Goal: Task Accomplishment & Management: Complete application form

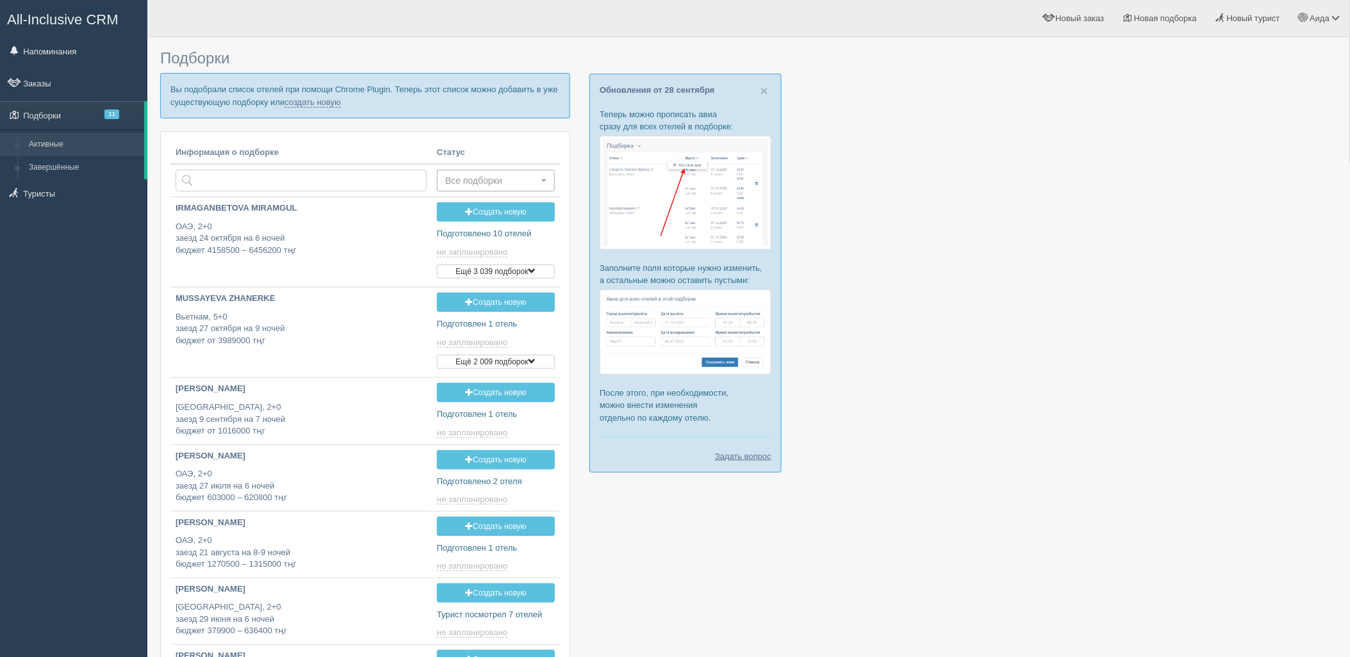
type input "2025-09-30 14:15"
click at [332, 108] on p "Вы подобрали список отелей при помощи Chrome Plugin. Теперь этот список можно д…" at bounding box center [365, 95] width 410 height 45
click at [329, 104] on link "создать новую" at bounding box center [313, 102] width 56 height 10
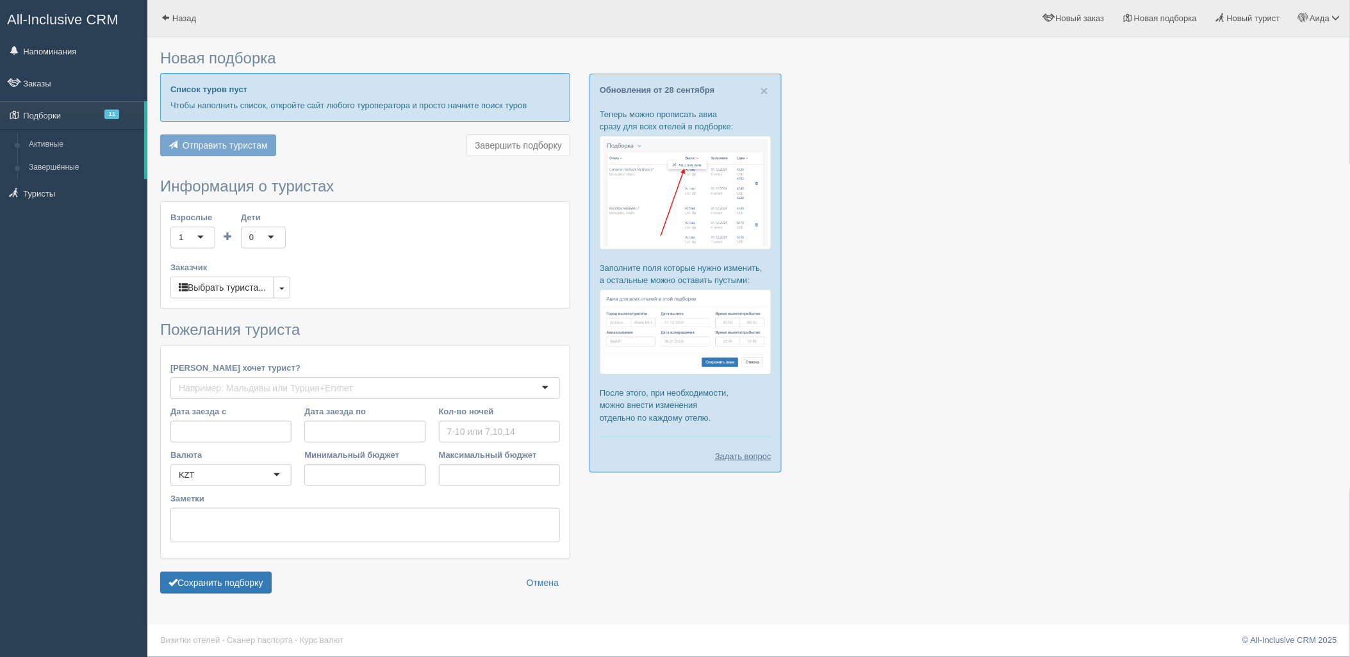
type input "6"
type input "1659800"
type input "2412000"
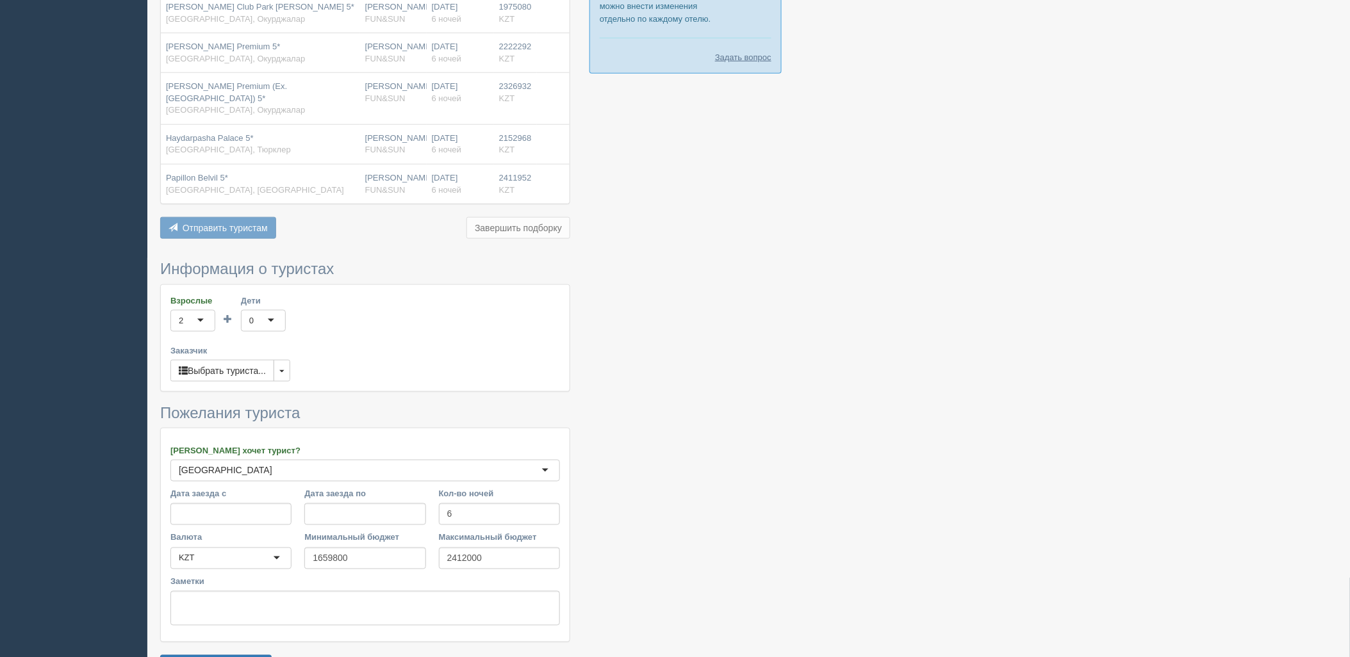
scroll to position [420, 0]
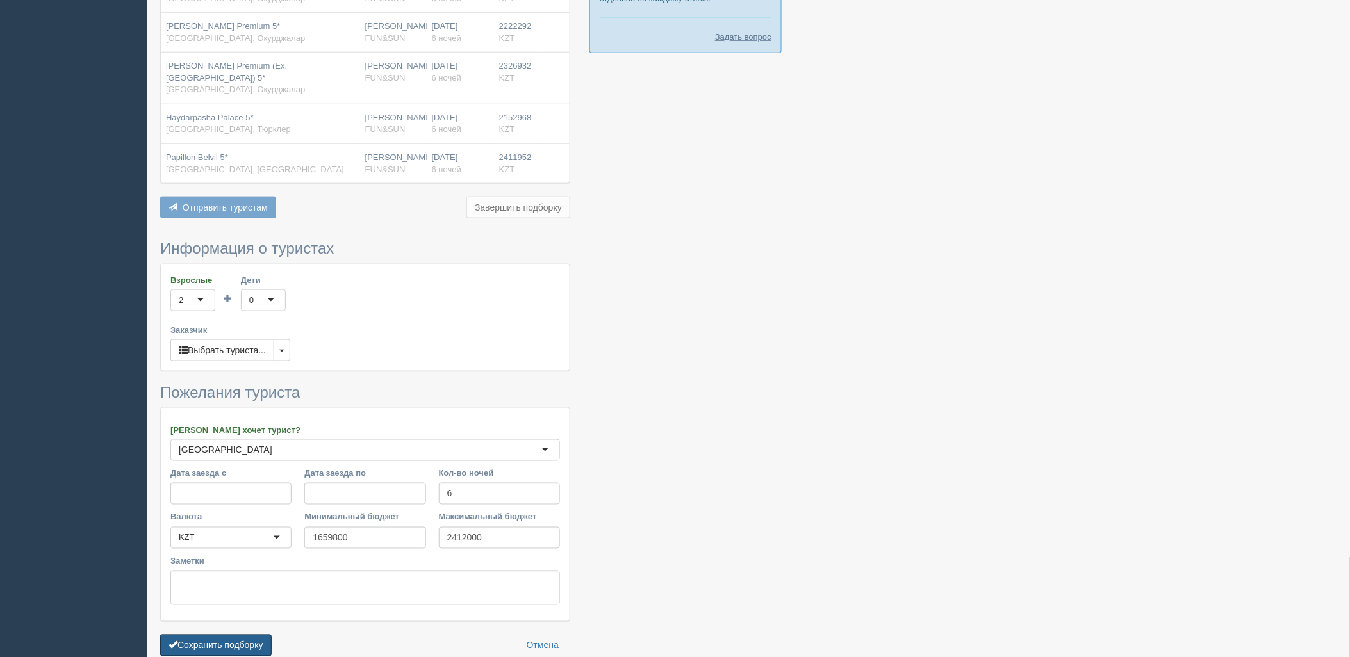
drag, startPoint x: 235, startPoint y: 629, endPoint x: 279, endPoint y: 614, distance: 46.8
click at [235, 635] on button "Сохранить подборку" at bounding box center [215, 646] width 111 height 22
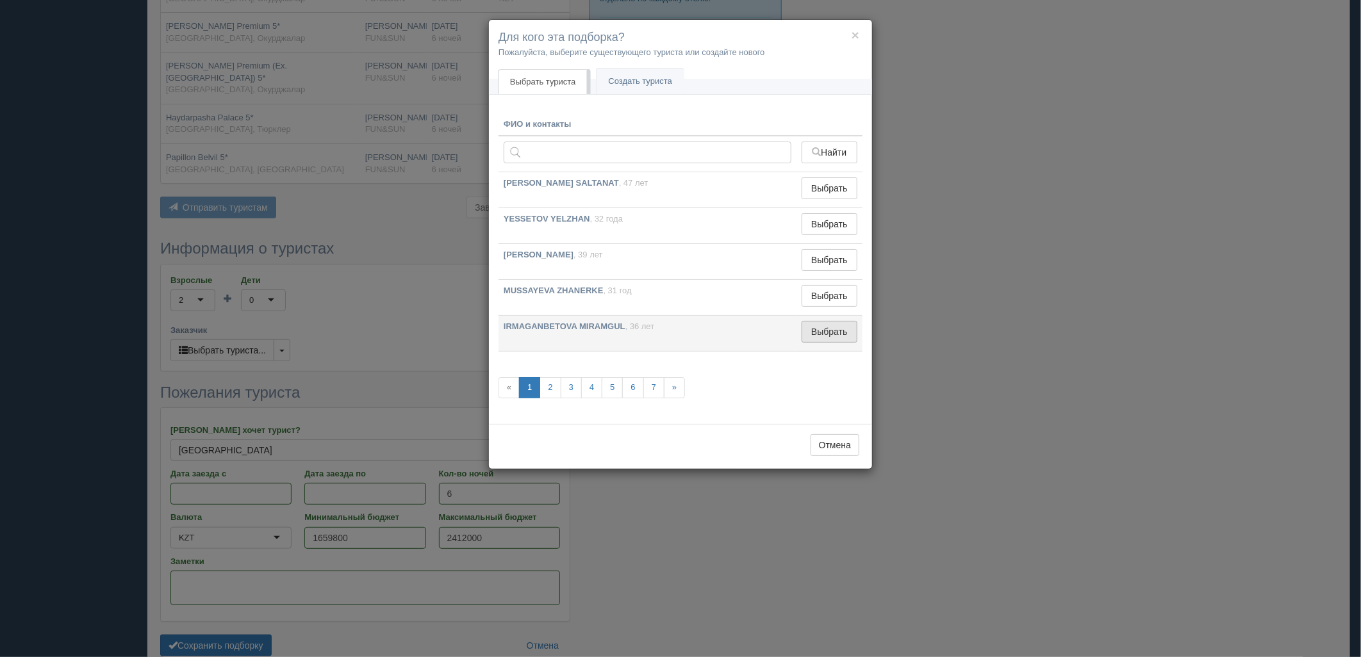
click at [819, 336] on button "Выбрать" at bounding box center [830, 332] width 56 height 22
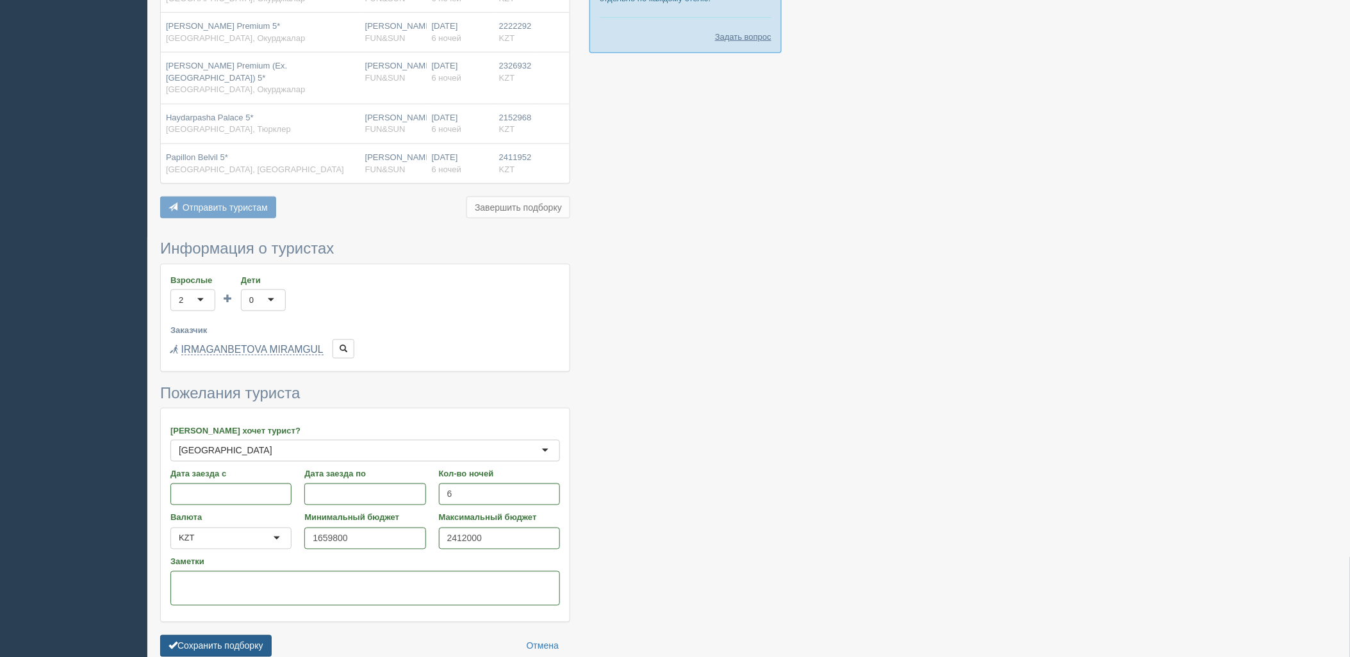
drag, startPoint x: 251, startPoint y: 633, endPoint x: 258, endPoint y: 635, distance: 6.7
click at [255, 636] on button "Сохранить подборку" at bounding box center [215, 647] width 111 height 22
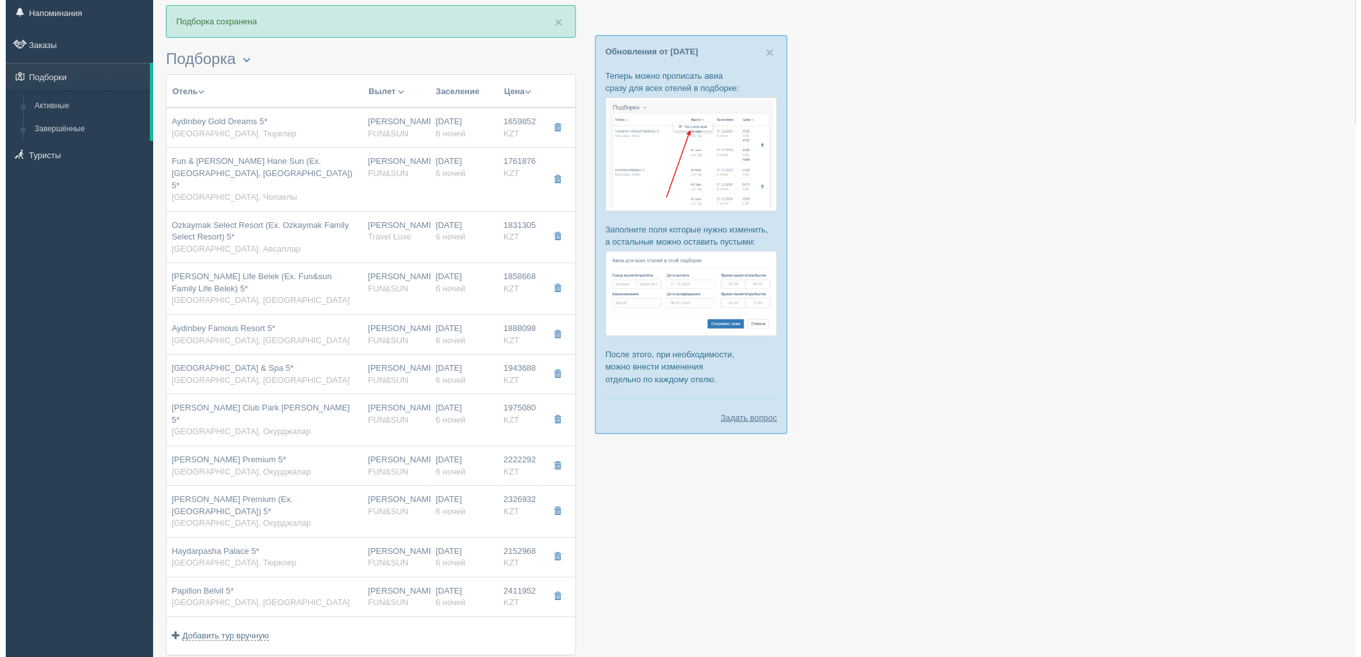
scroll to position [233, 0]
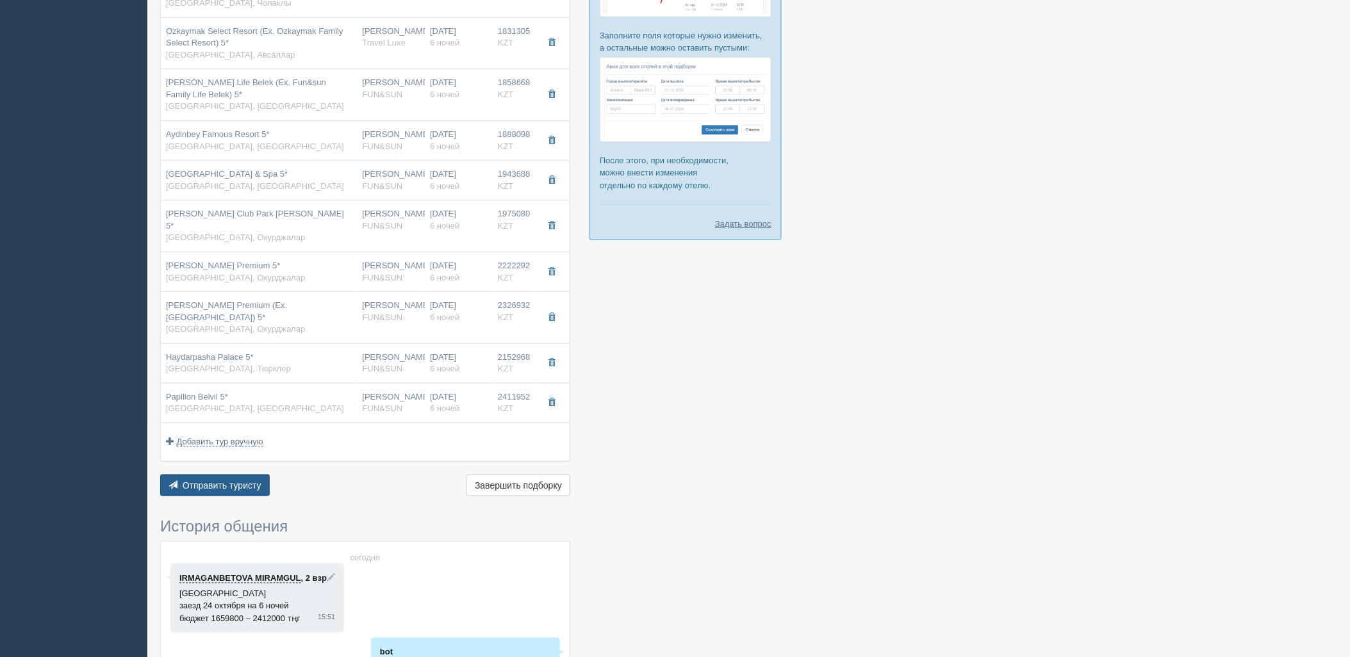
click at [213, 481] on span "Отправить туристу" at bounding box center [222, 486] width 79 height 10
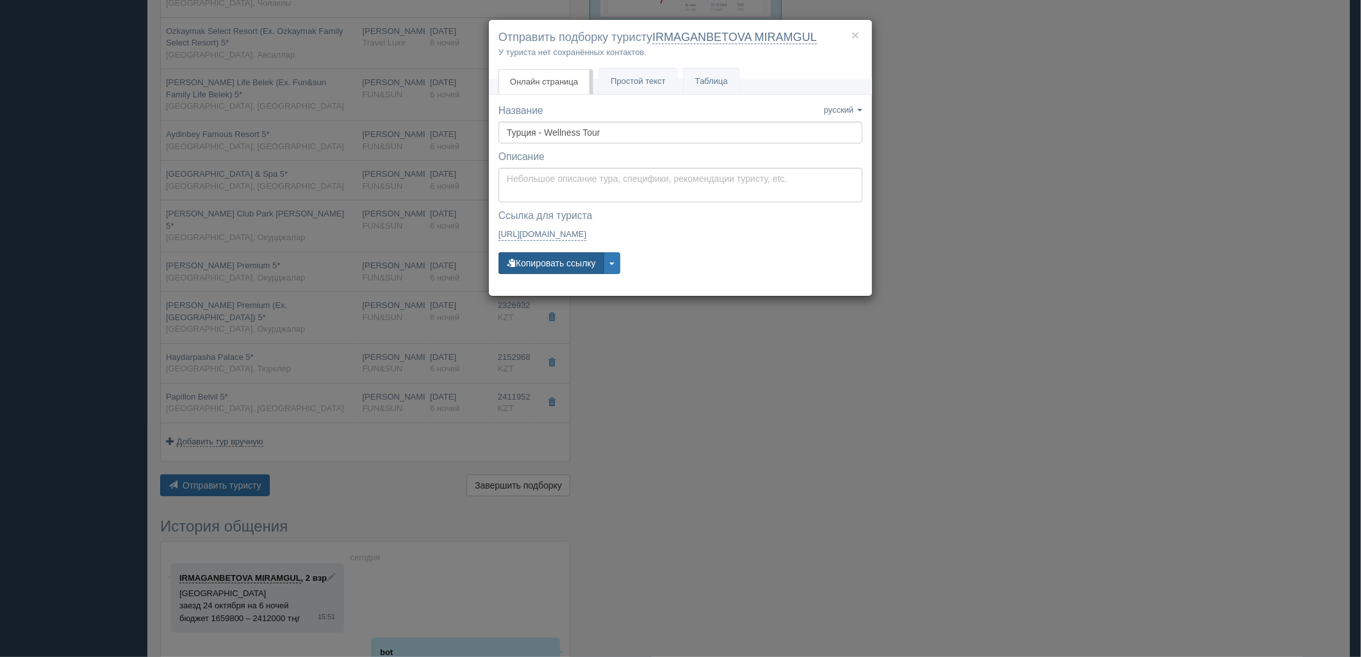
click at [522, 264] on button "Копировать ссылку" at bounding box center [552, 263] width 106 height 22
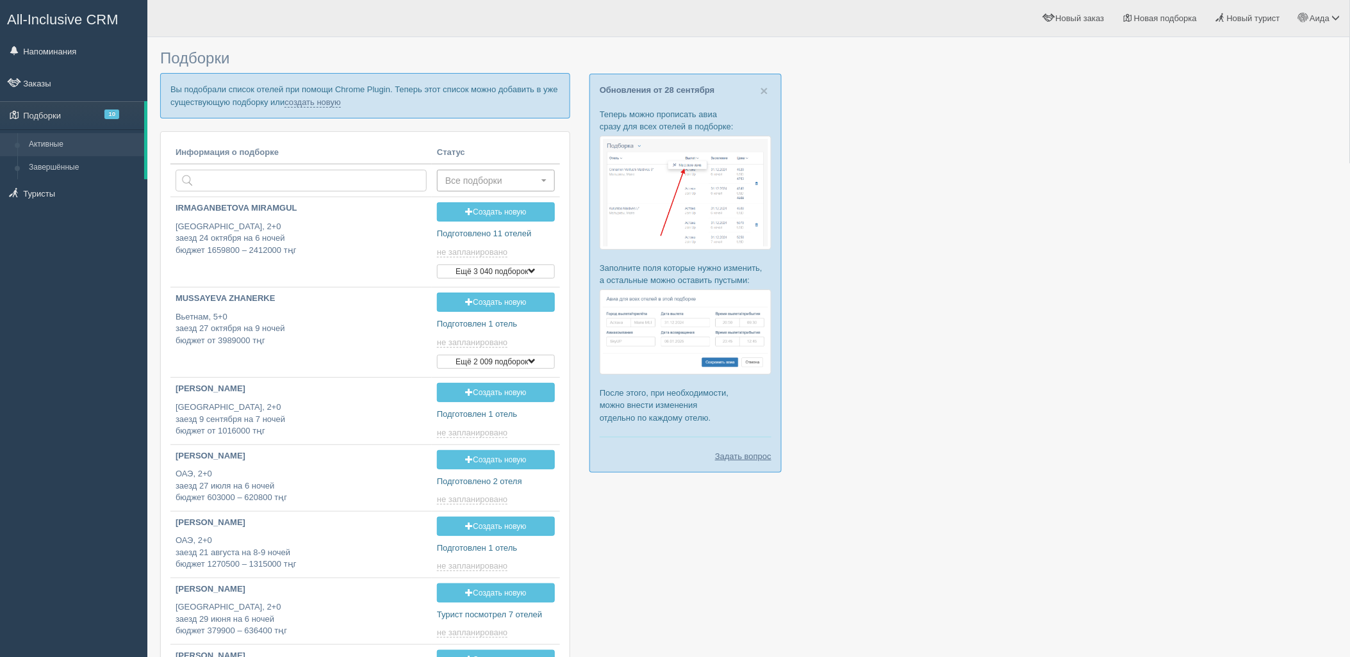
type input "[DATE] 15:50"
click at [322, 99] on link "создать новую" at bounding box center [313, 102] width 56 height 10
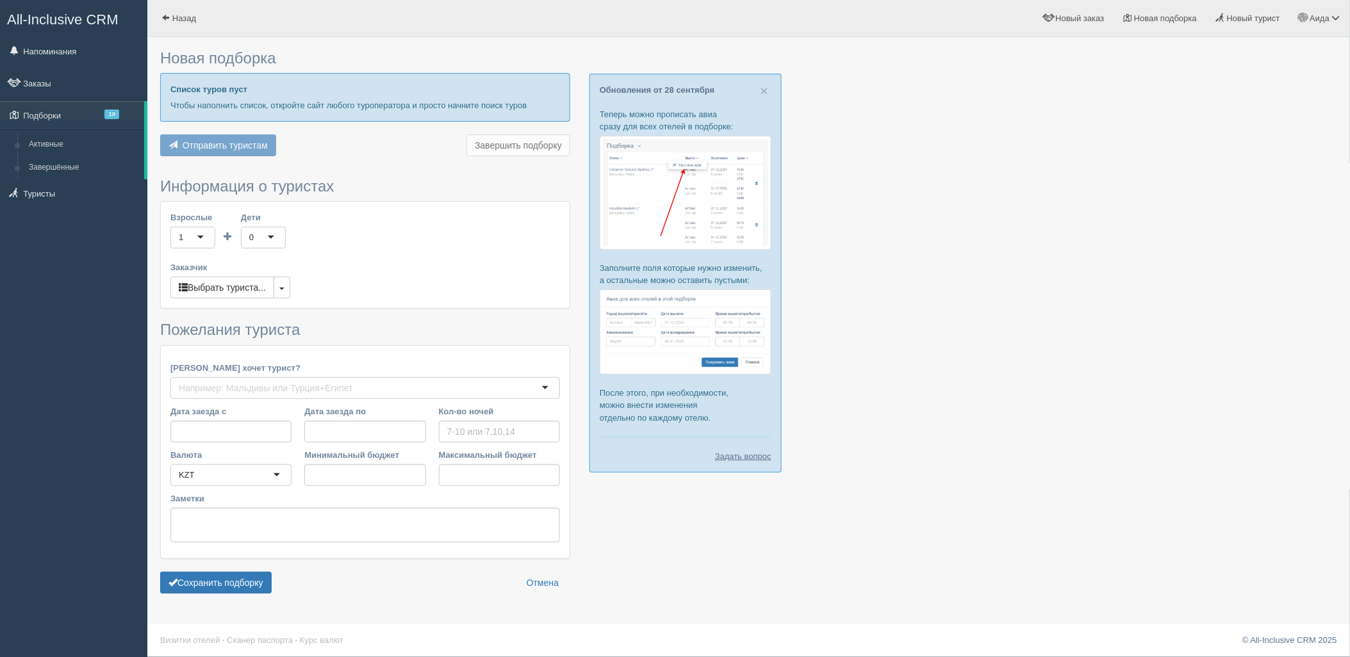
type input "6"
type input "2156600"
type input "3512700"
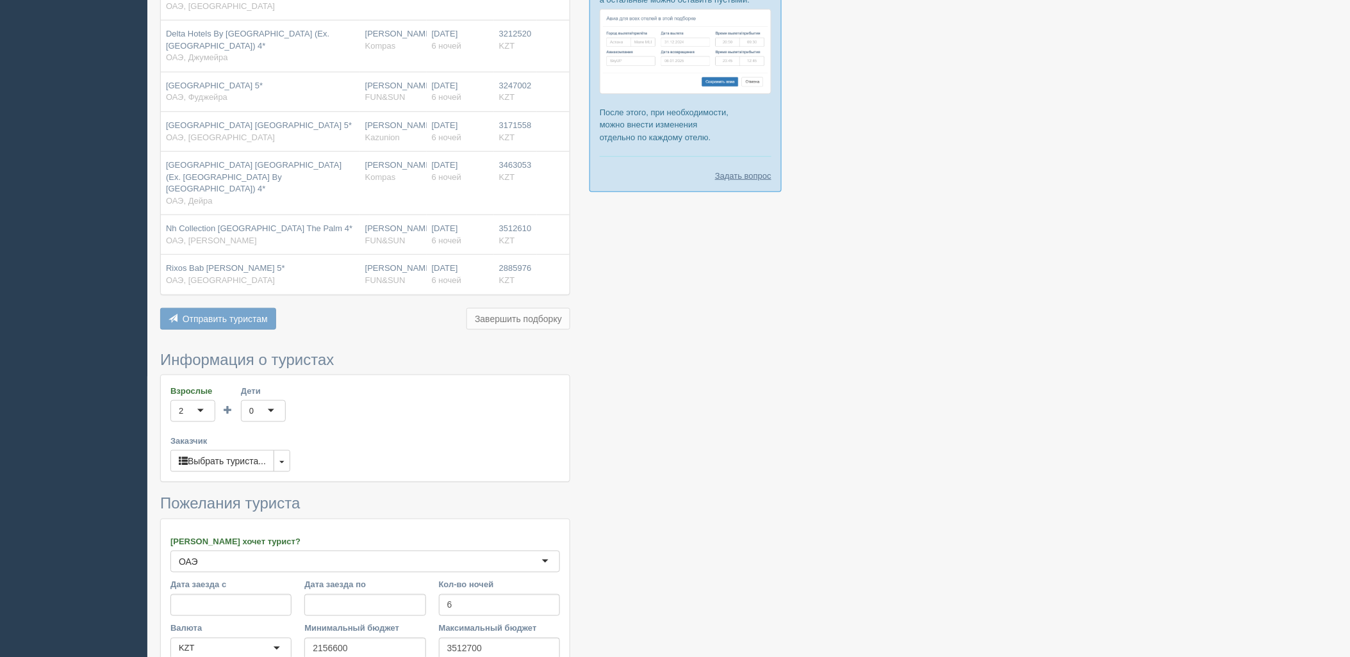
scroll to position [420, 0]
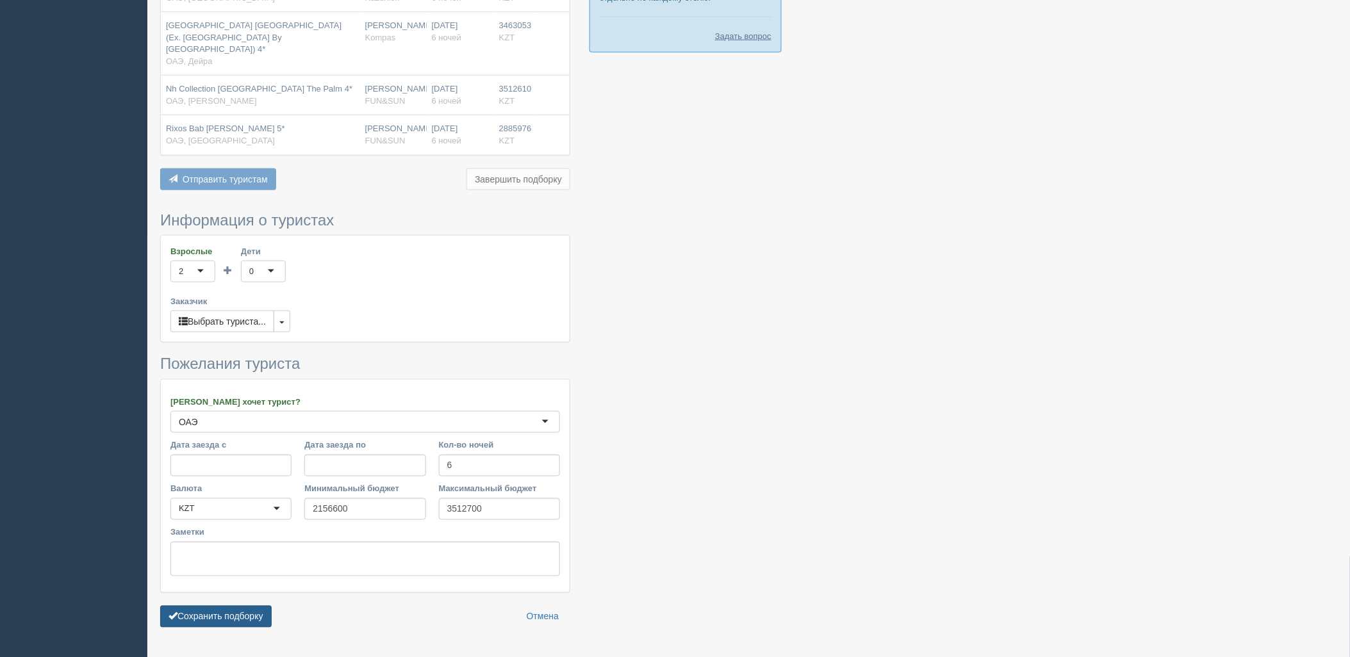
click at [200, 606] on button "Сохранить подборку" at bounding box center [215, 617] width 111 height 22
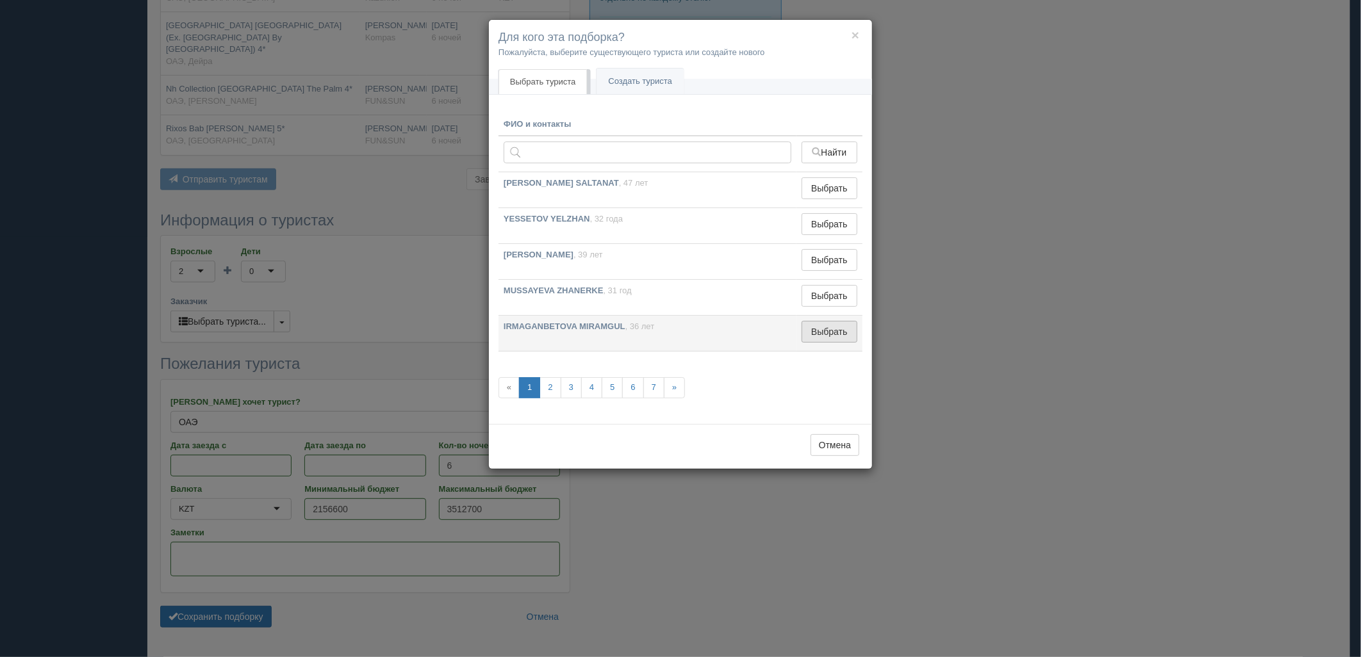
click at [817, 322] on button "Выбрать" at bounding box center [830, 332] width 56 height 22
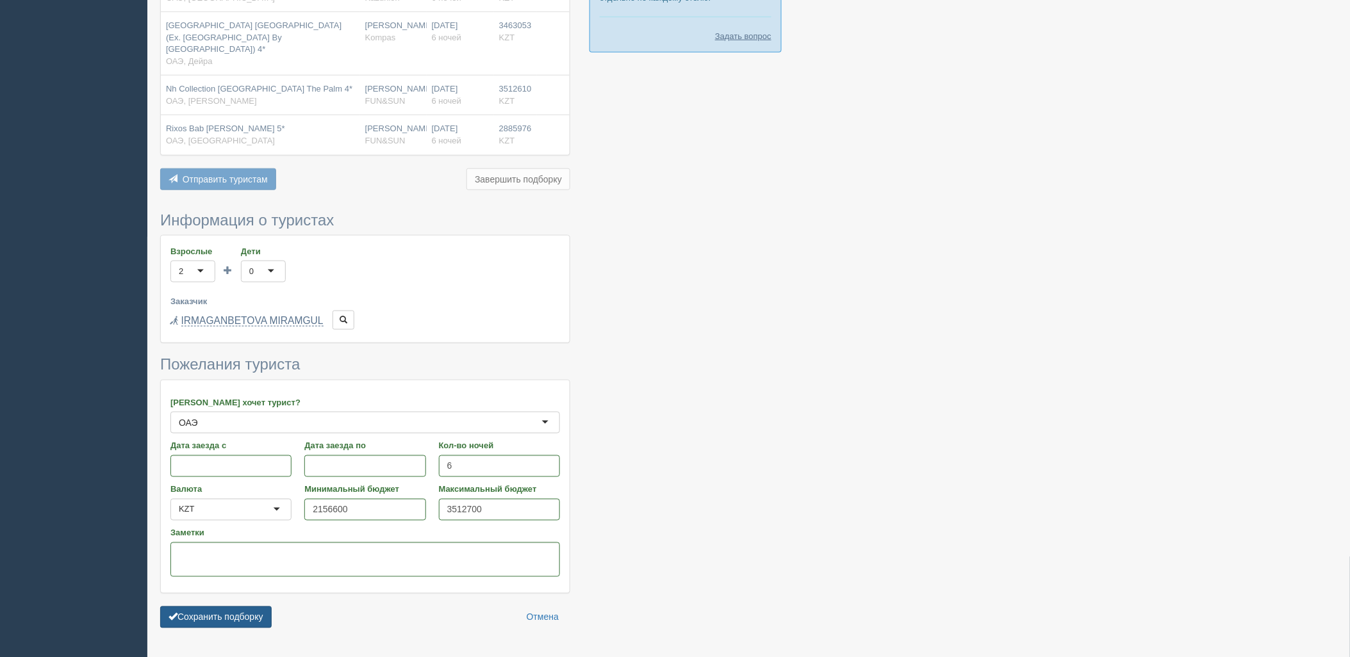
click at [254, 607] on button "Сохранить подборку" at bounding box center [215, 618] width 111 height 22
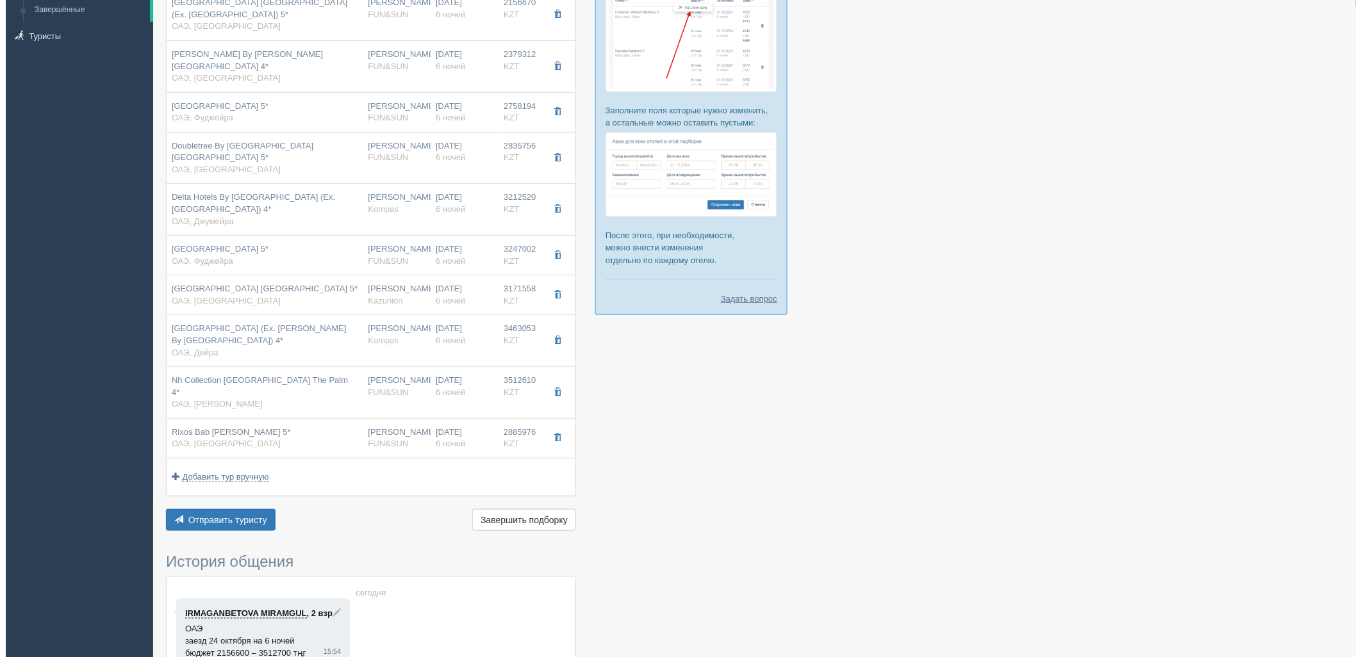
scroll to position [164, 0]
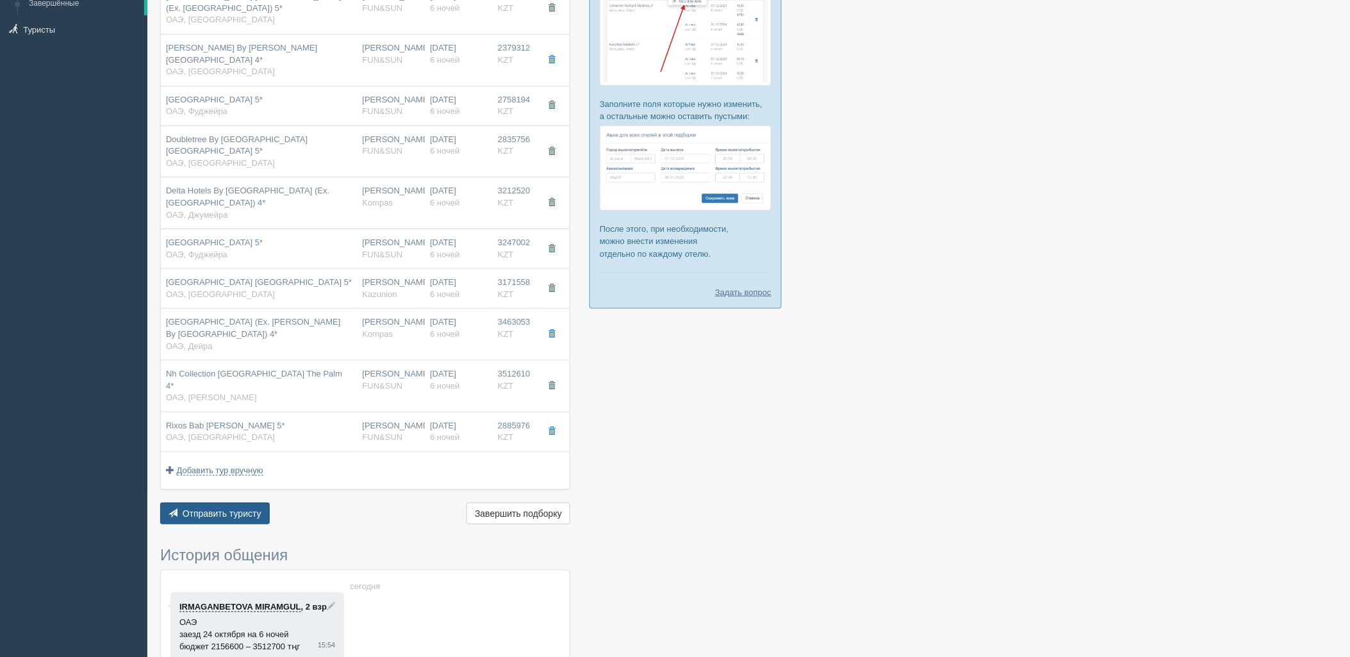
click at [229, 503] on button "Отправить туристу Отправить" at bounding box center [215, 514] width 110 height 22
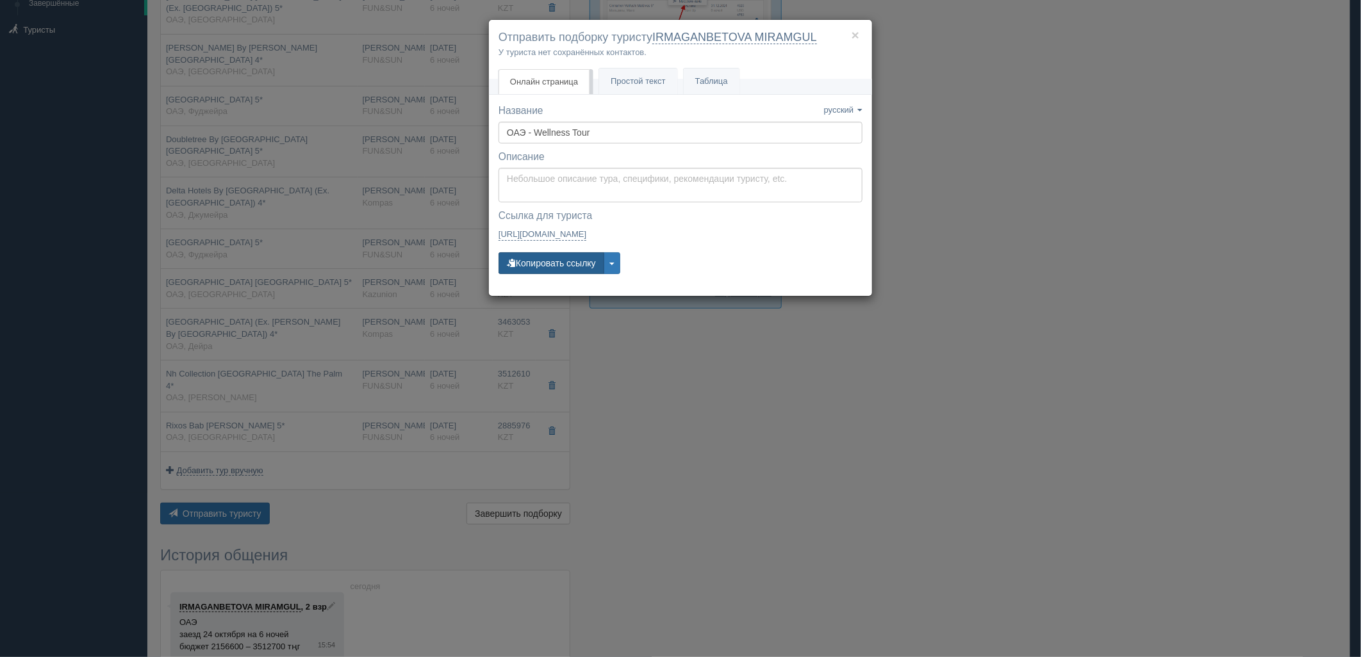
drag, startPoint x: 558, startPoint y: 259, endPoint x: 568, endPoint y: 260, distance: 10.3
click at [559, 259] on button "Копировать ссылку" at bounding box center [552, 263] width 106 height 22
click at [1094, 232] on div "× Отправить подборку туристу IRMAGANBETOVA MIRAMGUL У туриста нет сохранённых к…" at bounding box center [680, 328] width 1361 height 657
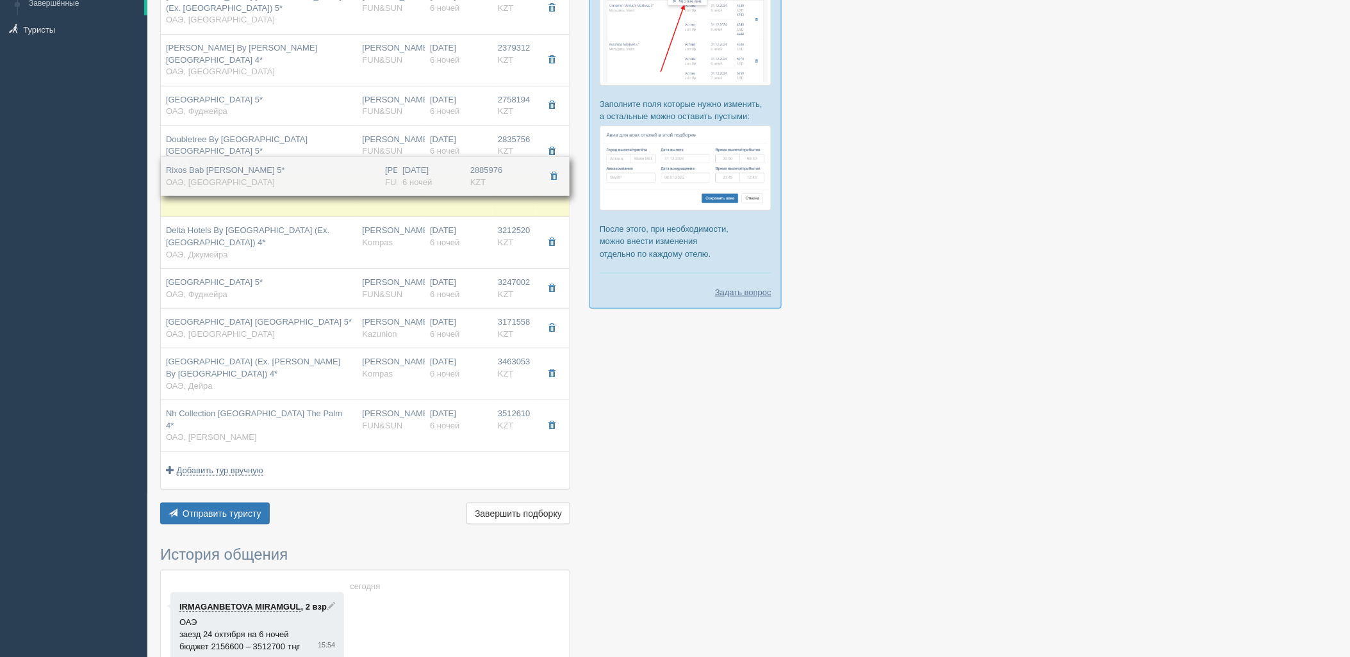
drag, startPoint x: 479, startPoint y: 404, endPoint x: 520, endPoint y: 170, distance: 237.6
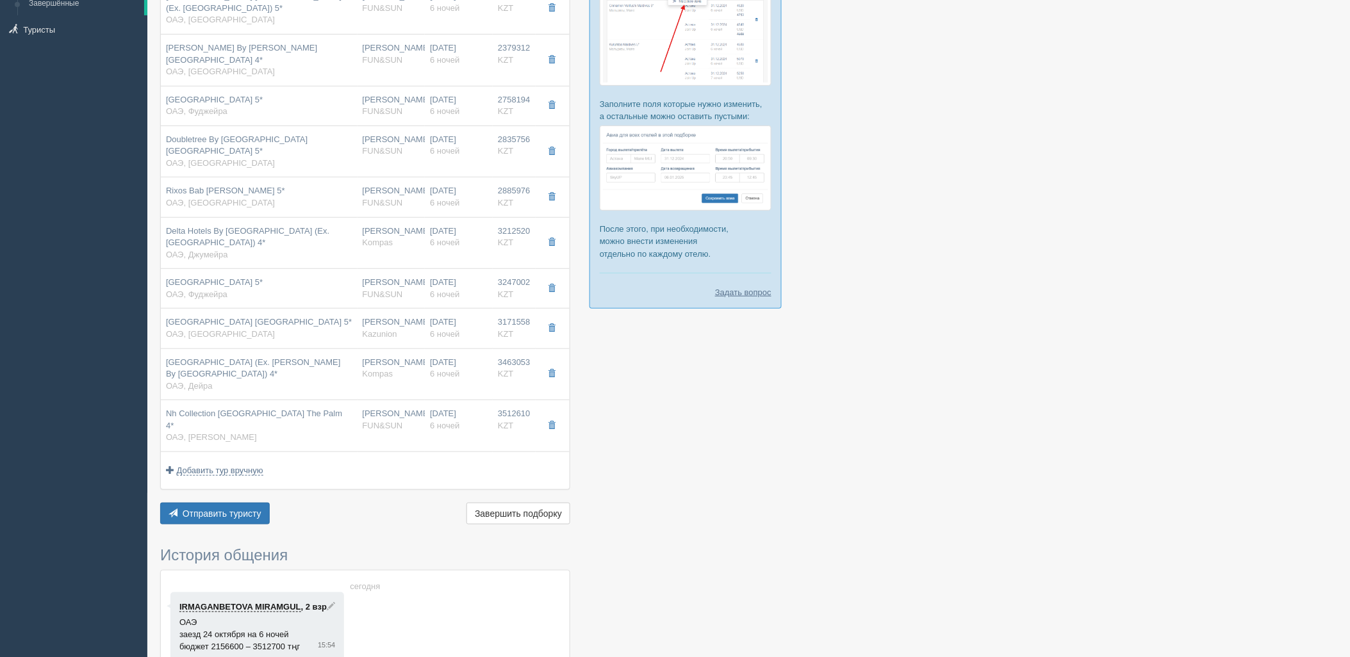
drag, startPoint x: 934, startPoint y: 171, endPoint x: 914, endPoint y: 8, distance: 164.7
click at [934, 170] on div at bounding box center [748, 350] width 1177 height 940
click at [226, 509] on span "Отправить туристу" at bounding box center [222, 514] width 79 height 10
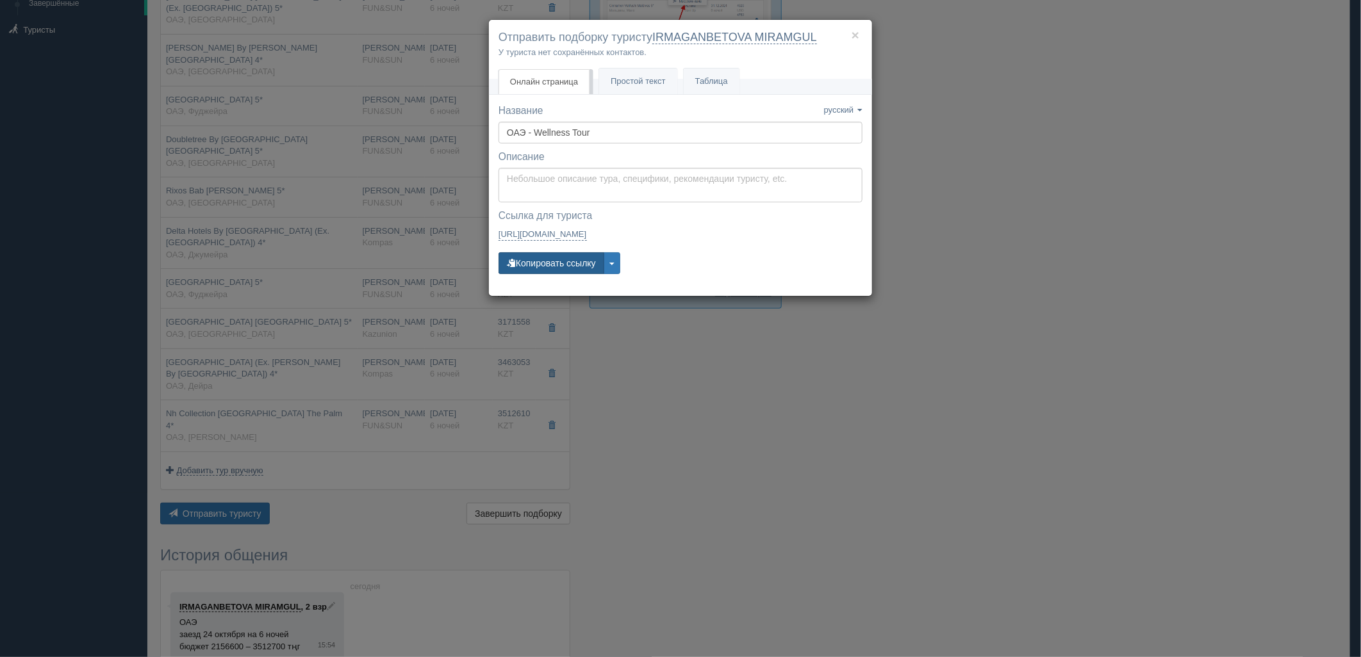
click at [570, 263] on button "Копировать ссылку" at bounding box center [552, 263] width 106 height 22
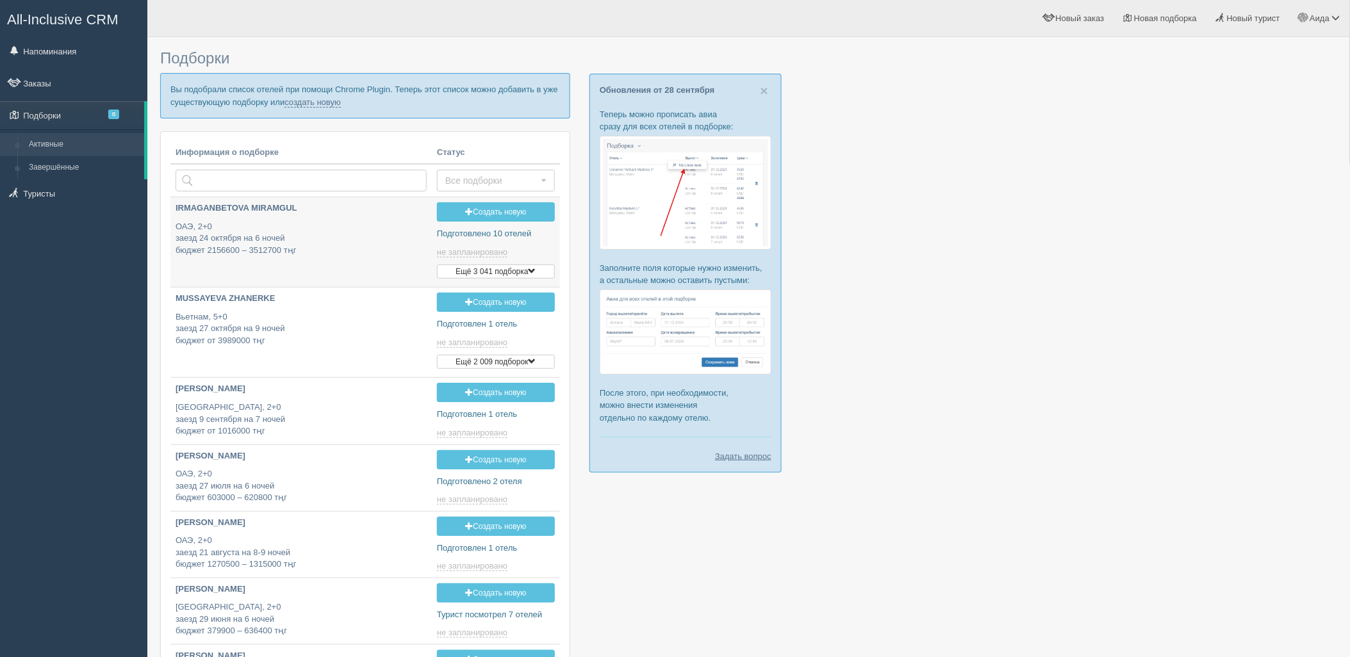
type input "[DATE] 15:50"
click at [315, 103] on link "создать новую" at bounding box center [313, 102] width 56 height 10
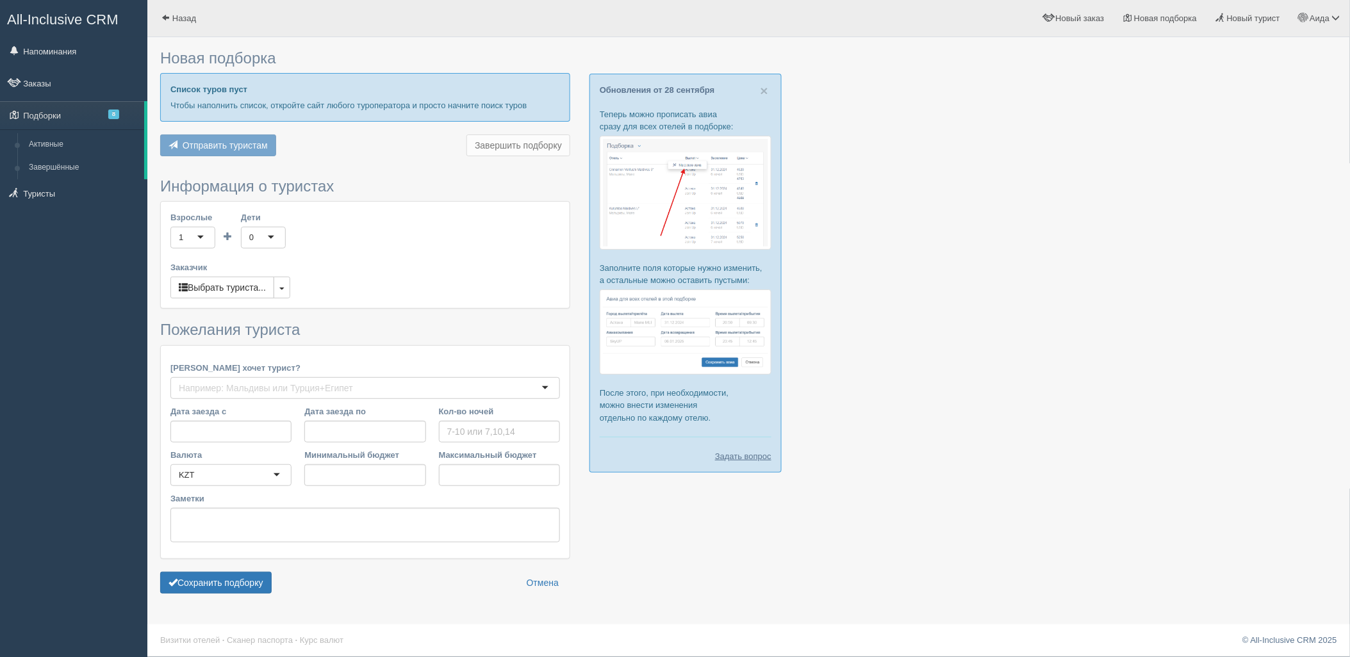
type input "7"
type input "1819100"
type input "2836900"
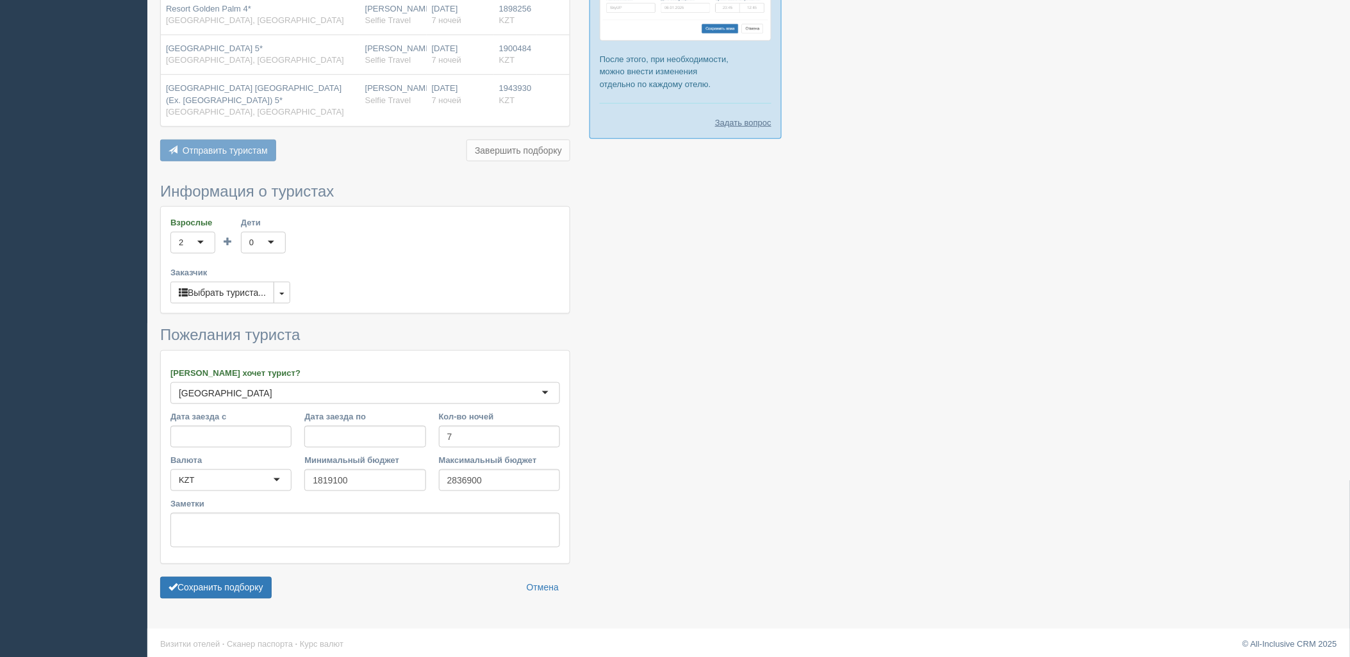
scroll to position [341, 0]
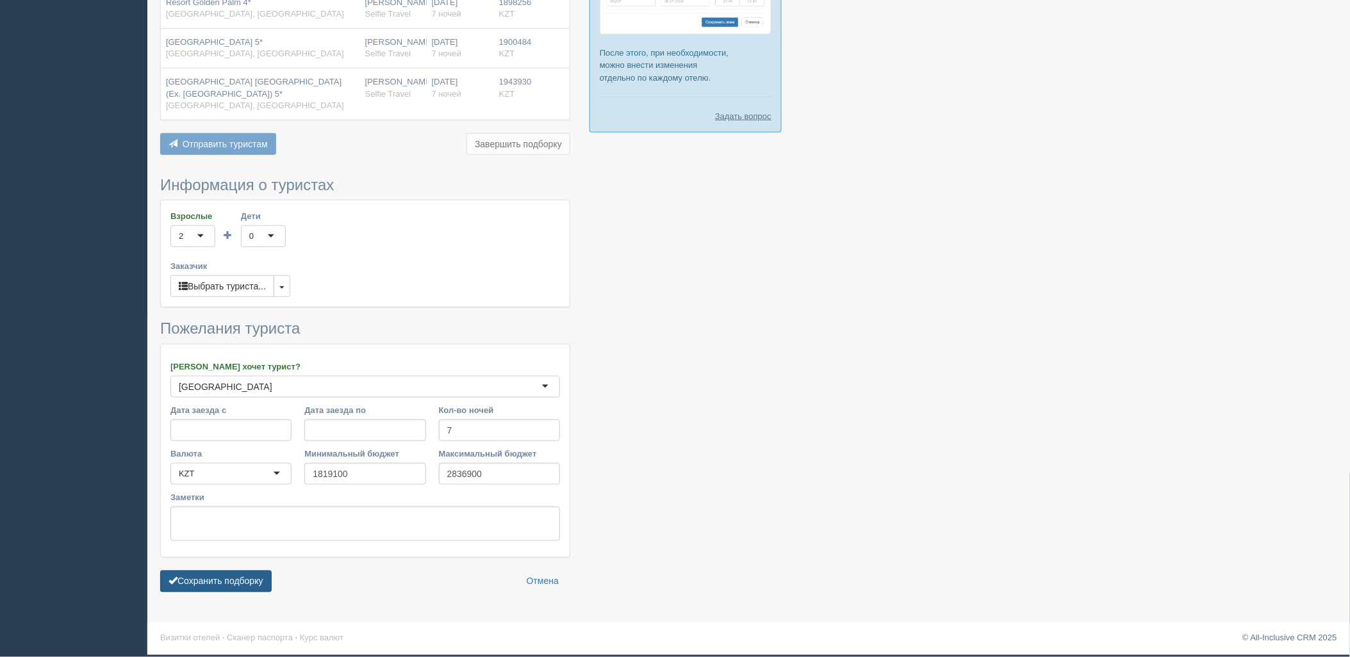
click at [238, 581] on button "Сохранить подборку" at bounding box center [215, 582] width 111 height 22
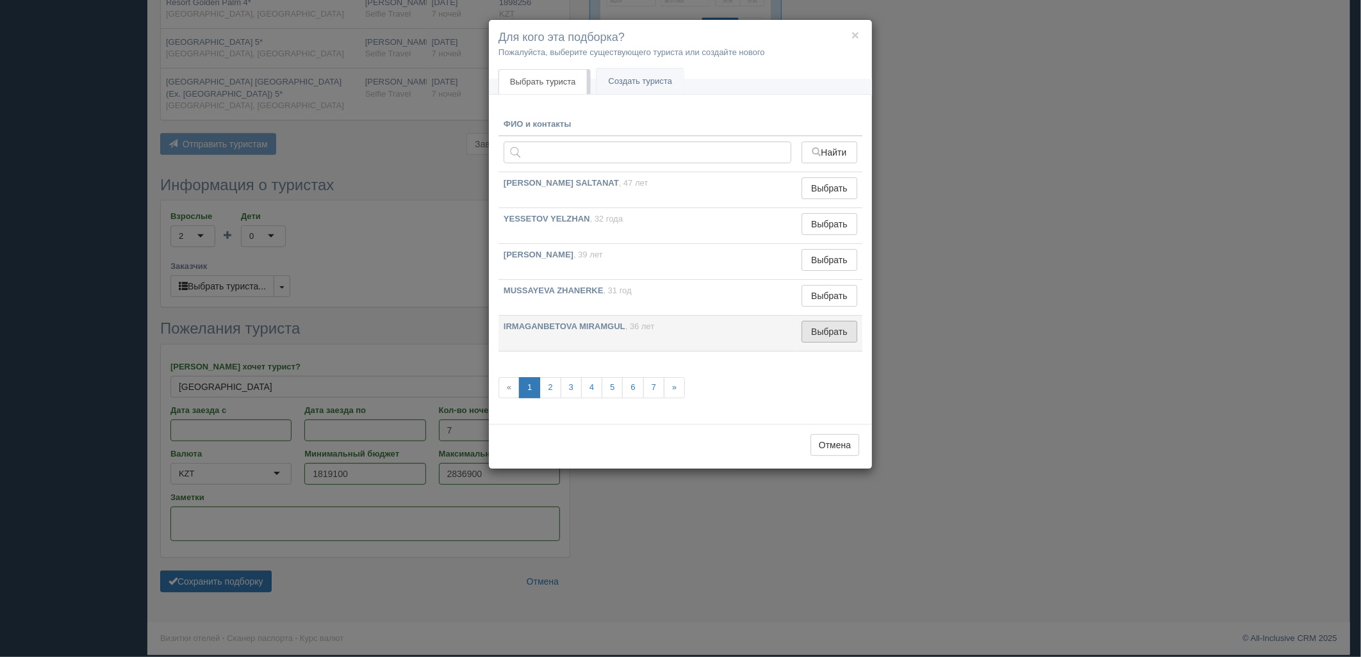
click at [830, 342] on button "Выбрать" at bounding box center [830, 332] width 56 height 22
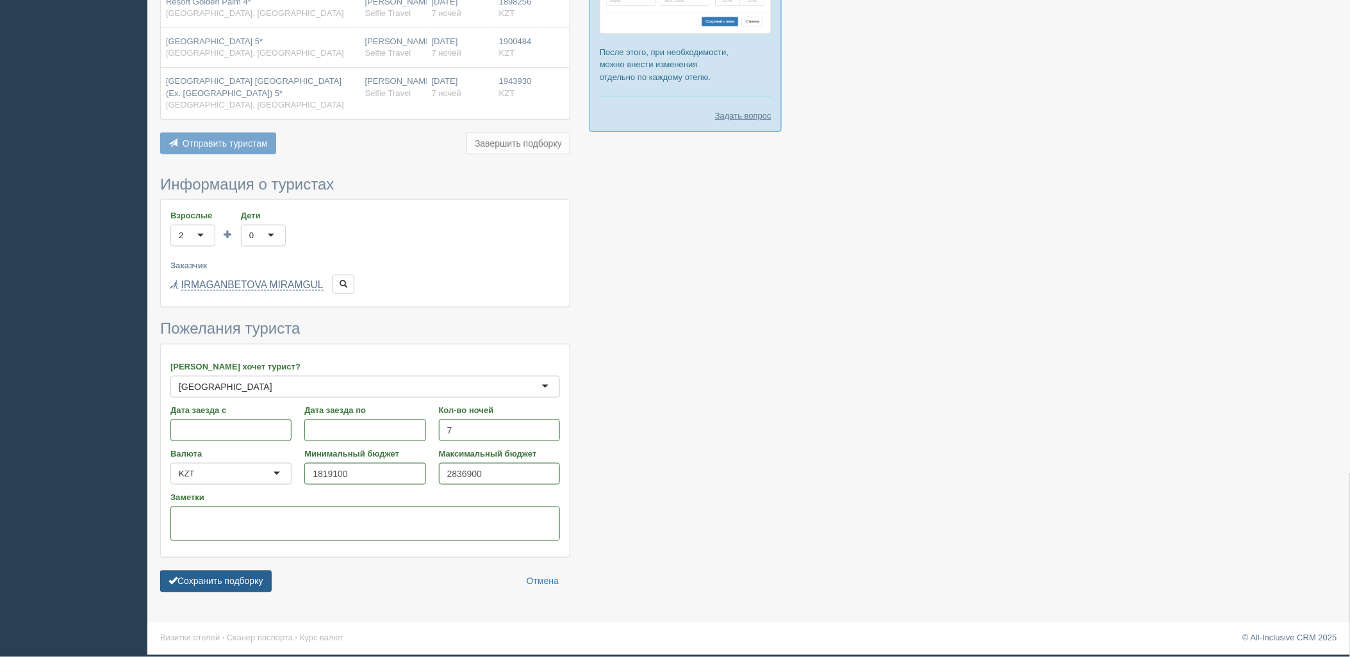
click at [243, 577] on button "Сохранить подборку" at bounding box center [215, 582] width 111 height 22
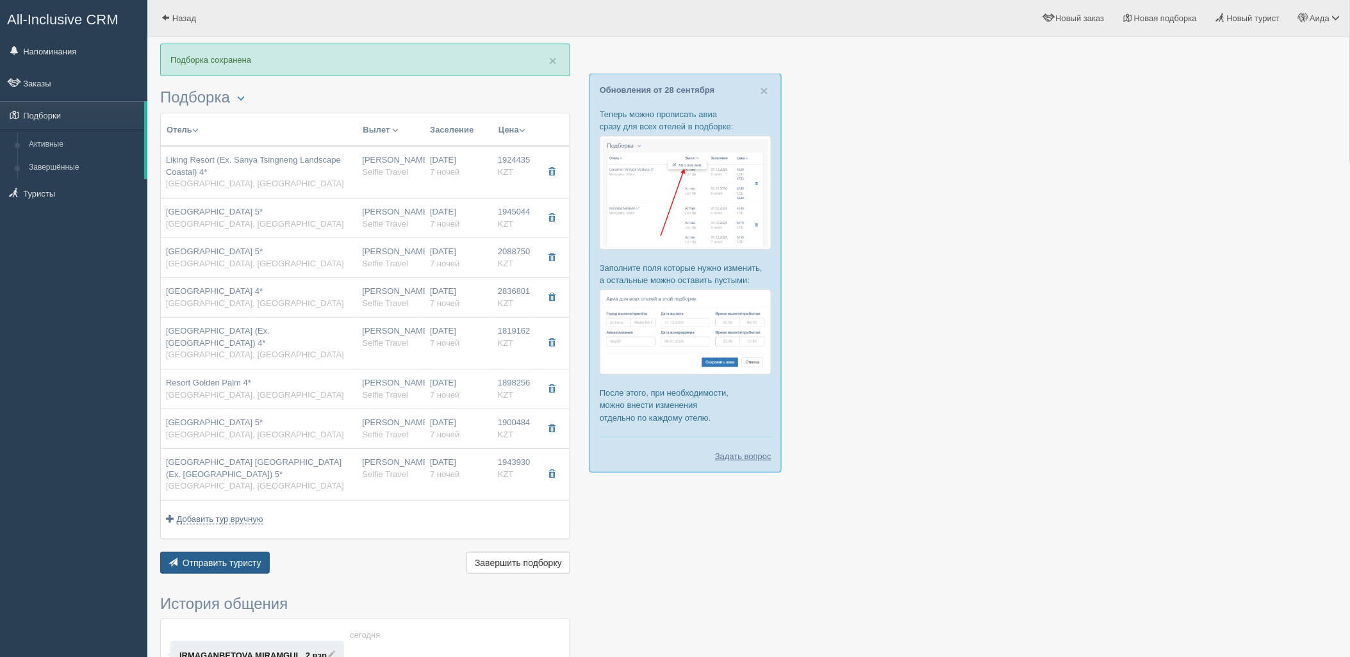
click at [243, 567] on span "Отправить туристу" at bounding box center [222, 563] width 79 height 10
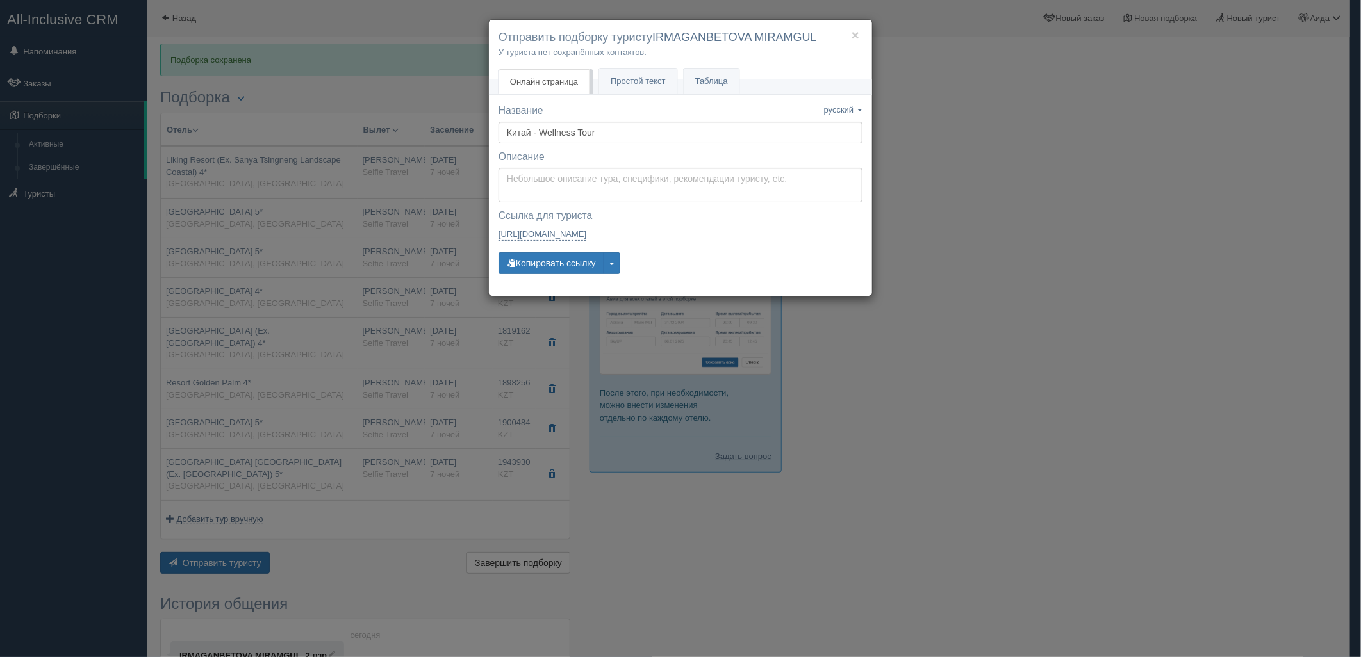
click at [577, 276] on div "Название Название сохранено русский english eesti latviešu polski українська ру…" at bounding box center [681, 195] width 364 height 183
click at [563, 263] on button "Копировать ссылку" at bounding box center [552, 263] width 106 height 22
click at [1060, 308] on div "× Отправить подборку туристу IRMAGANBETOVA MIRAMGUL У туриста нет сохранённых к…" at bounding box center [680, 328] width 1361 height 657
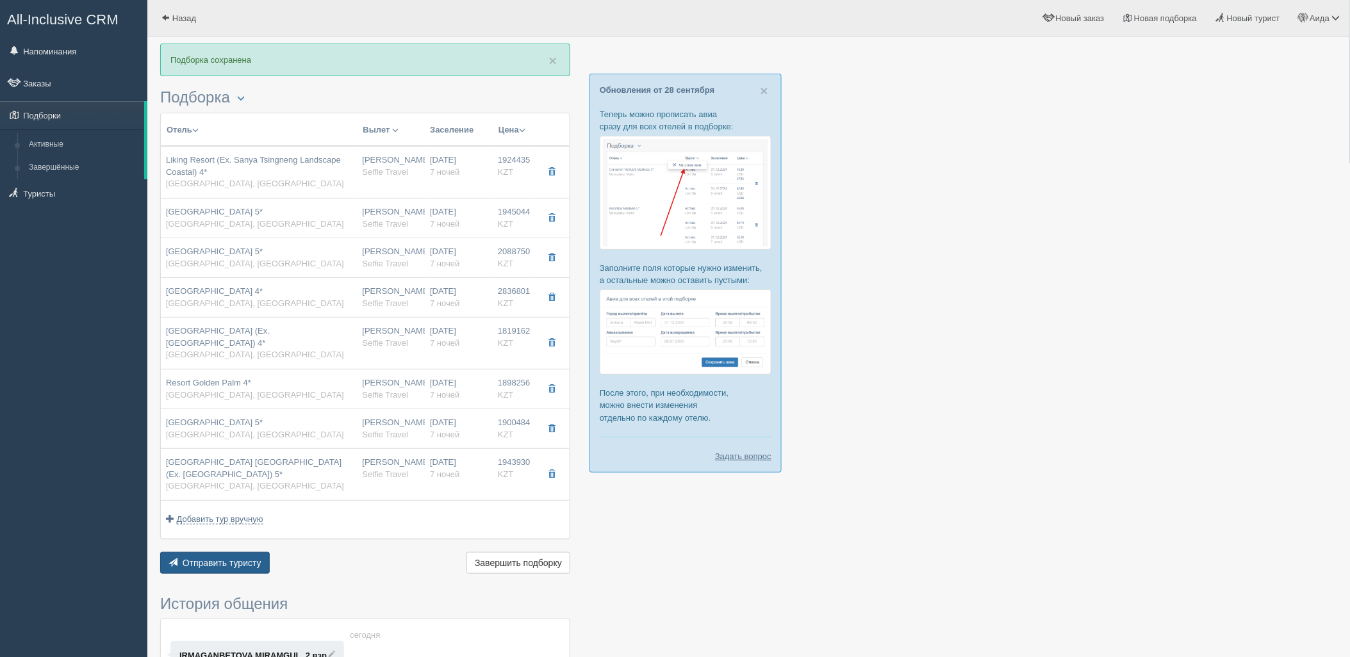
click at [246, 564] on span "Отправить туристу" at bounding box center [222, 563] width 79 height 10
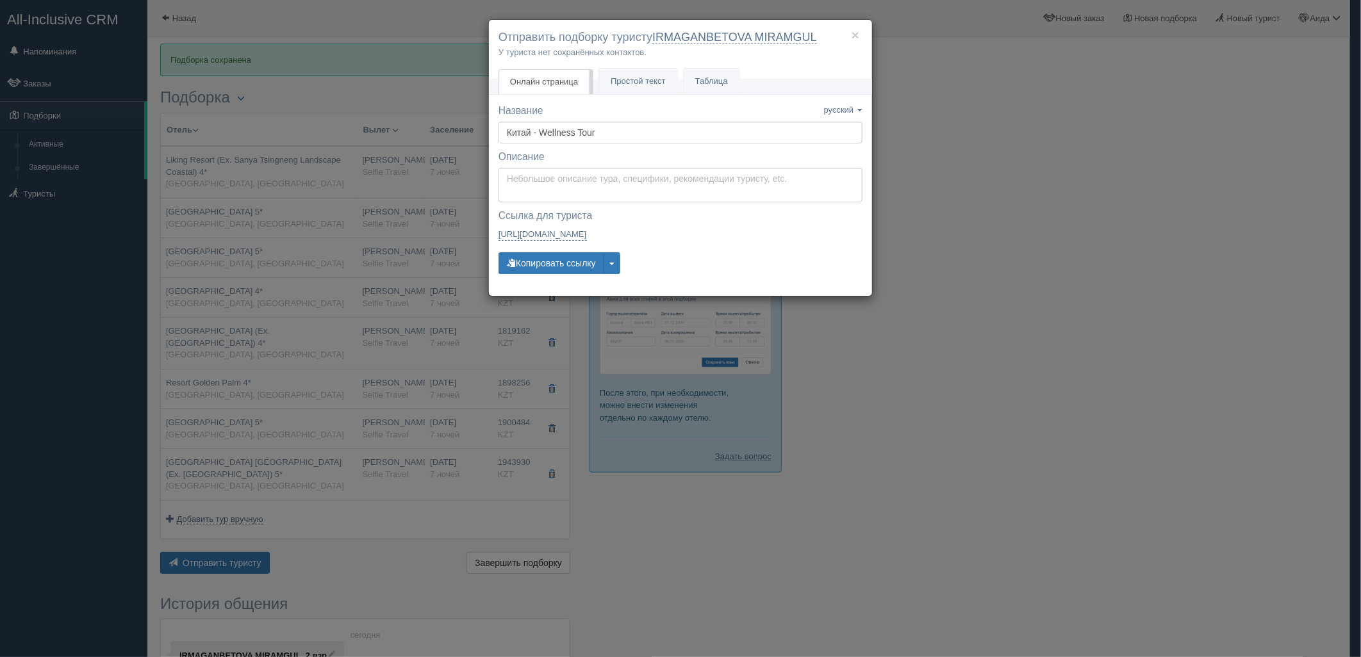
click at [539, 279] on div "Название Название сохранено русский english eesti latviešu polski українська ру…" at bounding box center [681, 195] width 364 height 183
click at [545, 264] on button "Копировать ссылку" at bounding box center [552, 263] width 106 height 22
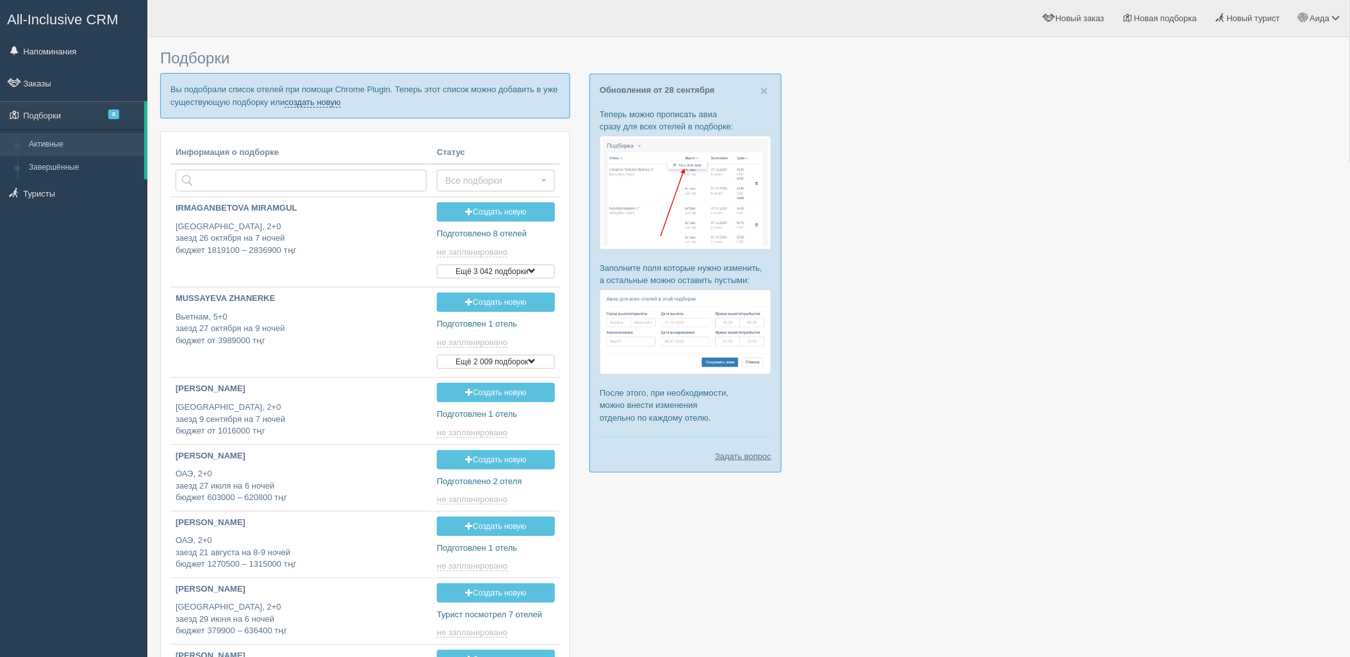
click at [327, 99] on link "создать новую" at bounding box center [313, 102] width 56 height 10
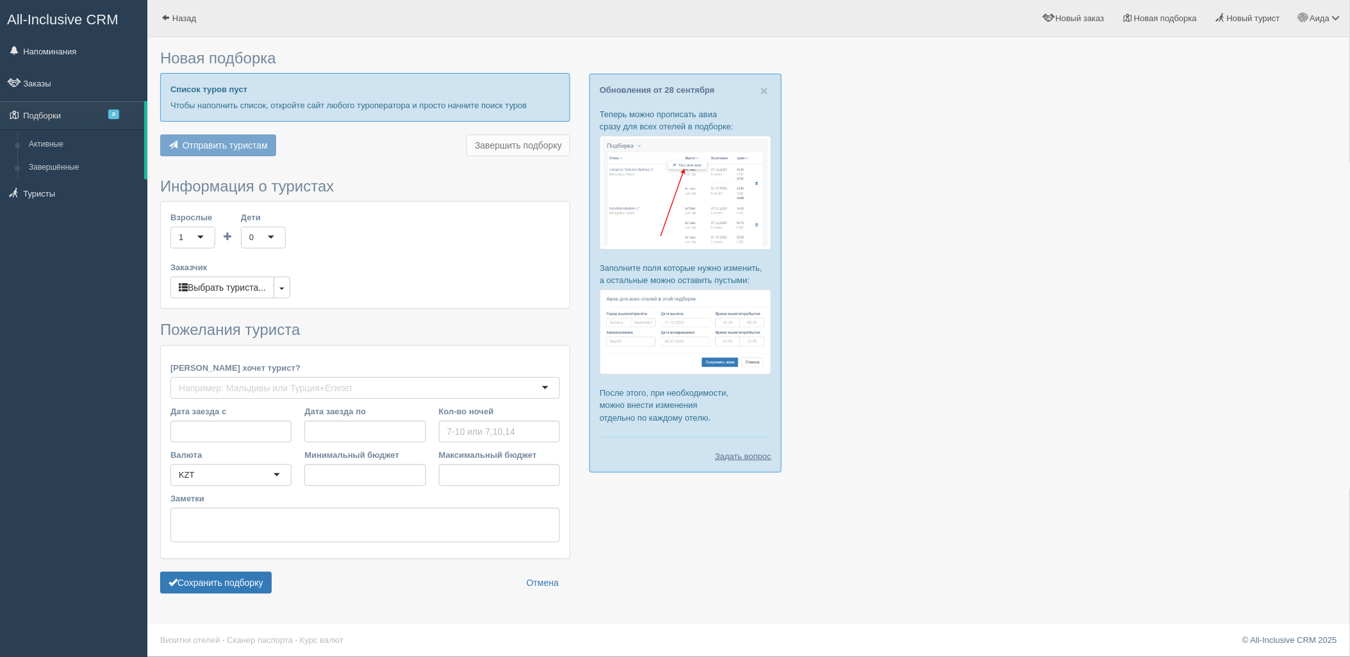
type input "6"
type input "2312900"
type input "3049700"
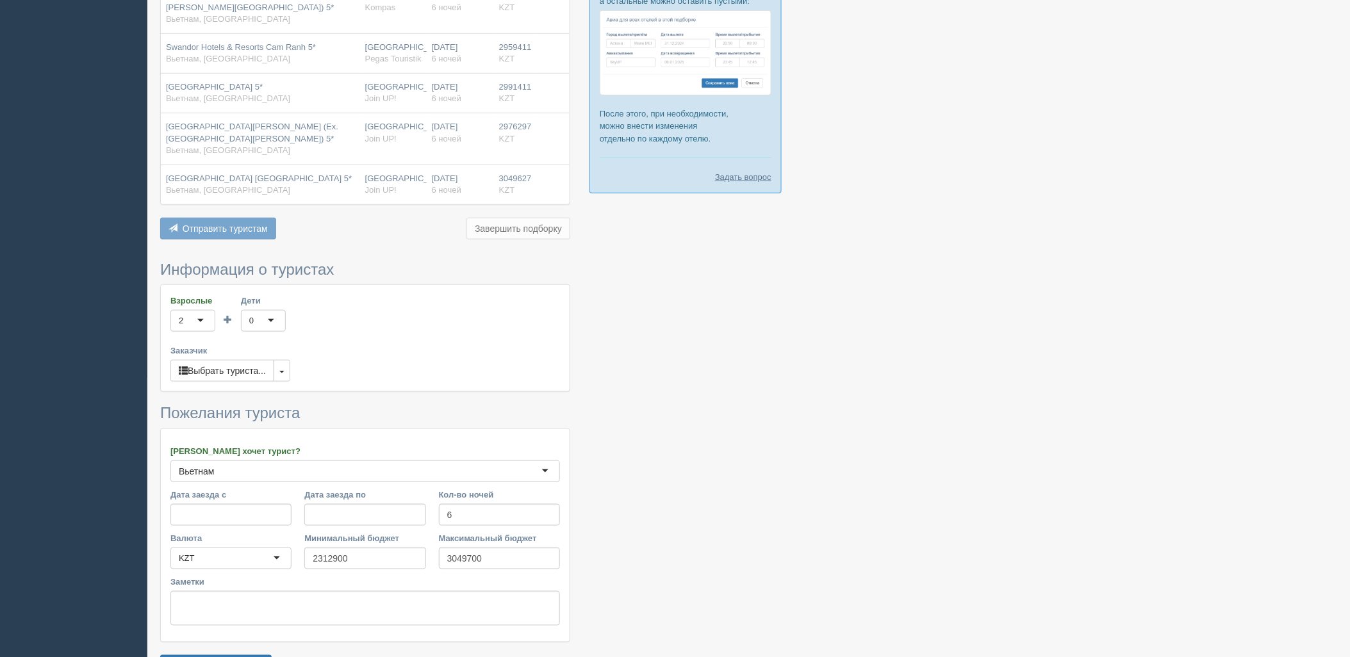
scroll to position [341, 0]
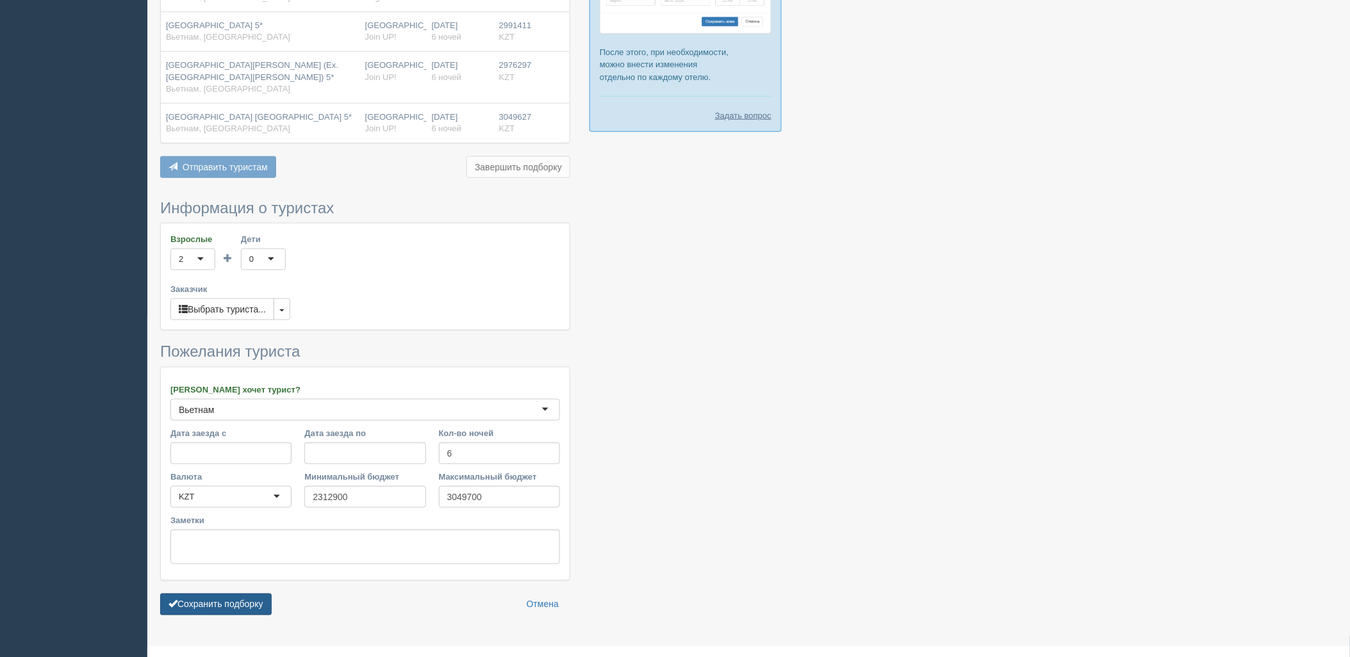
click at [267, 594] on button "Сохранить подборку" at bounding box center [215, 605] width 111 height 22
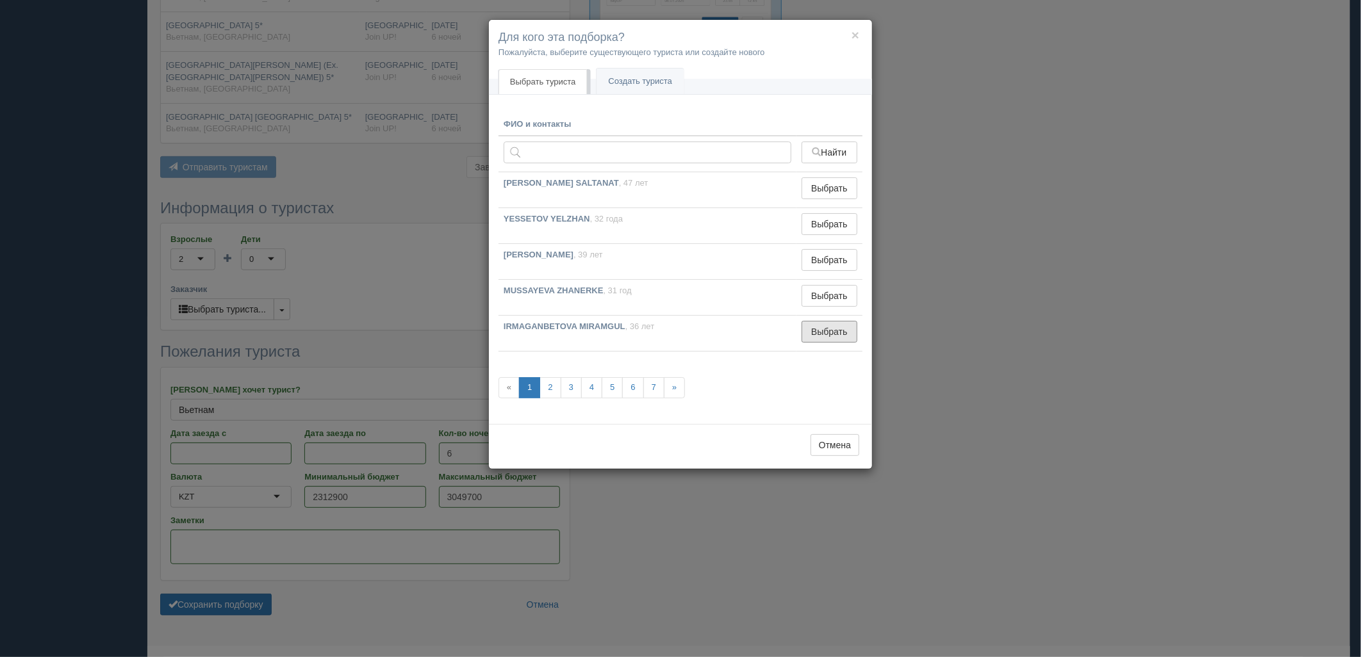
drag, startPoint x: 846, startPoint y: 332, endPoint x: 835, endPoint y: 346, distance: 17.8
click at [846, 332] on button "Выбрать" at bounding box center [830, 332] width 56 height 22
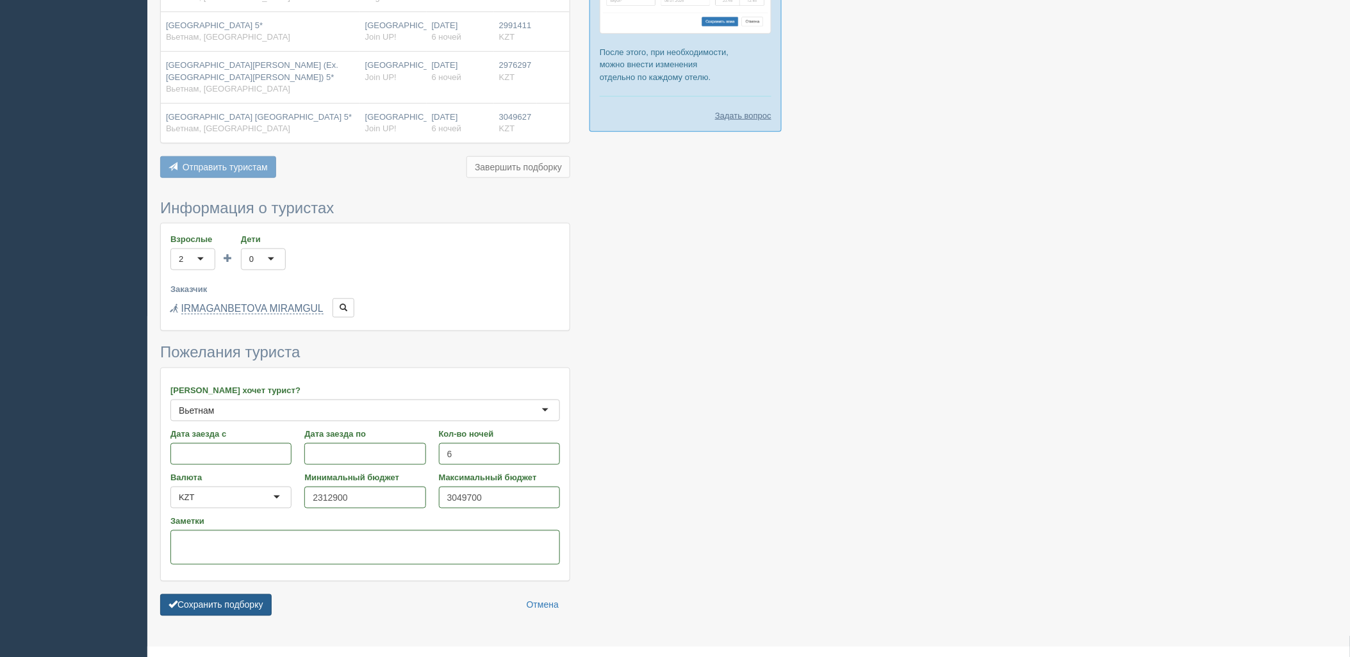
click at [217, 595] on button "Сохранить подборку" at bounding box center [215, 606] width 111 height 22
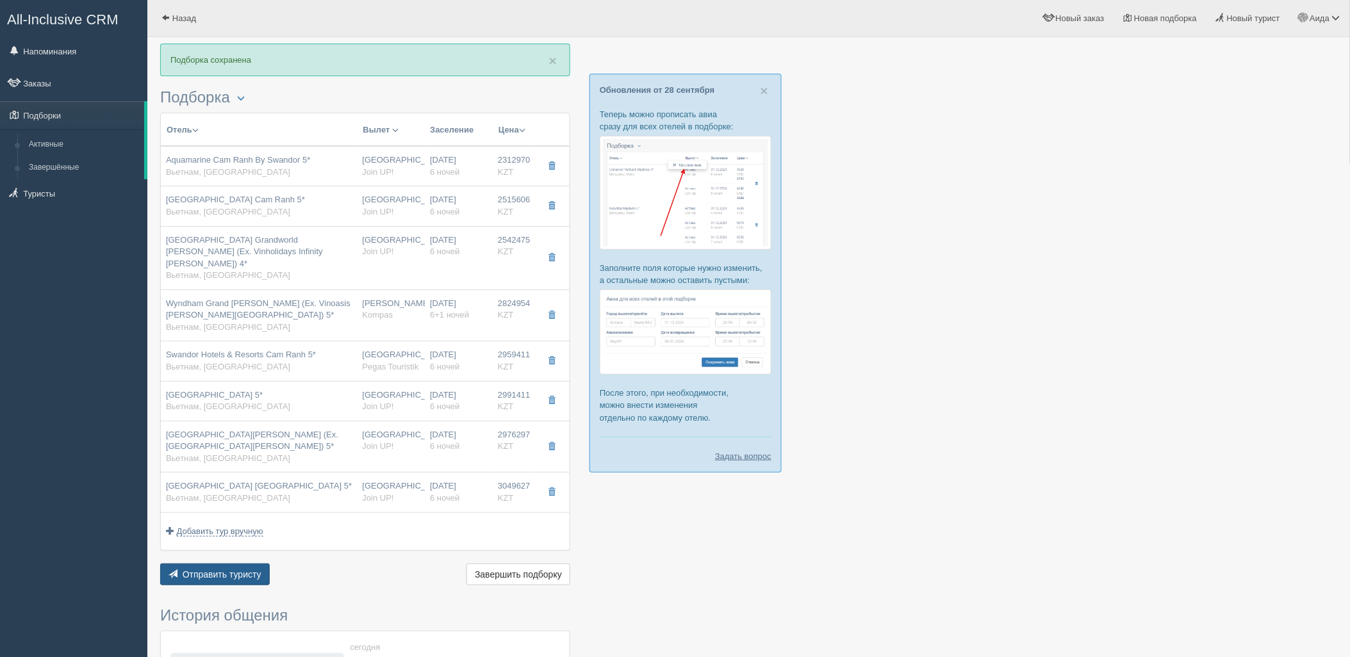
click at [200, 570] on span "Отправить туристу" at bounding box center [222, 575] width 79 height 10
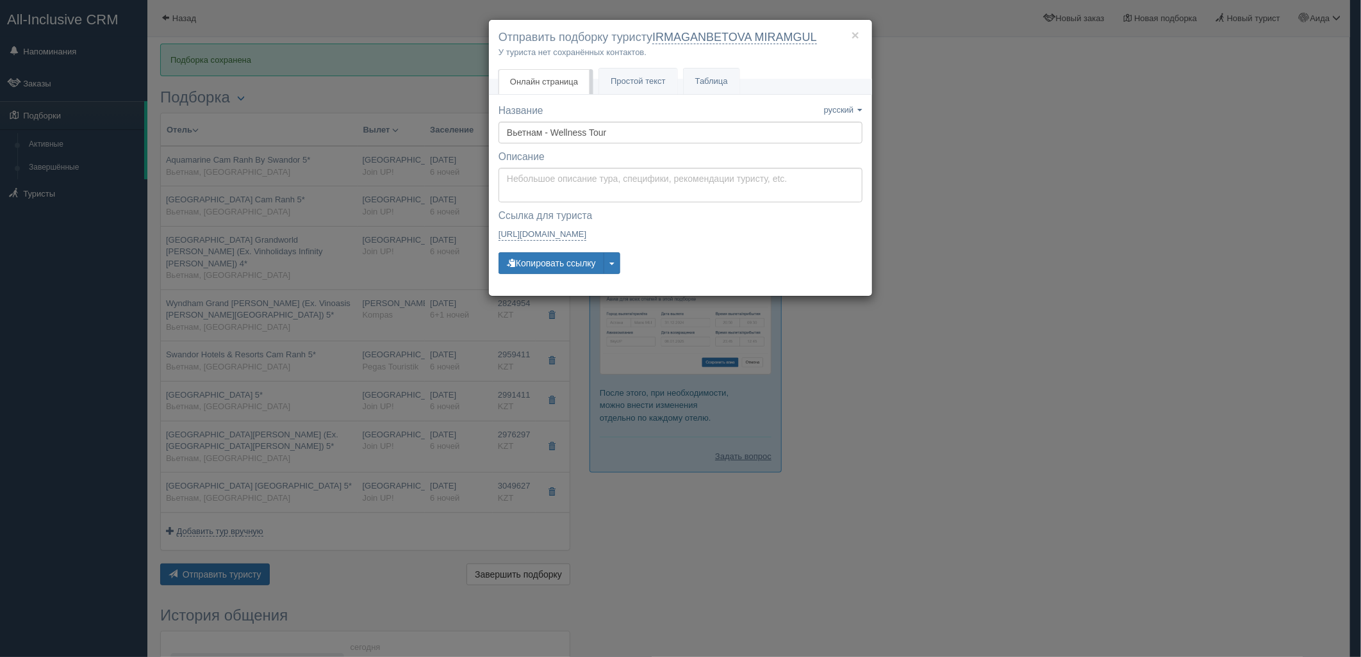
click at [552, 245] on div "Ссылка для туриста — закрыта Ссылка скопирована [URL][DOMAIN_NAME]" at bounding box center [681, 227] width 364 height 37
click at [555, 253] on button "Копировать ссылку" at bounding box center [552, 263] width 106 height 22
drag, startPoint x: 1014, startPoint y: 242, endPoint x: 984, endPoint y: 98, distance: 147.2
click at [1014, 242] on div "× Отправить подборку туристу IRMAGANBETOVA MIRAMGUL У туриста нет сохранённых к…" at bounding box center [680, 328] width 1361 height 657
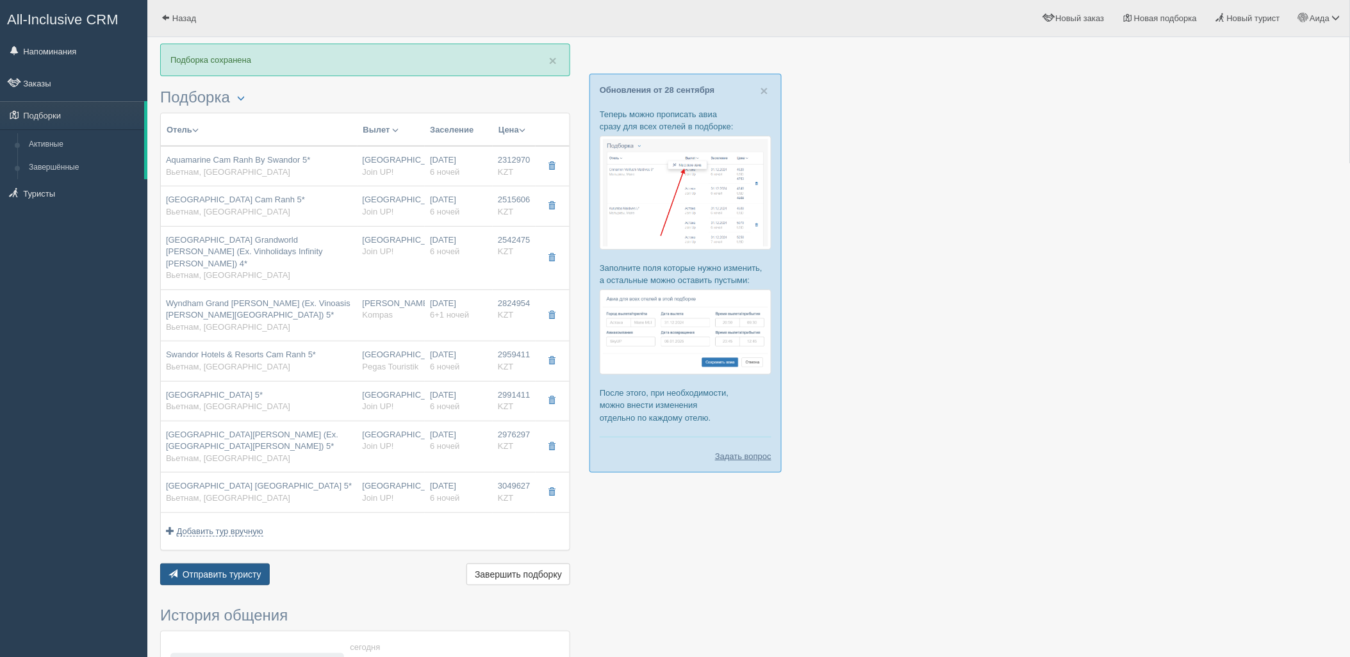
click at [226, 570] on span "Отправить туристу" at bounding box center [222, 575] width 79 height 10
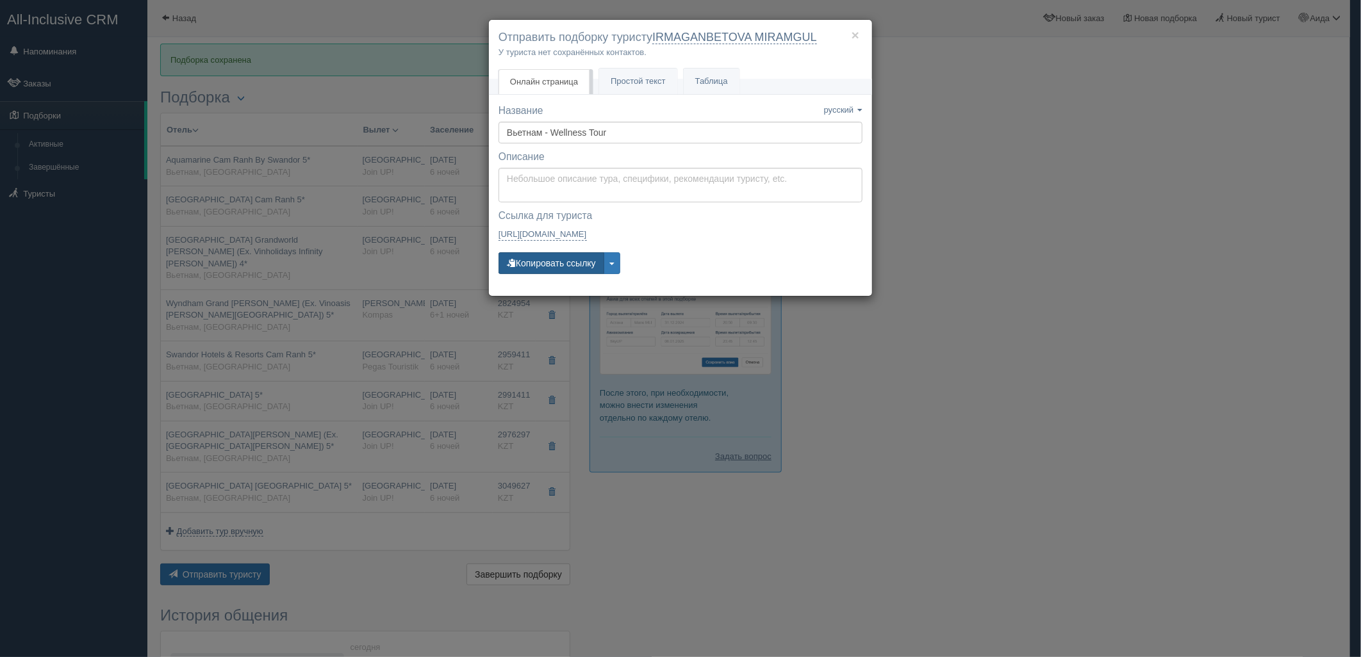
click at [529, 264] on button "Копировать ссылку" at bounding box center [552, 263] width 106 height 22
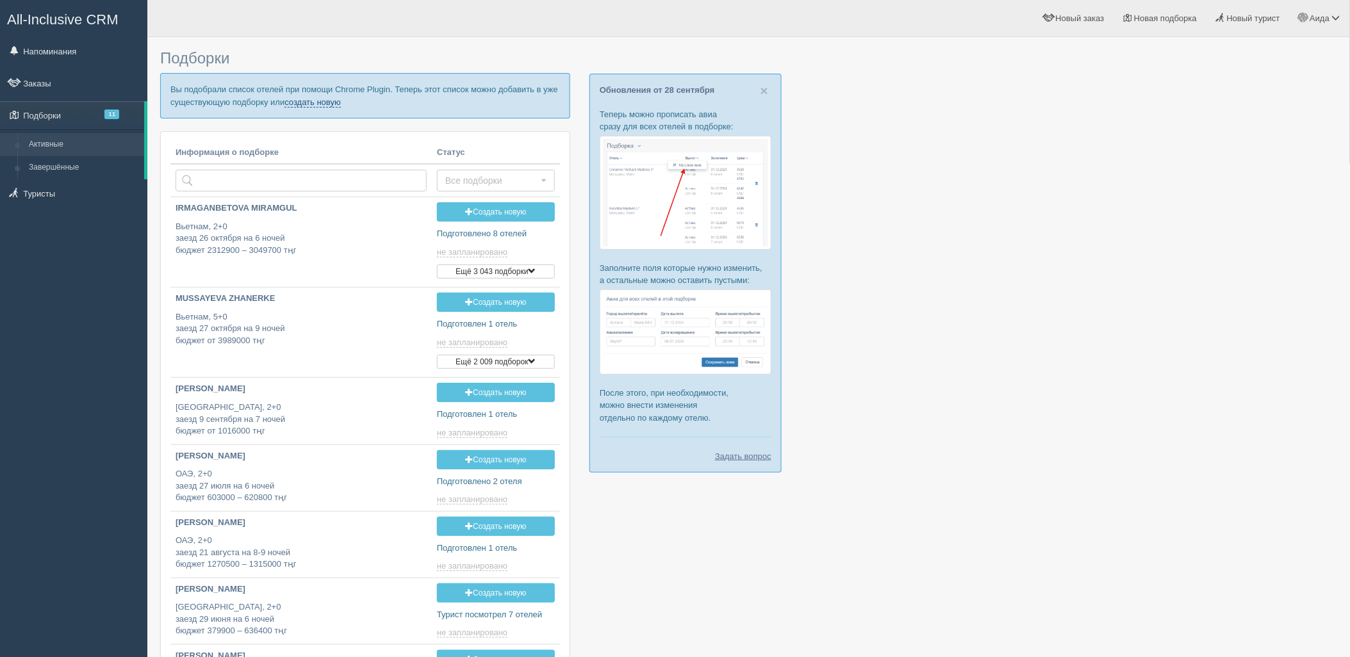
click at [318, 99] on link "создать новую" at bounding box center [313, 102] width 56 height 10
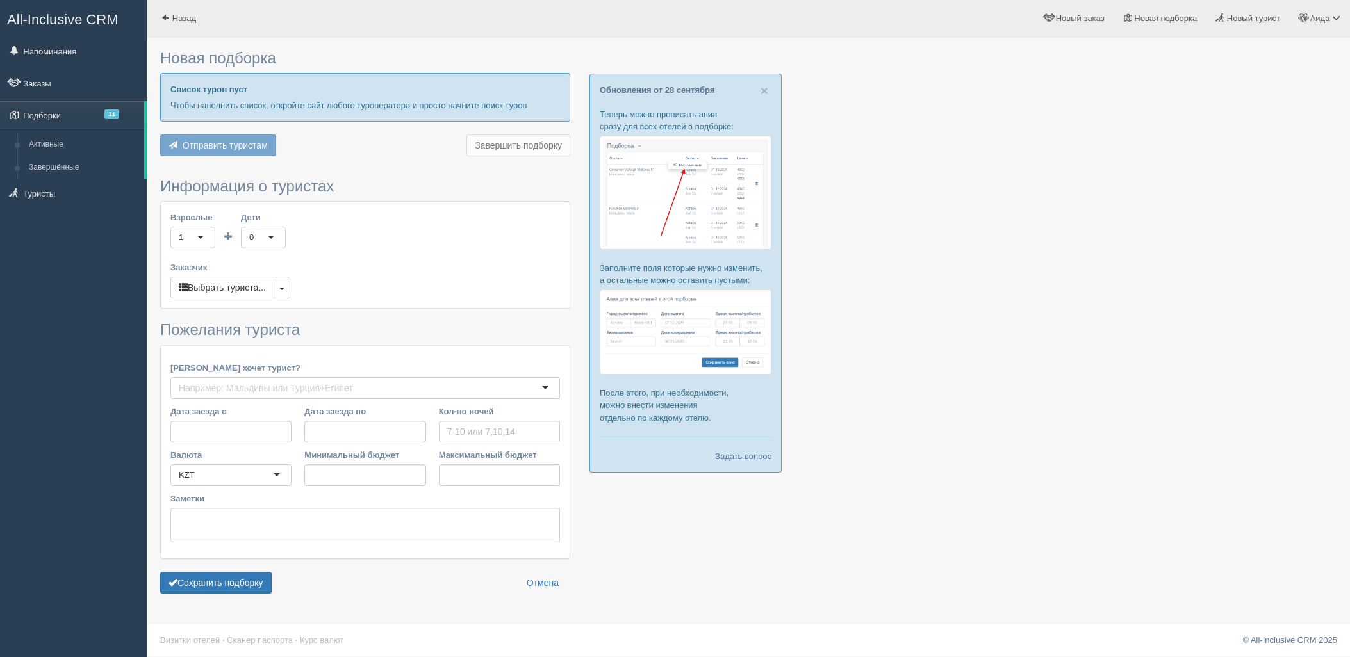
type input "6"
type input "1783400"
type input "2050100"
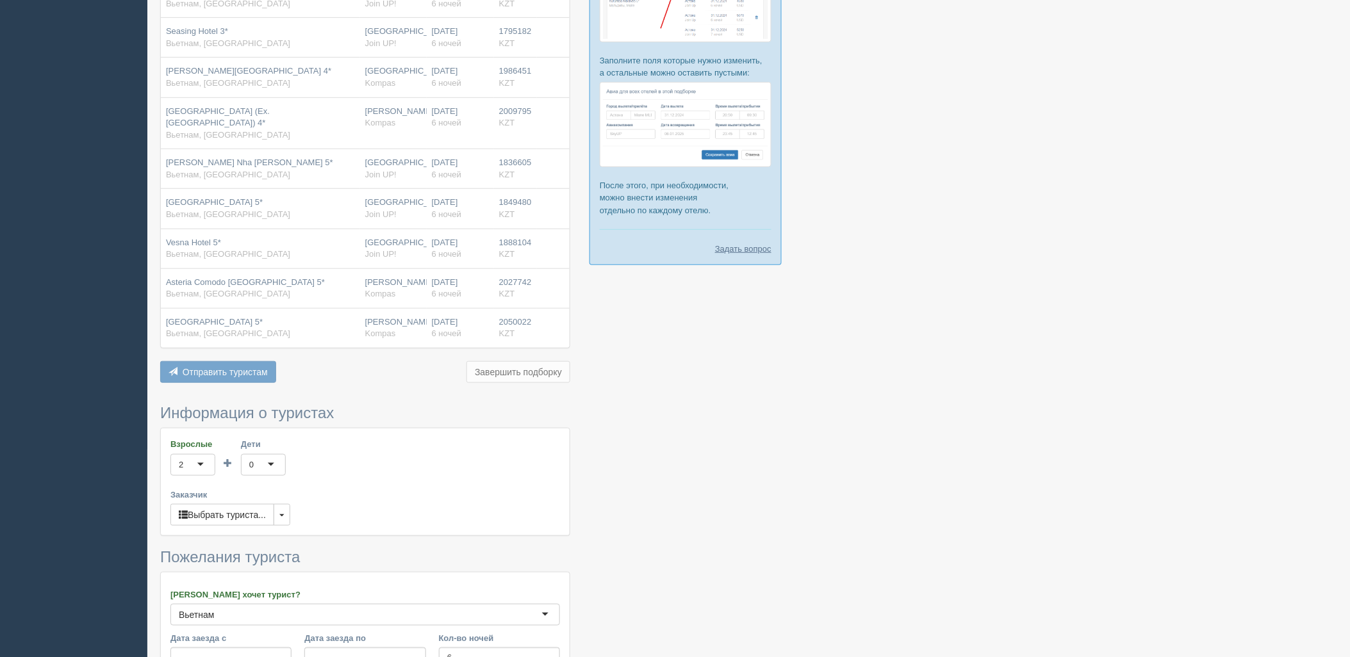
scroll to position [420, 0]
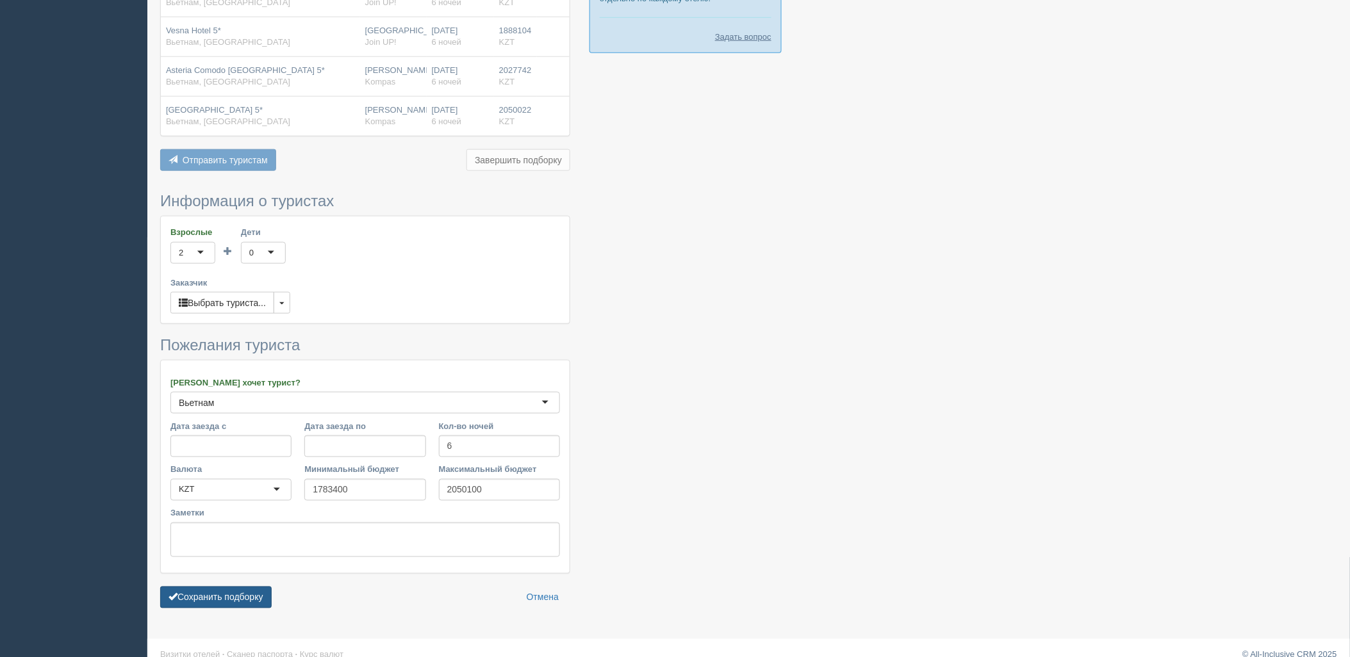
drag, startPoint x: 260, startPoint y: 579, endPoint x: 268, endPoint y: 578, distance: 7.8
click at [260, 587] on button "Сохранить подборку" at bounding box center [215, 598] width 111 height 22
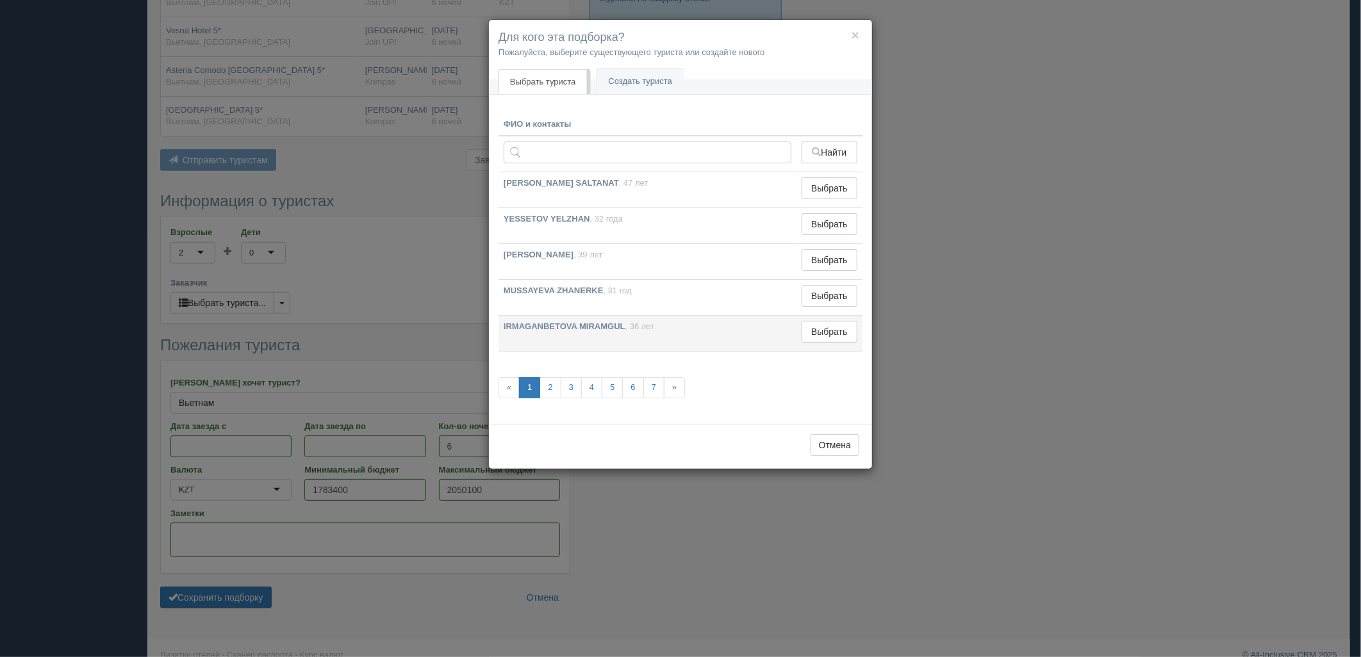
click at [818, 318] on td "Выбрать Выбран" at bounding box center [829, 334] width 66 height 36
drag, startPoint x: 818, startPoint y: 323, endPoint x: 796, endPoint y: 340, distance: 27.9
click at [819, 324] on button "Выбрать" at bounding box center [830, 332] width 56 height 22
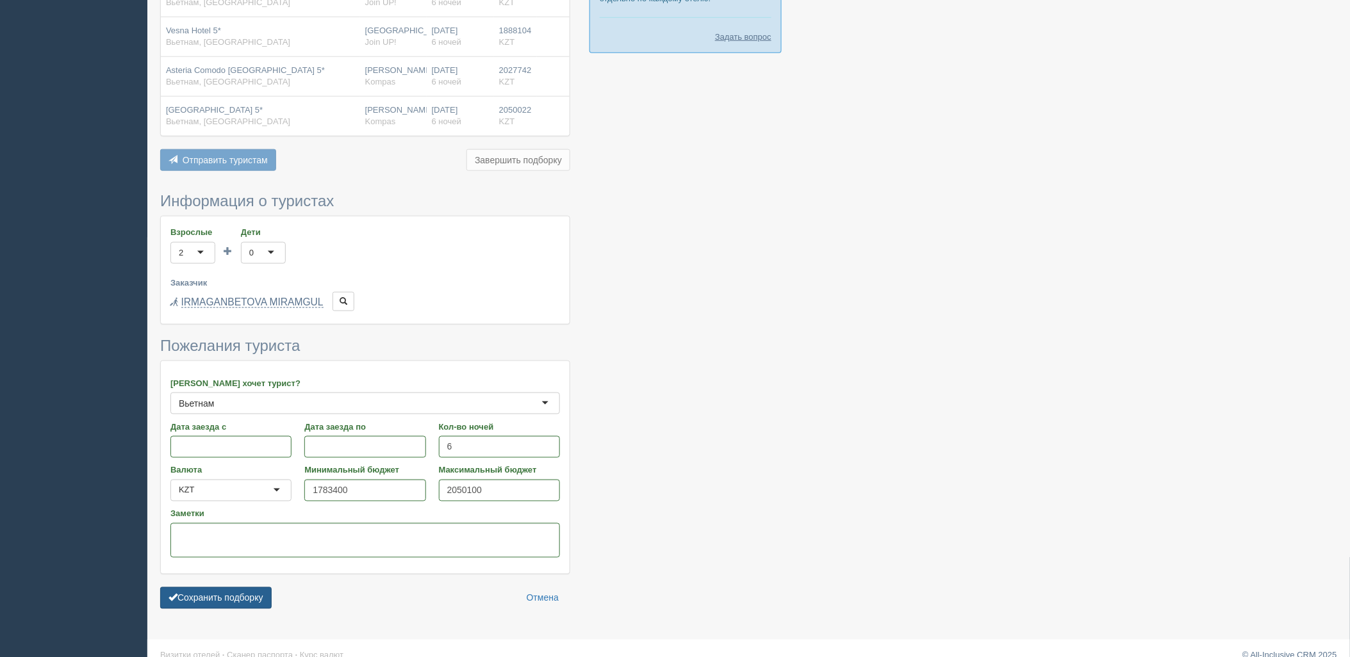
click at [261, 588] on button "Сохранить подборку" at bounding box center [215, 599] width 111 height 22
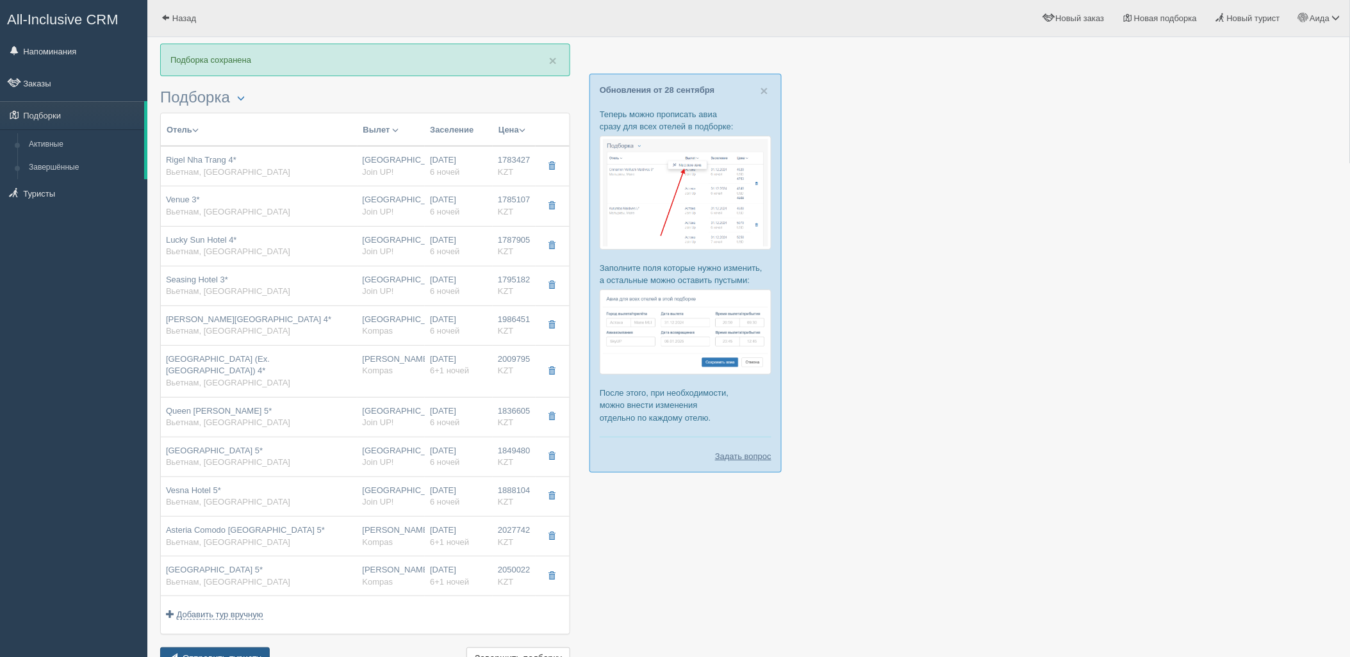
click at [263, 648] on button "Отправить туристу Отправить" at bounding box center [215, 659] width 110 height 22
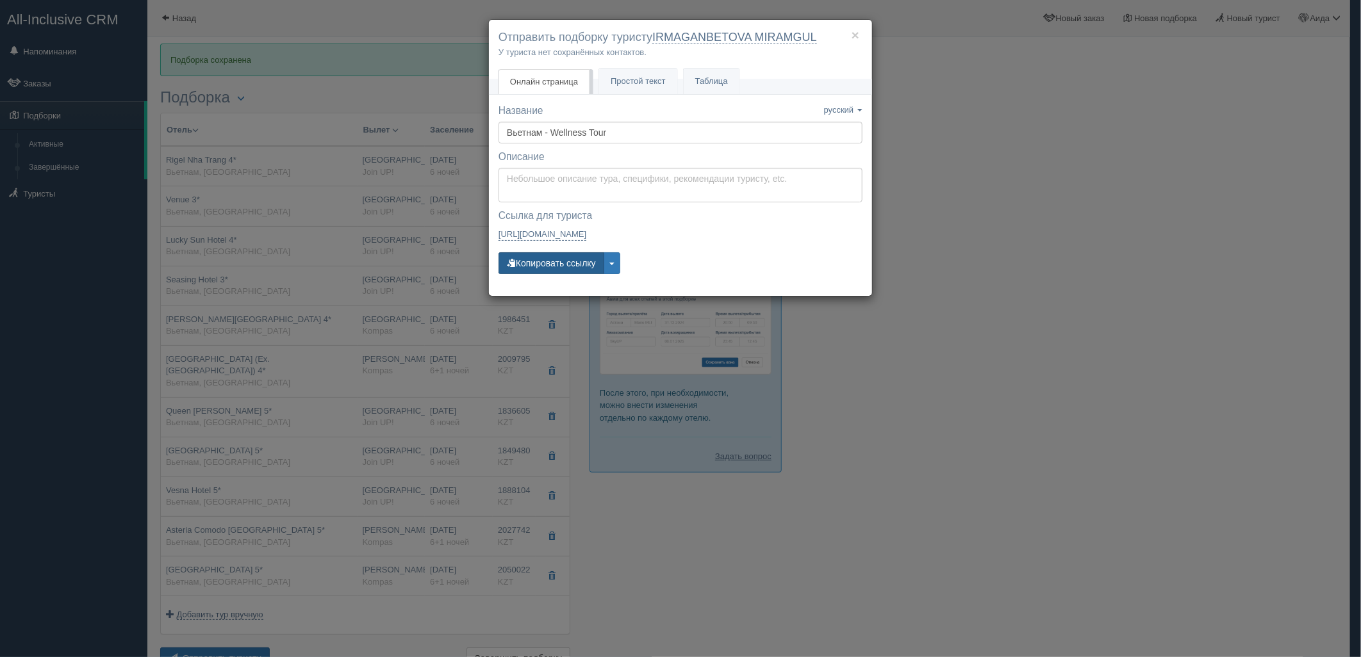
click at [566, 264] on button "Копировать ссылку" at bounding box center [552, 263] width 106 height 22
drag, startPoint x: 547, startPoint y: 260, endPoint x: 479, endPoint y: 227, distance: 75.7
click at [547, 260] on button "Копировать ссылку" at bounding box center [552, 263] width 106 height 22
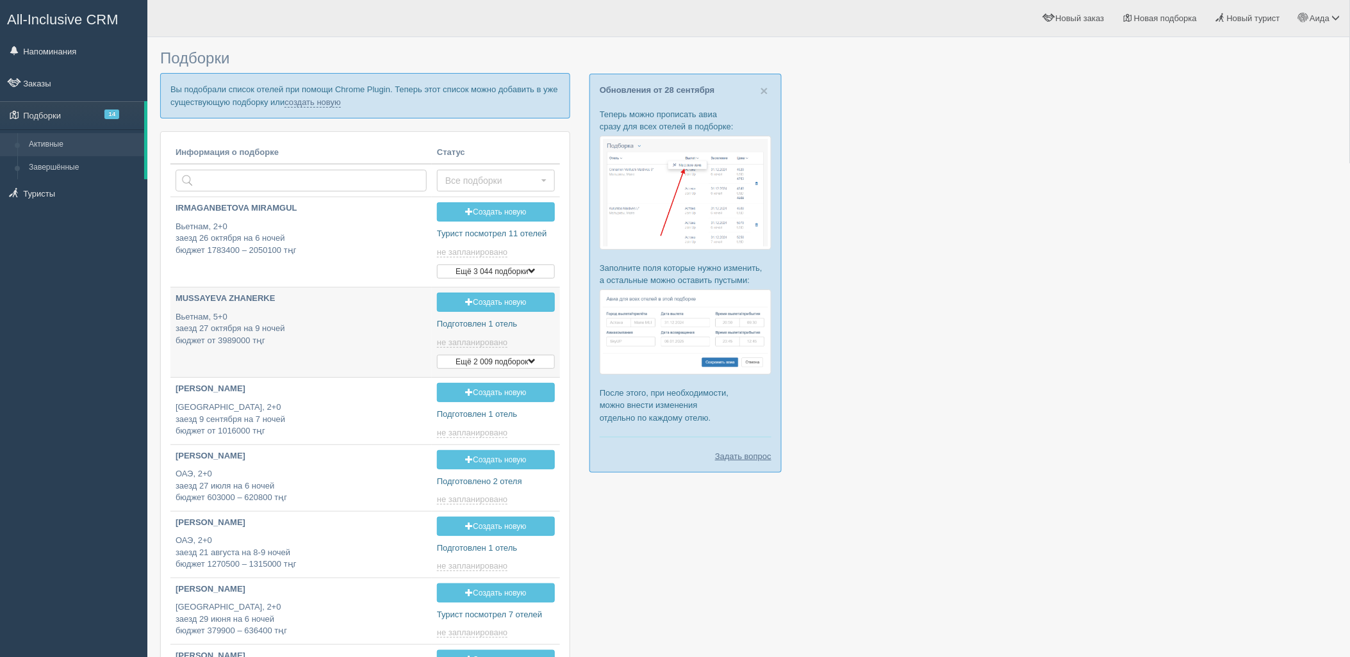
type input "[DATE] 16:00"
click at [303, 96] on p "Вы подобрали список отелей при помощи Chrome Plugin. Теперь этот список можно д…" at bounding box center [365, 95] width 410 height 45
click at [303, 97] on link "создать новую" at bounding box center [313, 102] width 56 height 10
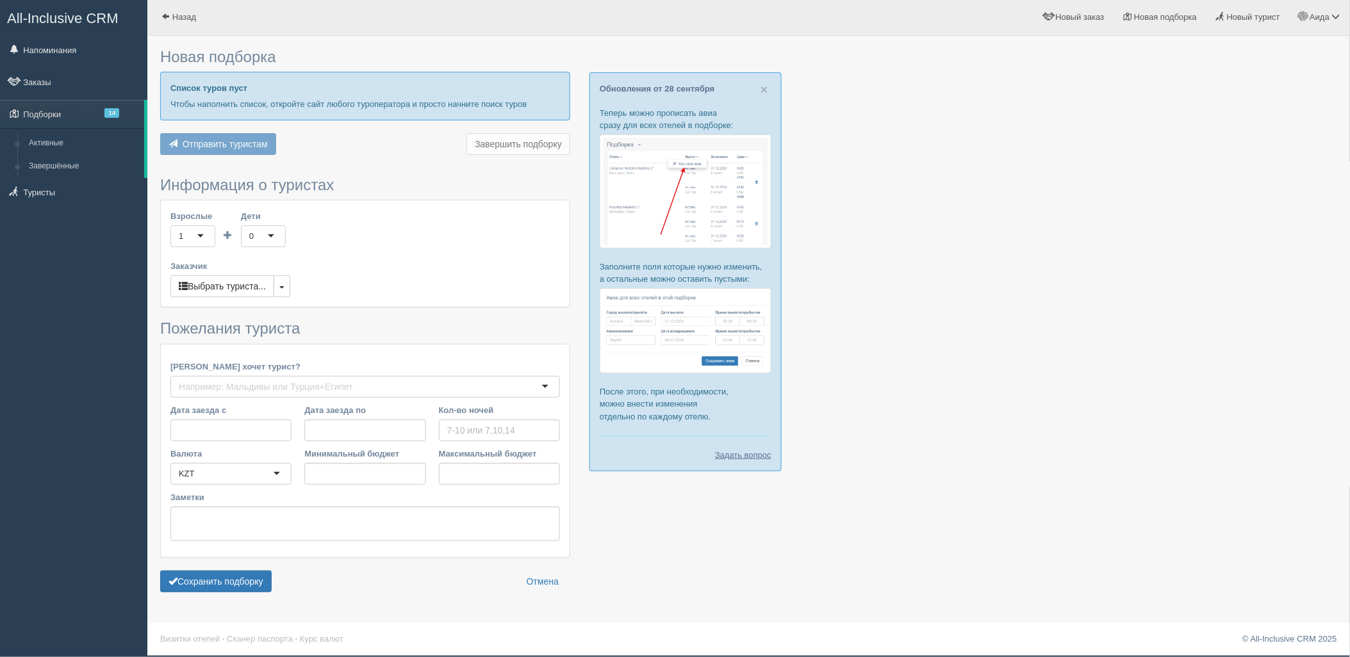
type input "6-8"
type input "1003200"
type input "1430200"
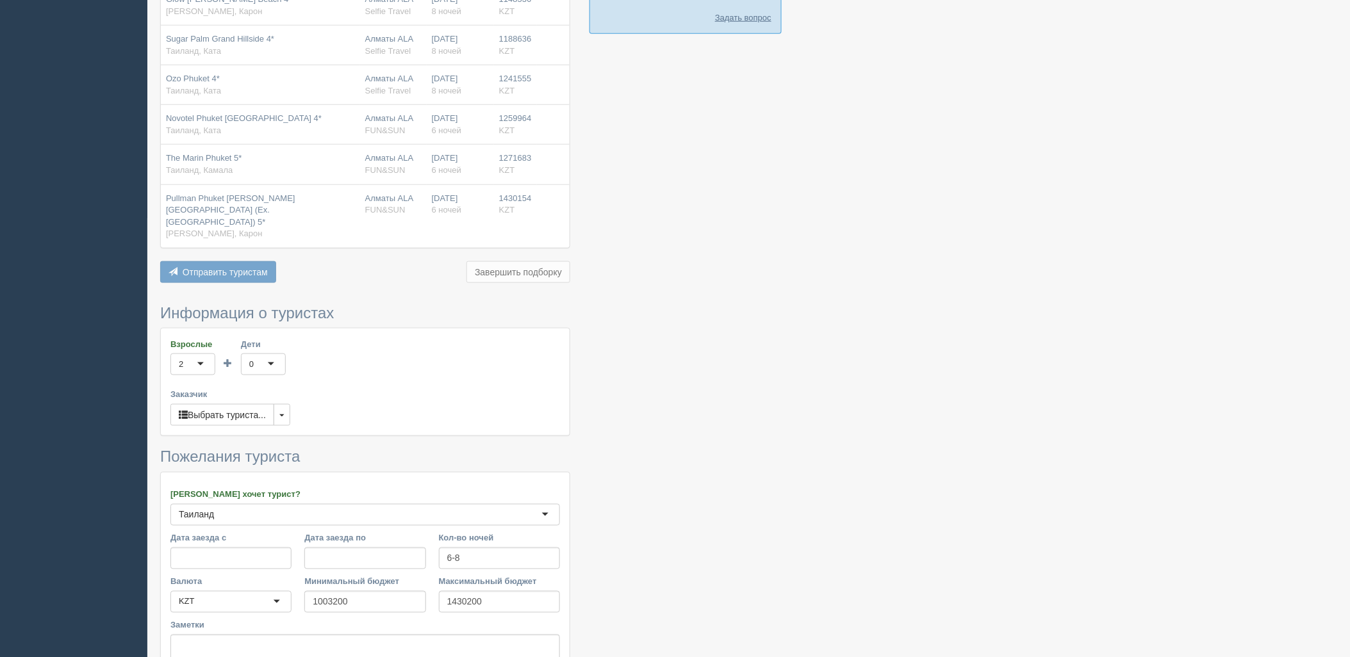
scroll to position [556, 0]
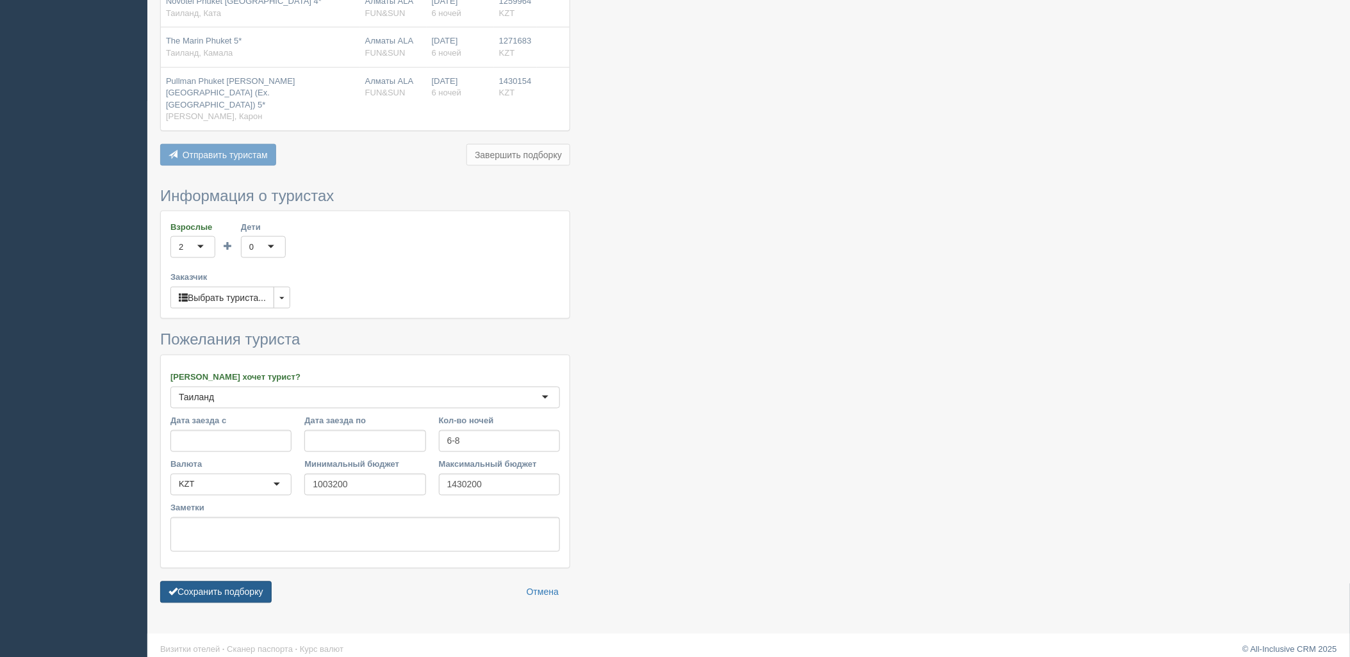
click at [256, 586] on button "Сохранить подборку" at bounding box center [215, 593] width 111 height 22
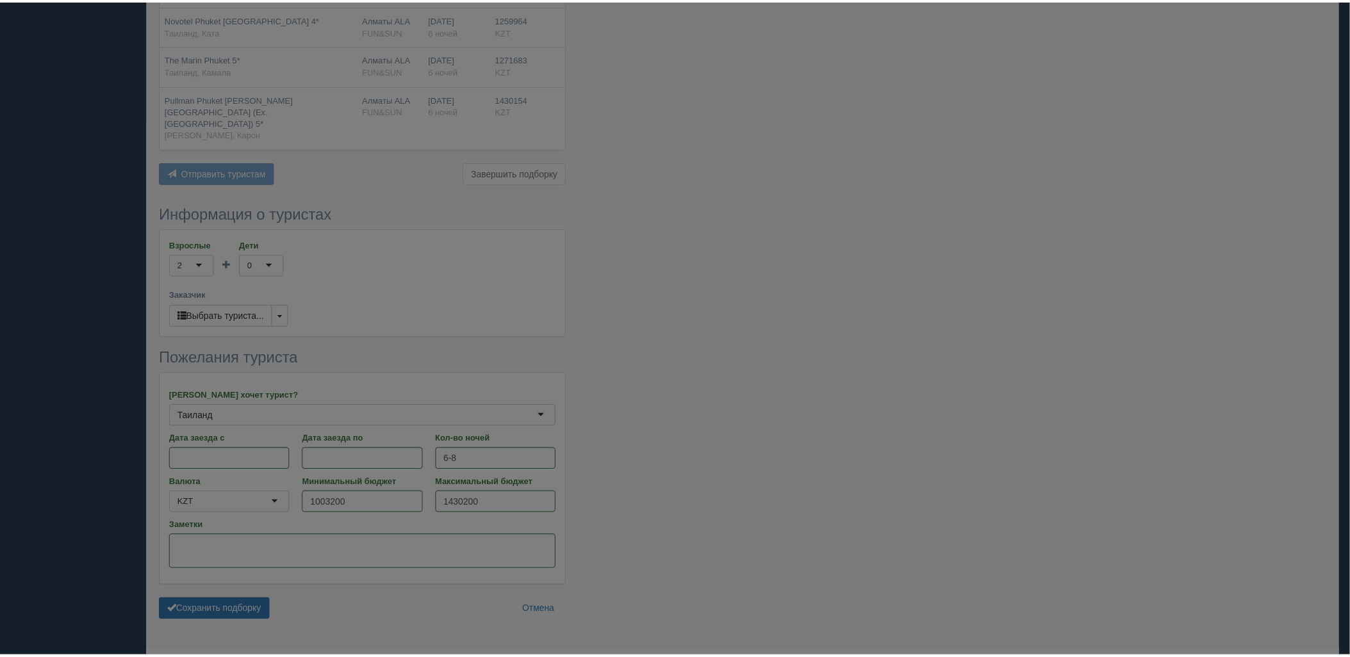
scroll to position [485, 0]
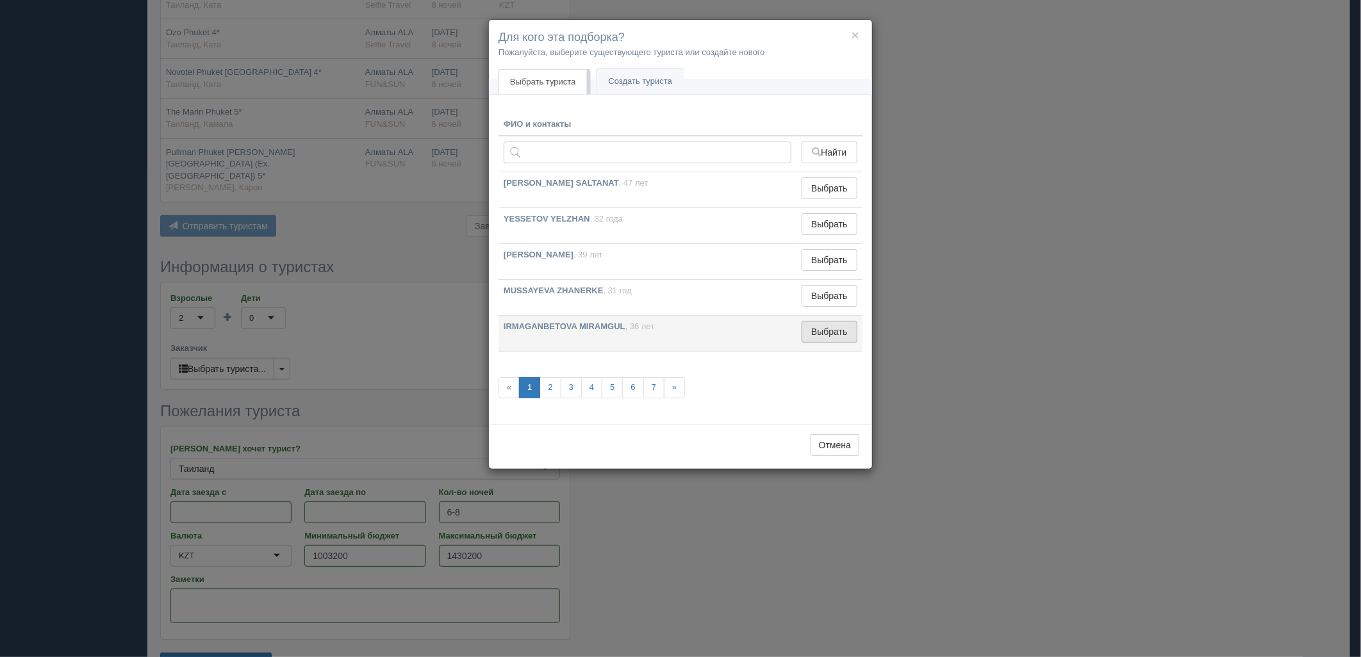
click at [855, 322] on button "Выбрать" at bounding box center [830, 332] width 56 height 22
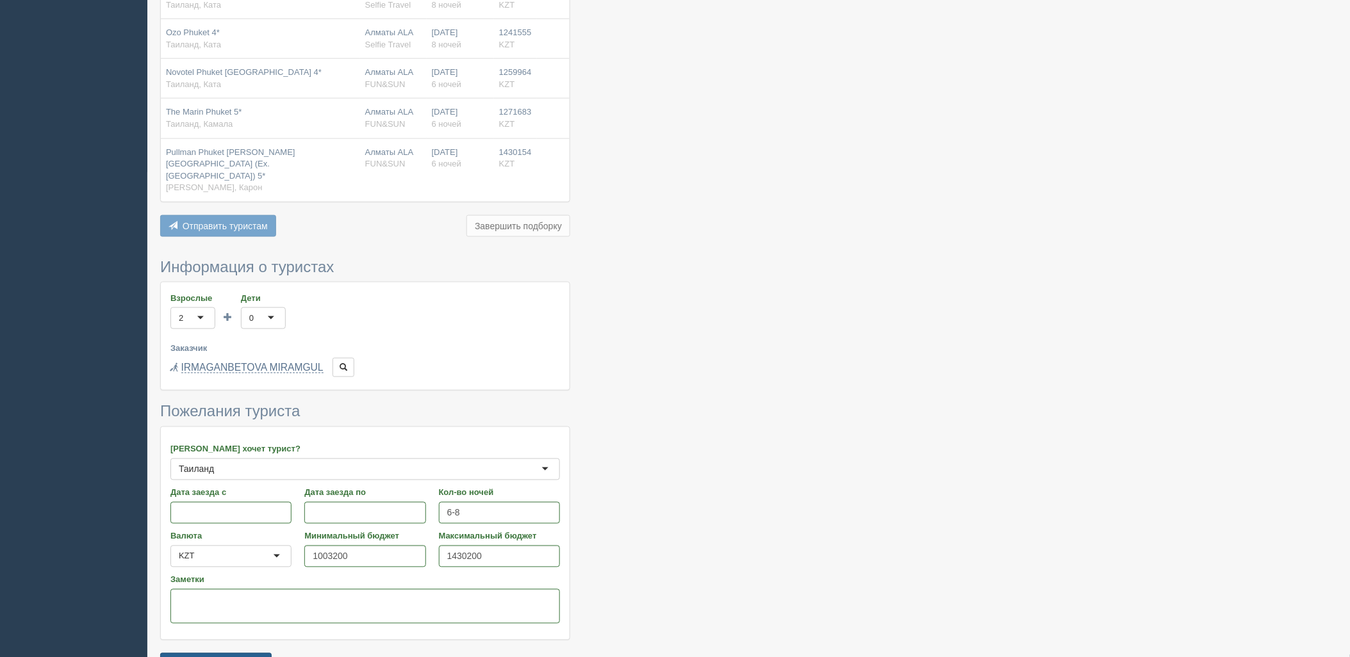
click at [237, 654] on button "Сохранить подборку" at bounding box center [215, 665] width 111 height 22
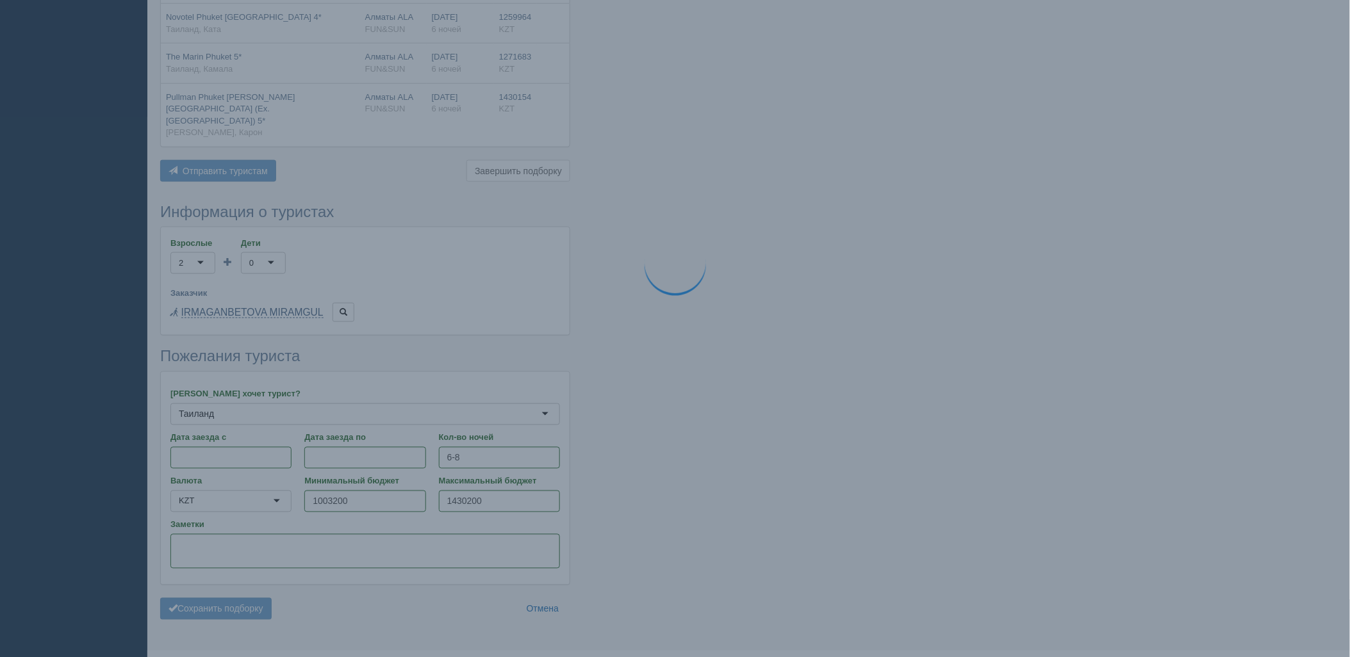
scroll to position [556, 0]
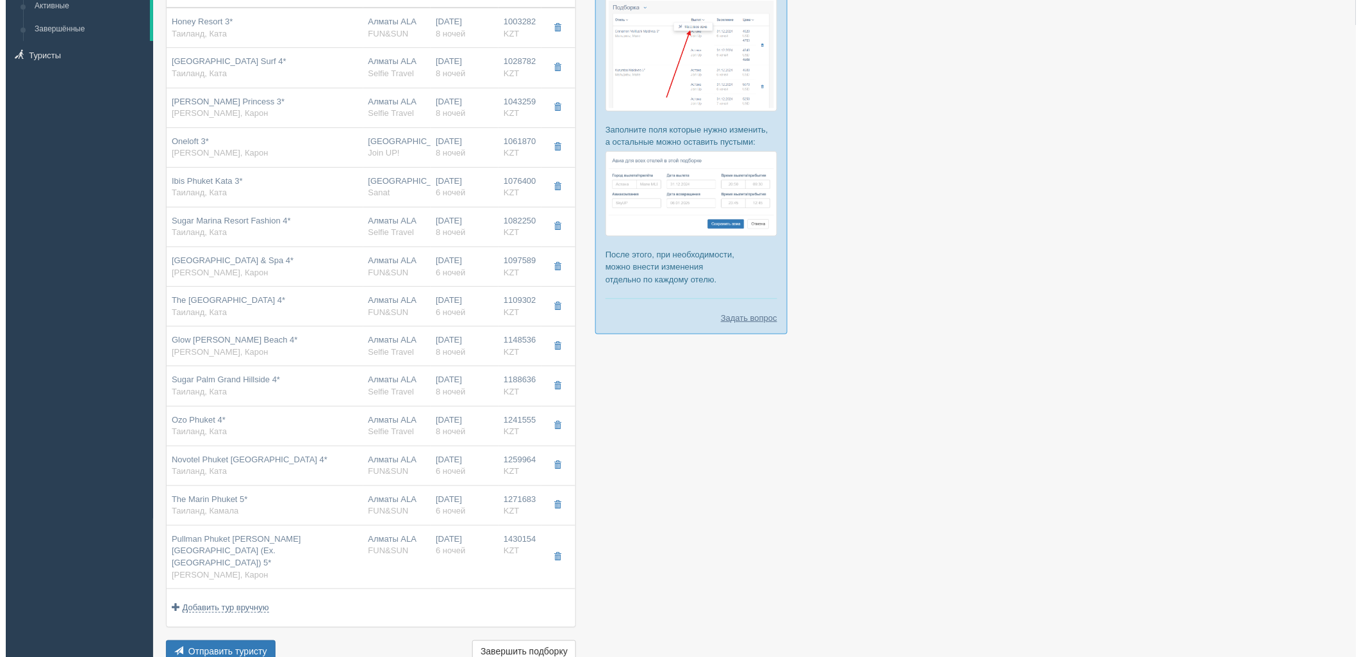
scroll to position [215, 0]
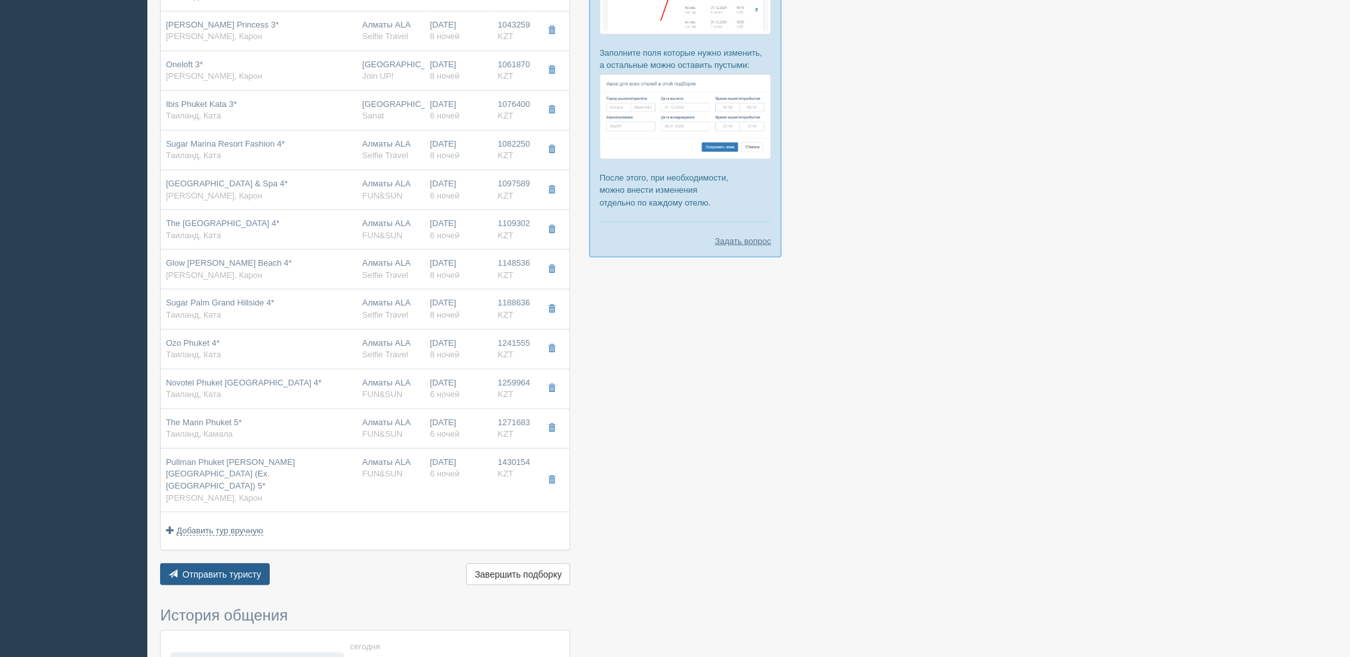
drag, startPoint x: 234, startPoint y: 547, endPoint x: 240, endPoint y: 557, distance: 12.6
click at [234, 547] on div "Отель Разделить отели... Вылет Выезд Массовое авиа Заселение Цена Дешёвые внача…" at bounding box center [365, 242] width 410 height 691
click at [242, 570] on span "Отправить туристу" at bounding box center [222, 575] width 79 height 10
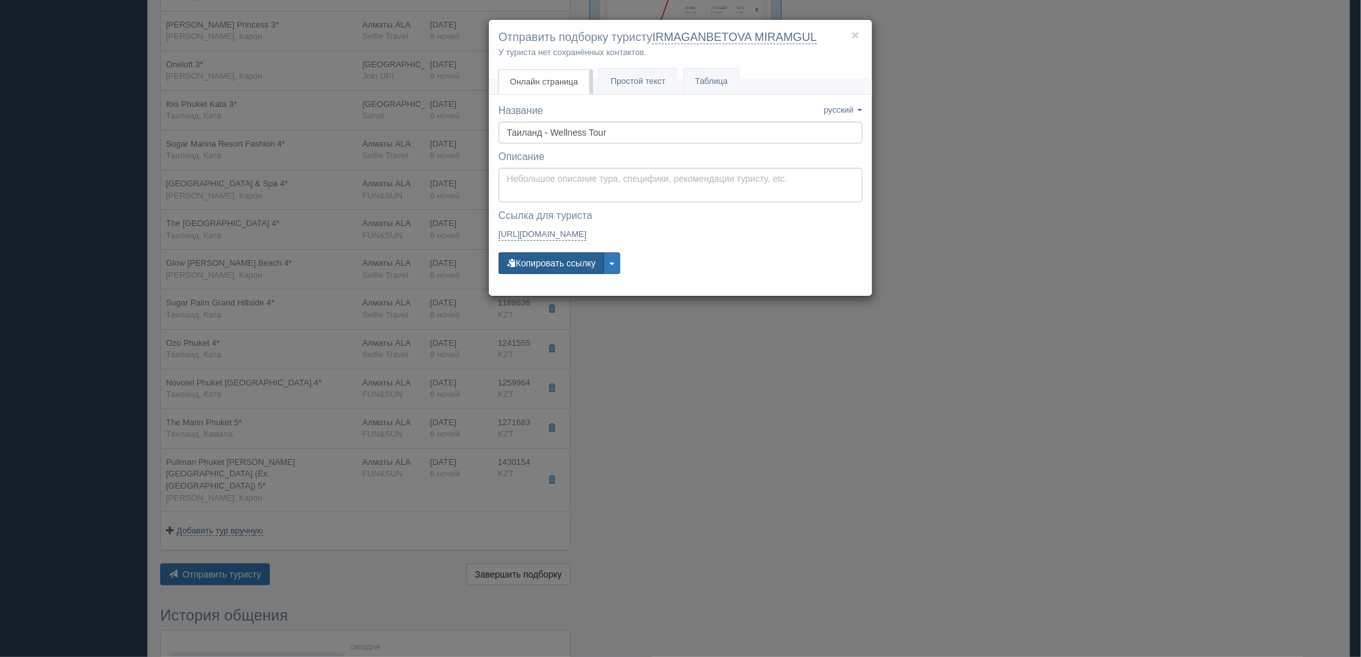
click at [556, 263] on button "Копировать ссылку" at bounding box center [552, 263] width 106 height 22
click at [607, 69] on link "Простой текст Текст" at bounding box center [638, 82] width 78 height 26
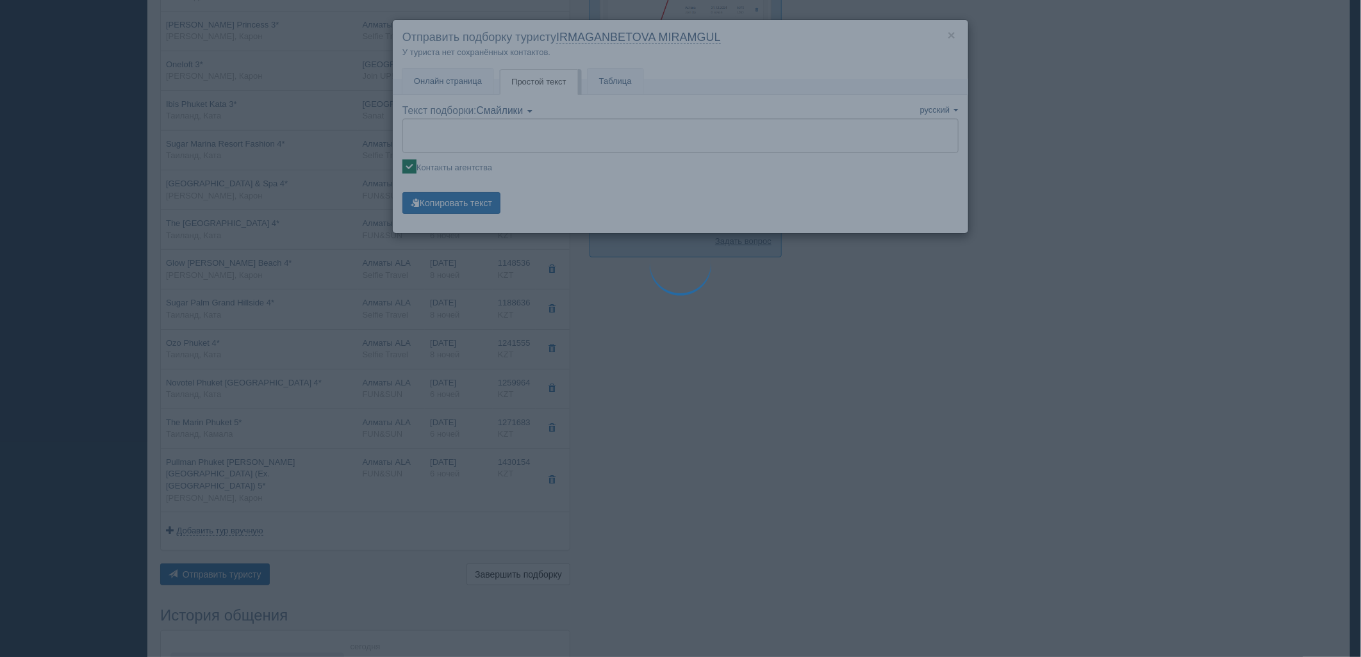
type textarea "🌞 Добрый день! Предлагаем Вам рассмотреть следующие варианты: 🌎 Таиланд, Ката 🏩…"
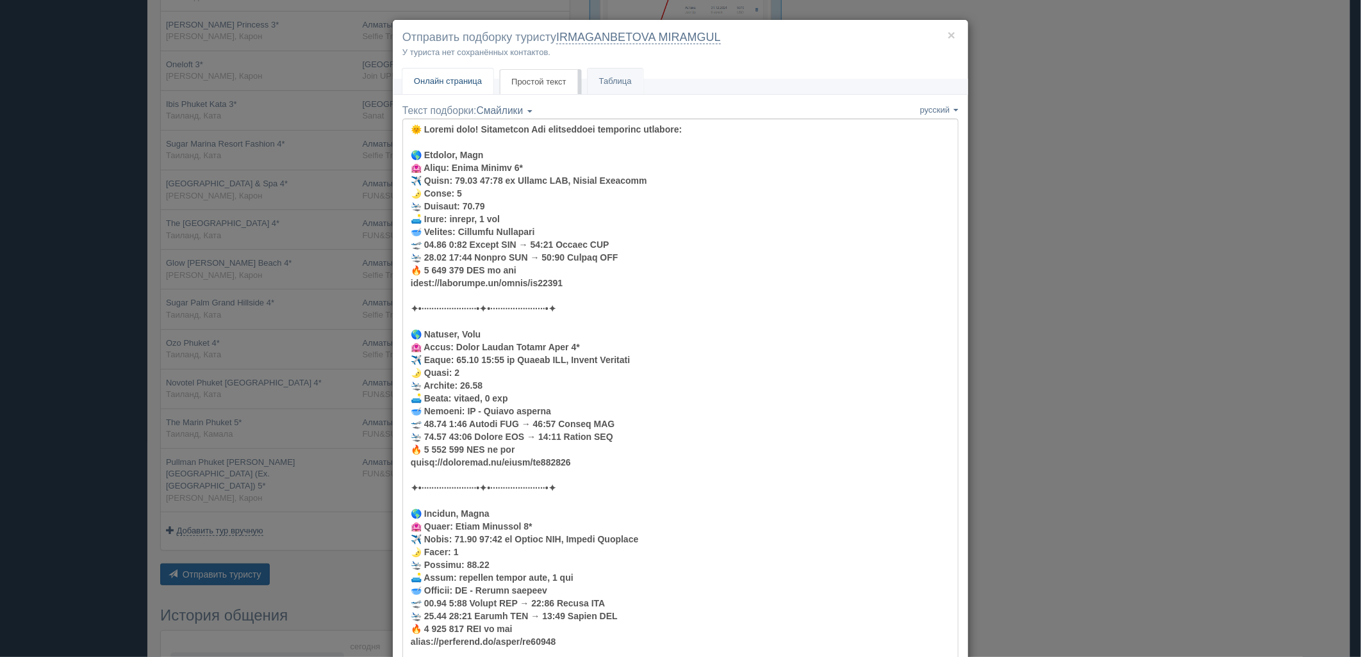
click at [456, 69] on link "Онлайн страница Онлайн" at bounding box center [447, 82] width 91 height 26
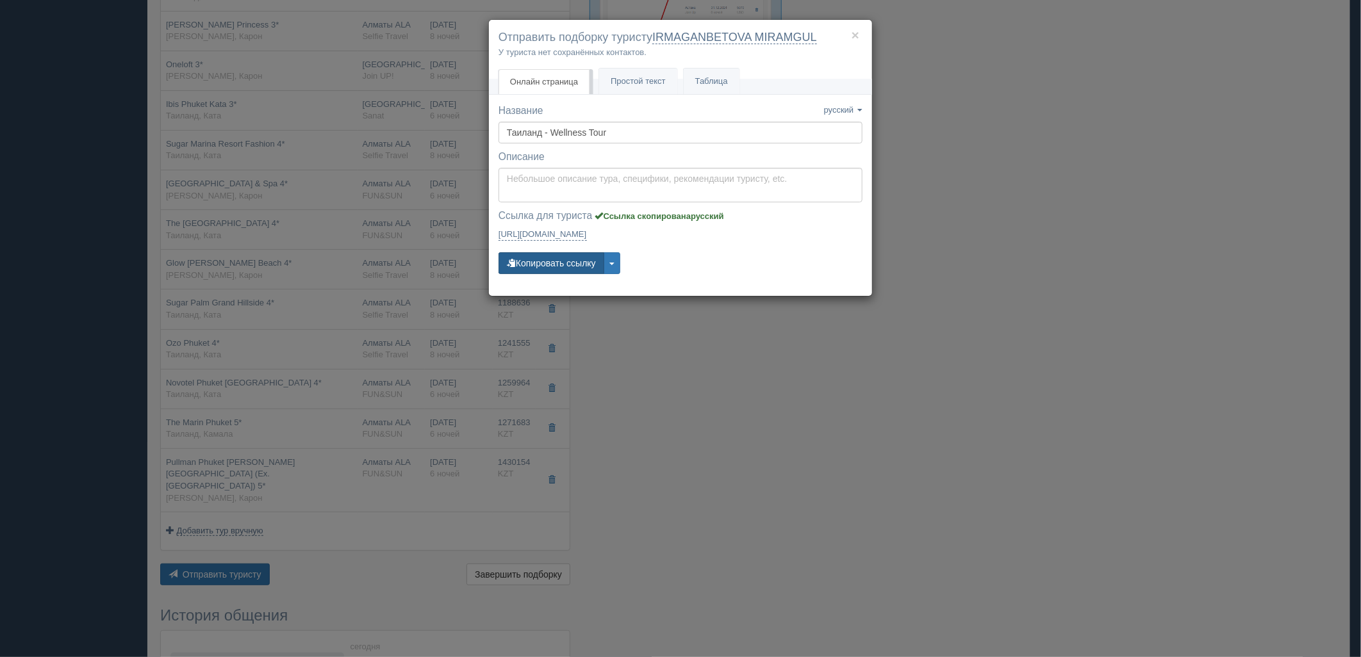
click at [543, 263] on button "Копировать ссылку" at bounding box center [552, 263] width 106 height 22
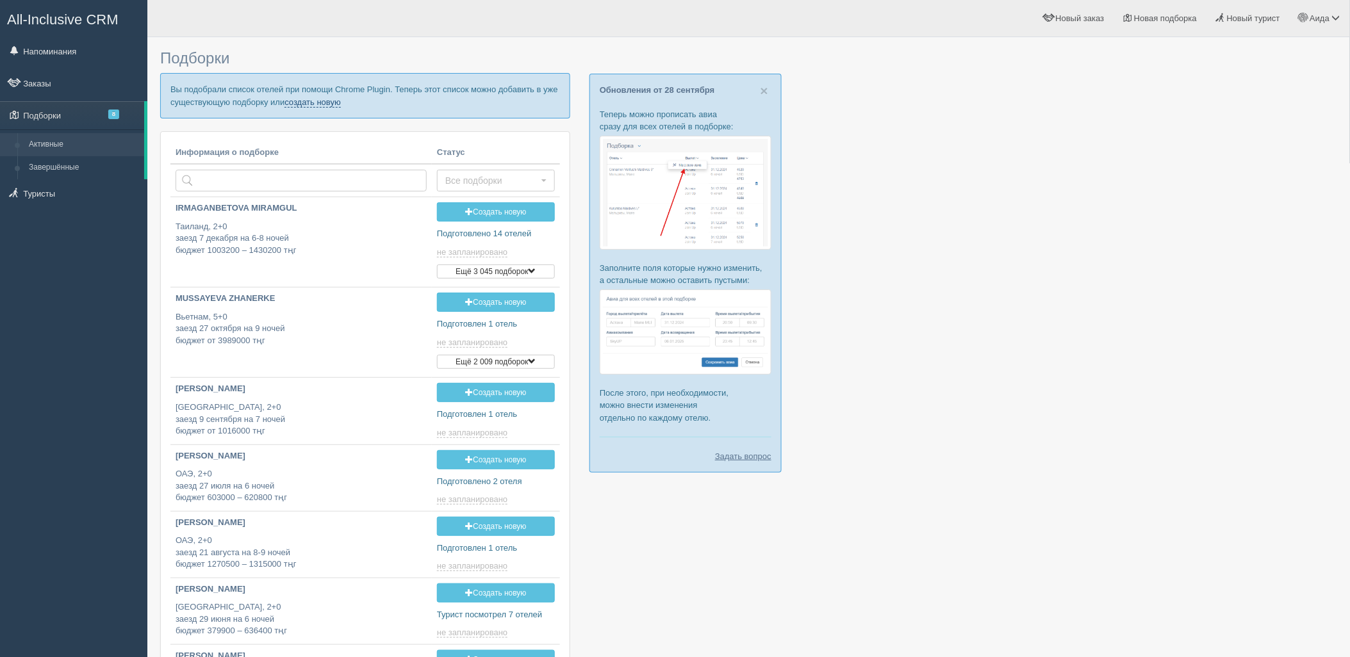
click at [329, 101] on link "создать новую" at bounding box center [313, 102] width 56 height 10
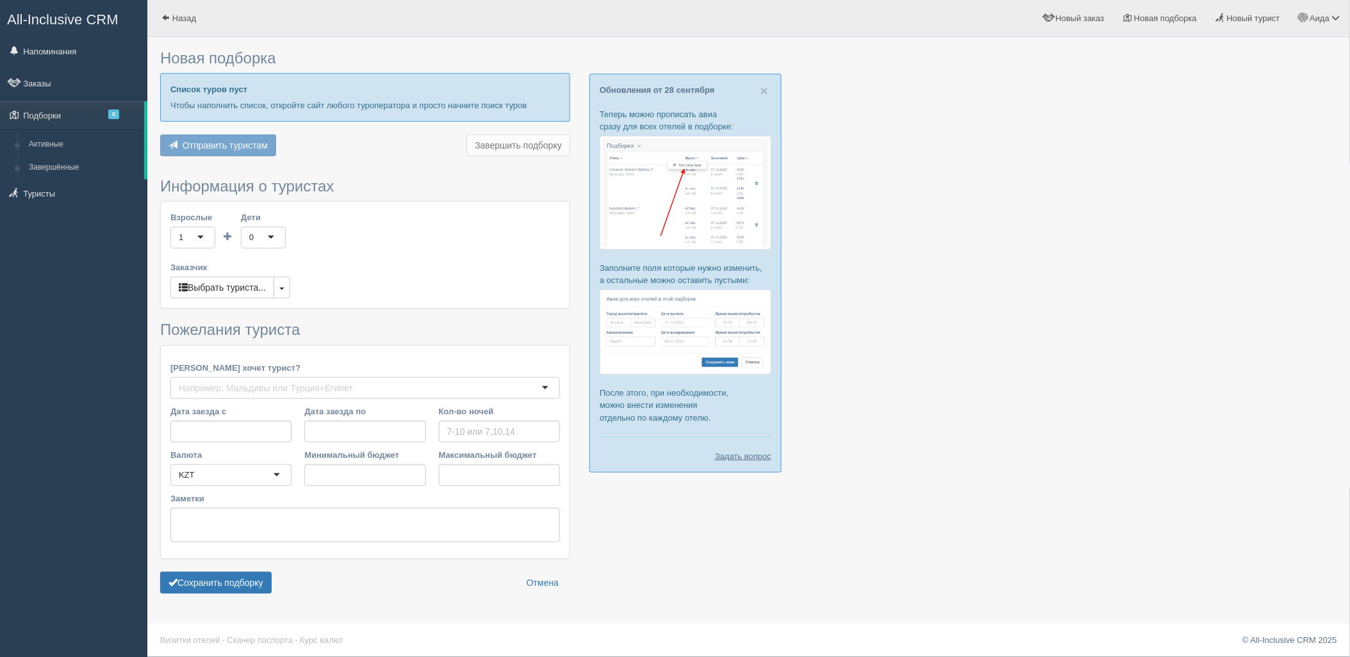
type input "6"
type input "750700"
type input "1349300"
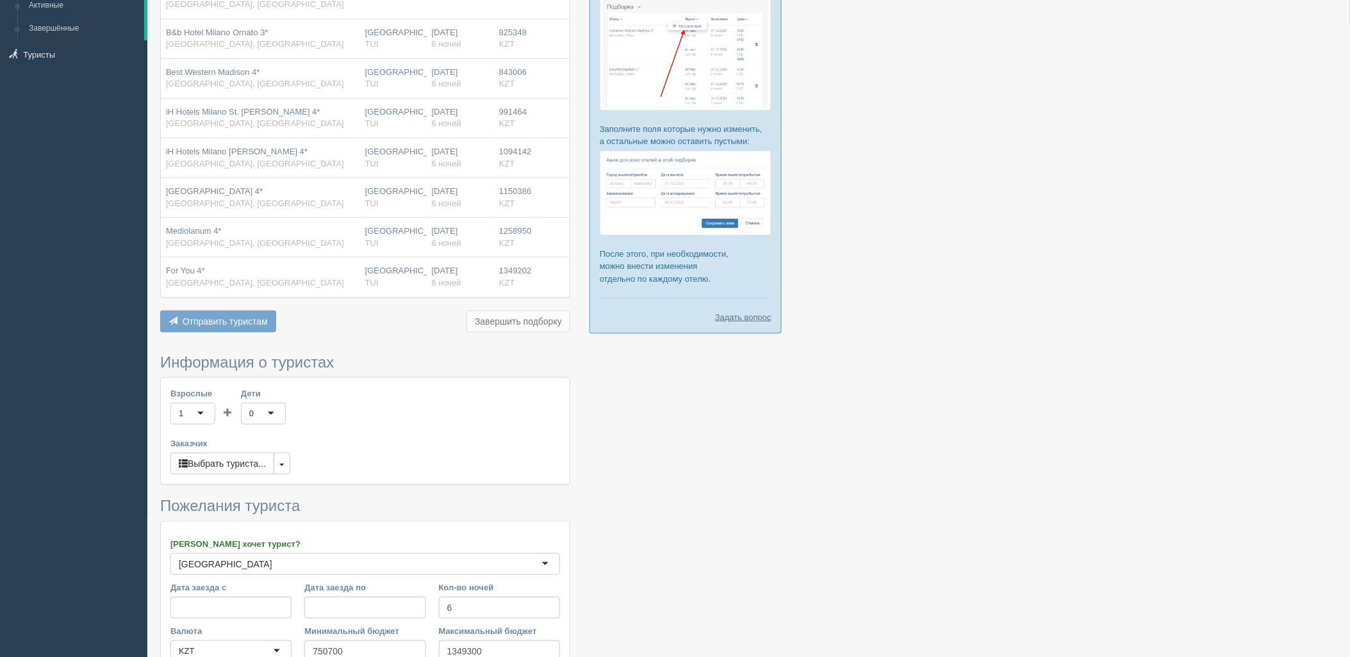
scroll to position [313, 0]
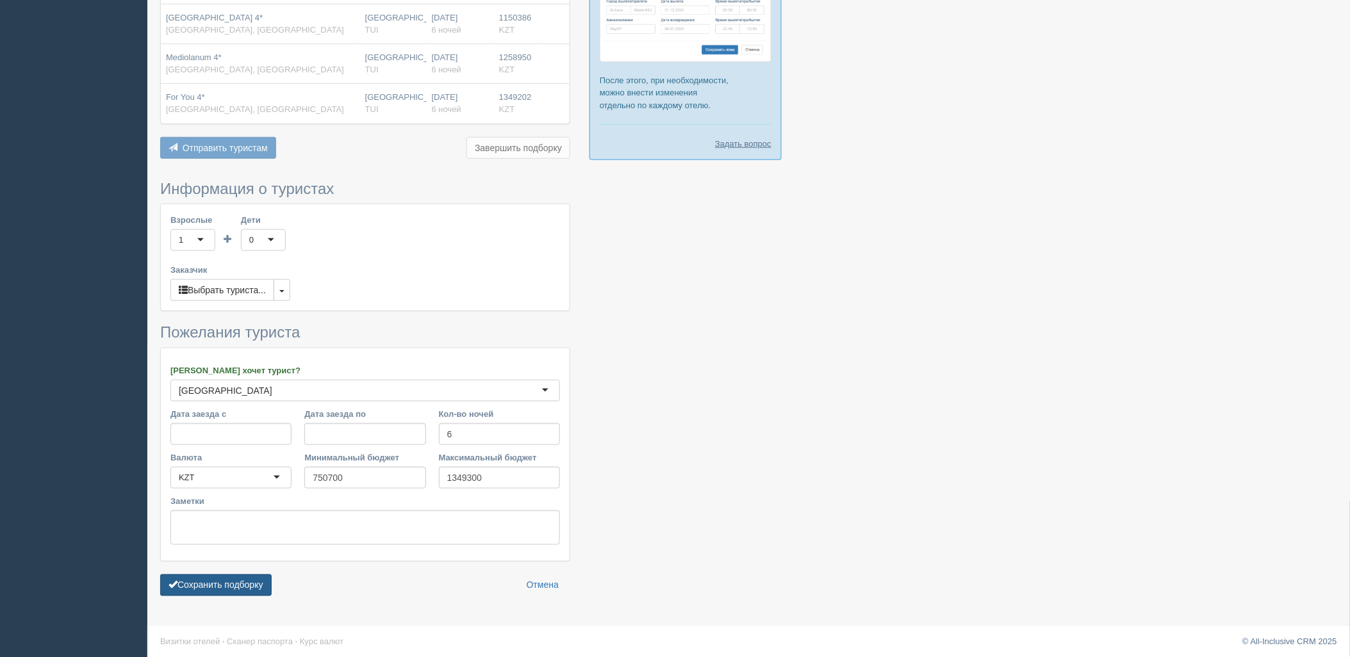
click at [241, 581] on button "Сохранить подборку" at bounding box center [215, 586] width 111 height 22
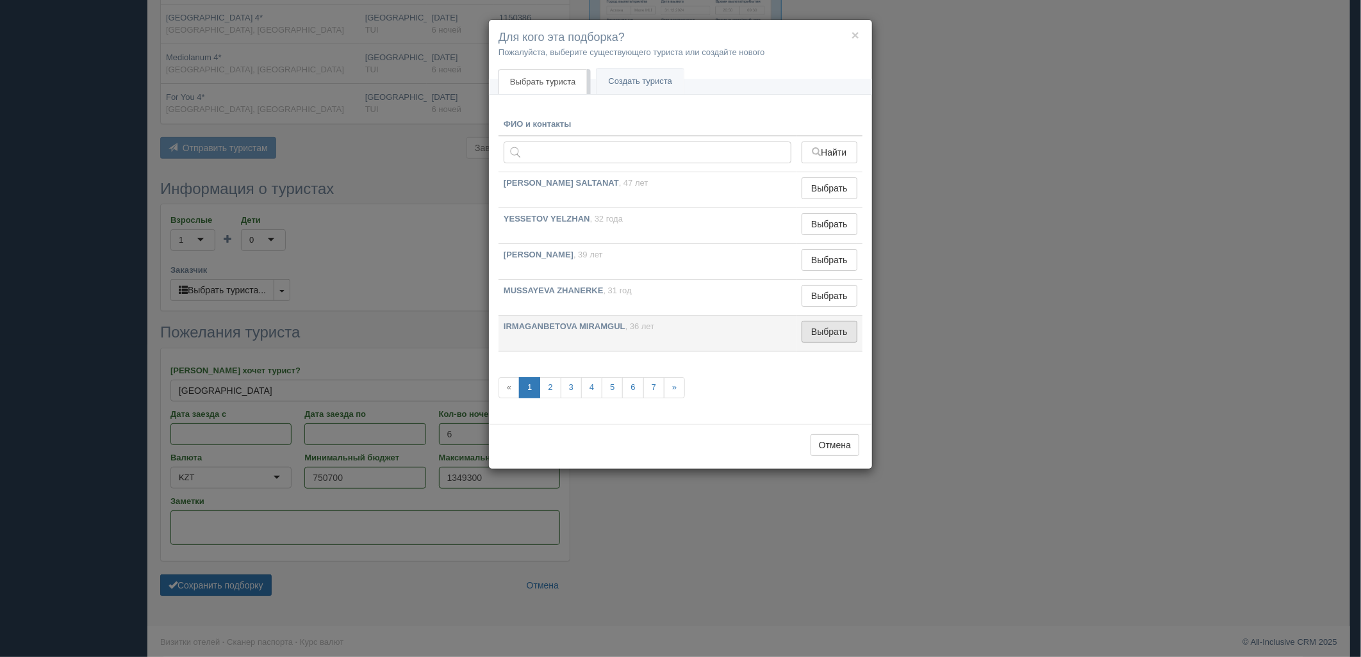
click at [850, 329] on button "Выбрать" at bounding box center [830, 332] width 56 height 22
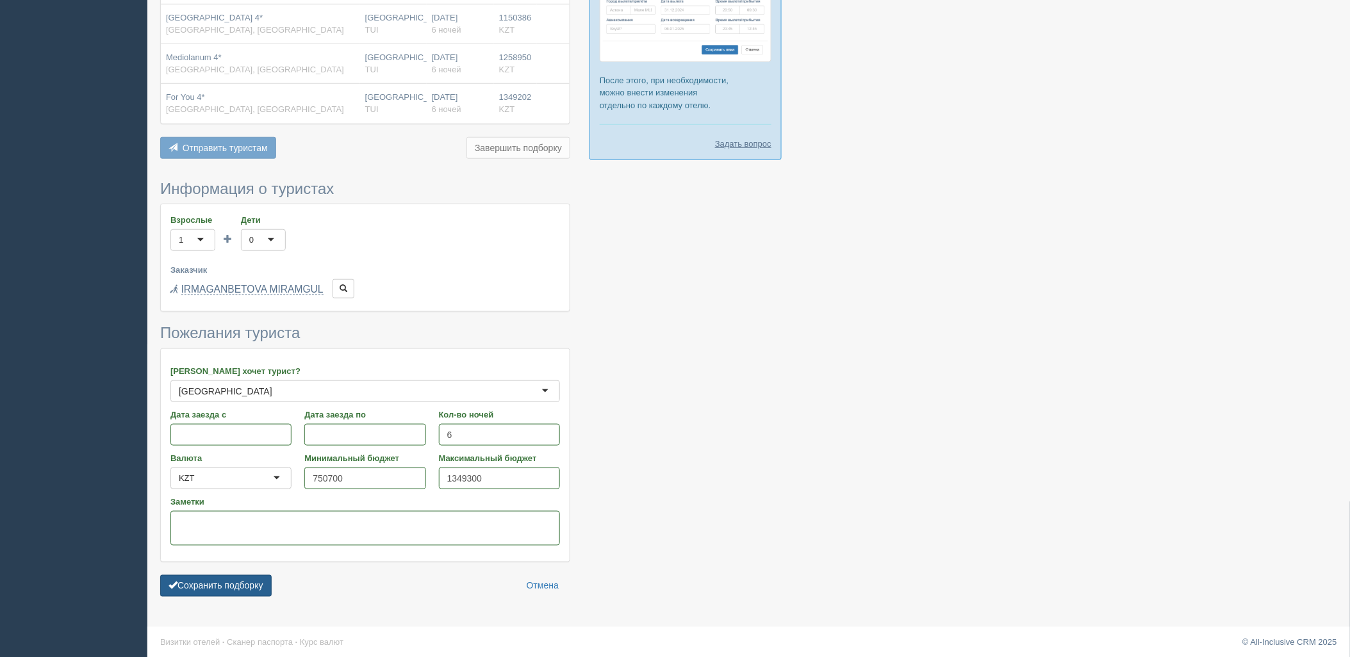
drag, startPoint x: 224, startPoint y: 573, endPoint x: 236, endPoint y: 578, distance: 12.6
click at [225, 573] on form "Информация о туристах Взрослые 1 1 Дети 0 0 Возраст детей Заказчик Выбрать тури…" at bounding box center [365, 392] width 410 height 423
click at [237, 578] on button "Сохранить подборку" at bounding box center [215, 586] width 111 height 22
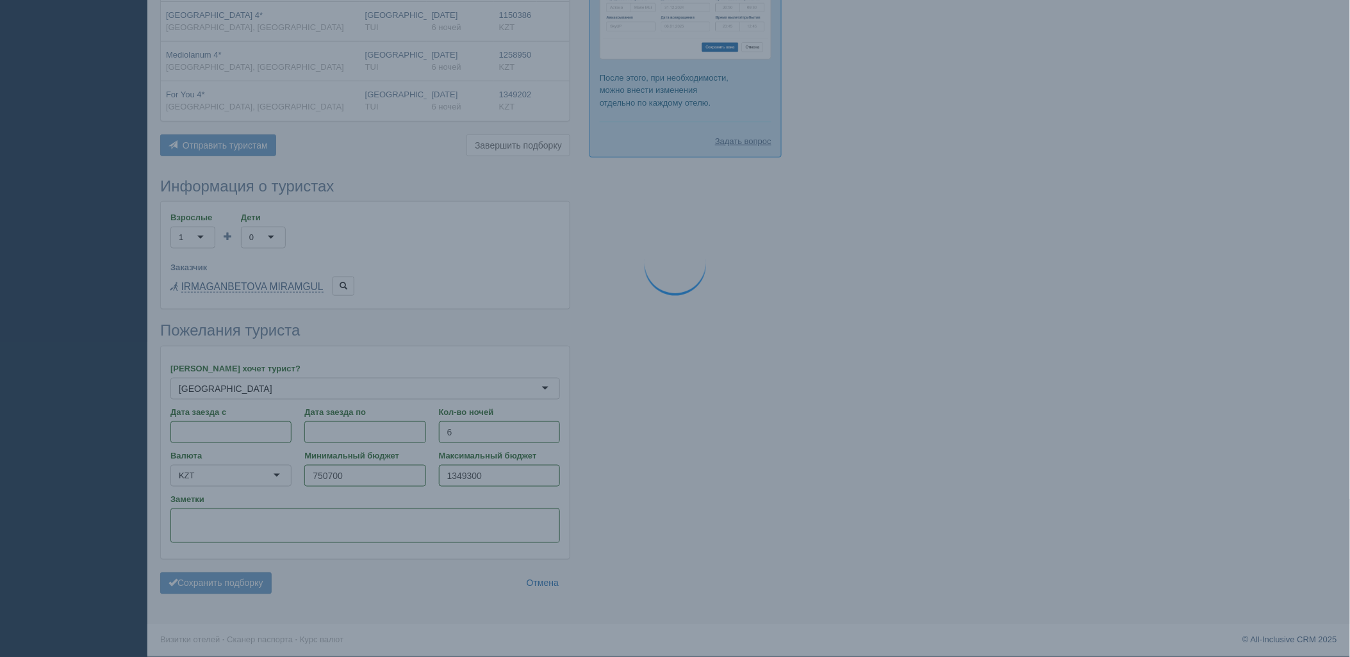
scroll to position [317, 0]
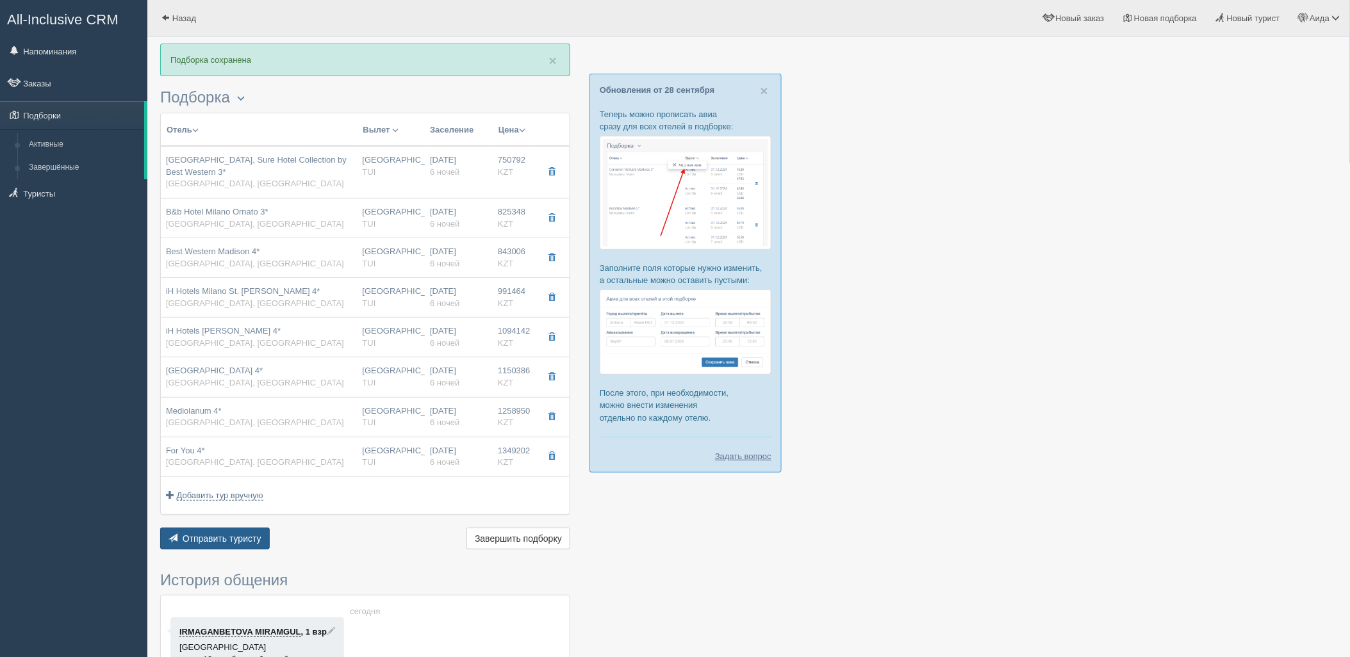
click at [253, 537] on span "Отправить туристу" at bounding box center [222, 539] width 79 height 10
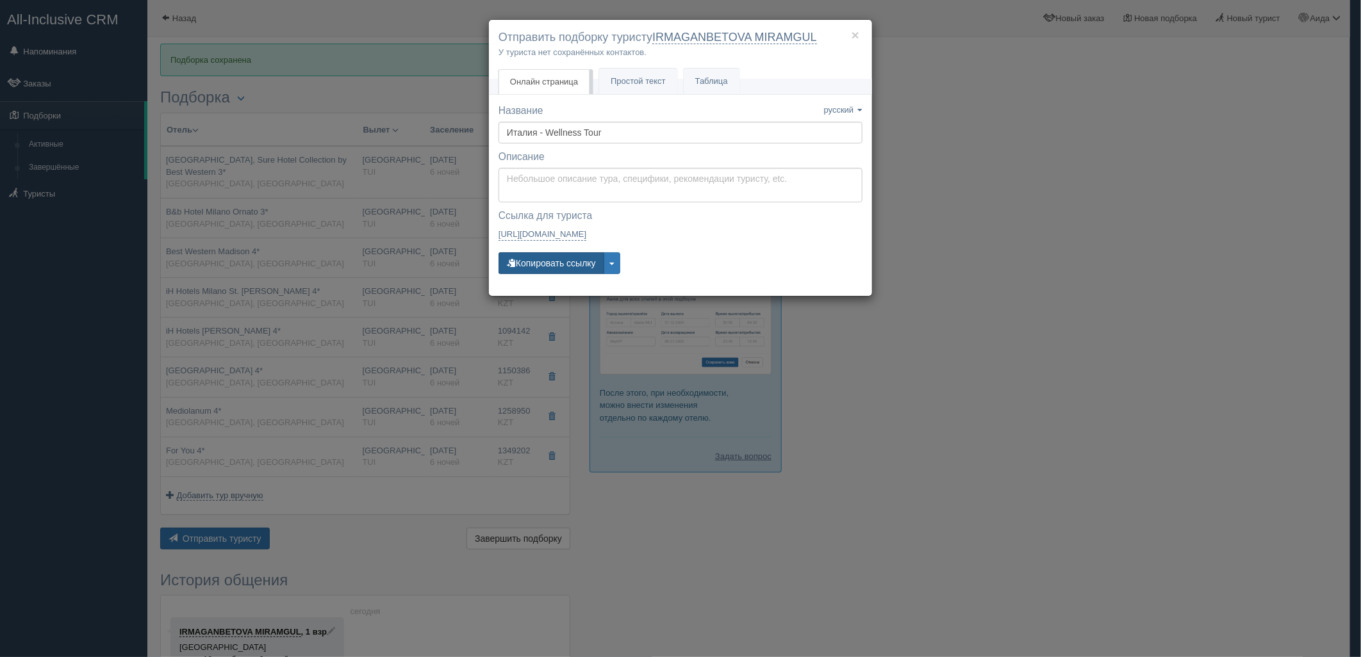
click at [523, 271] on button "Копировать ссылку" at bounding box center [552, 263] width 106 height 22
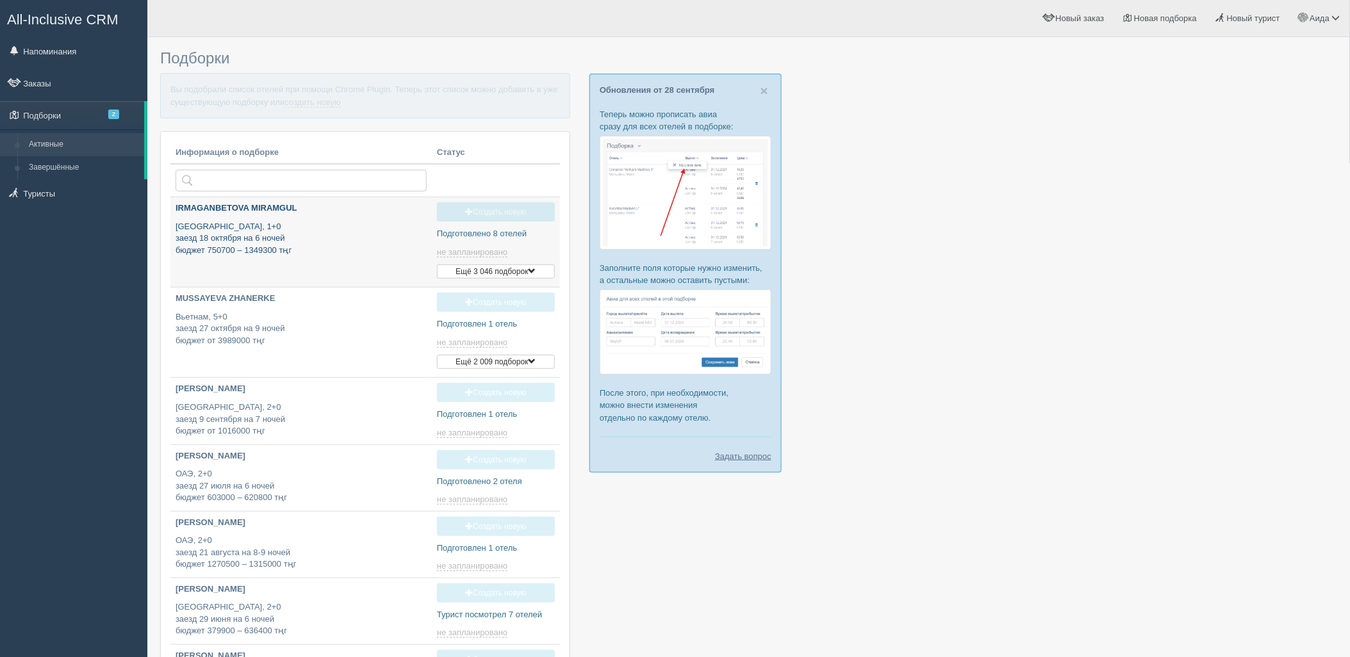
type input "[DATE] 16:30"
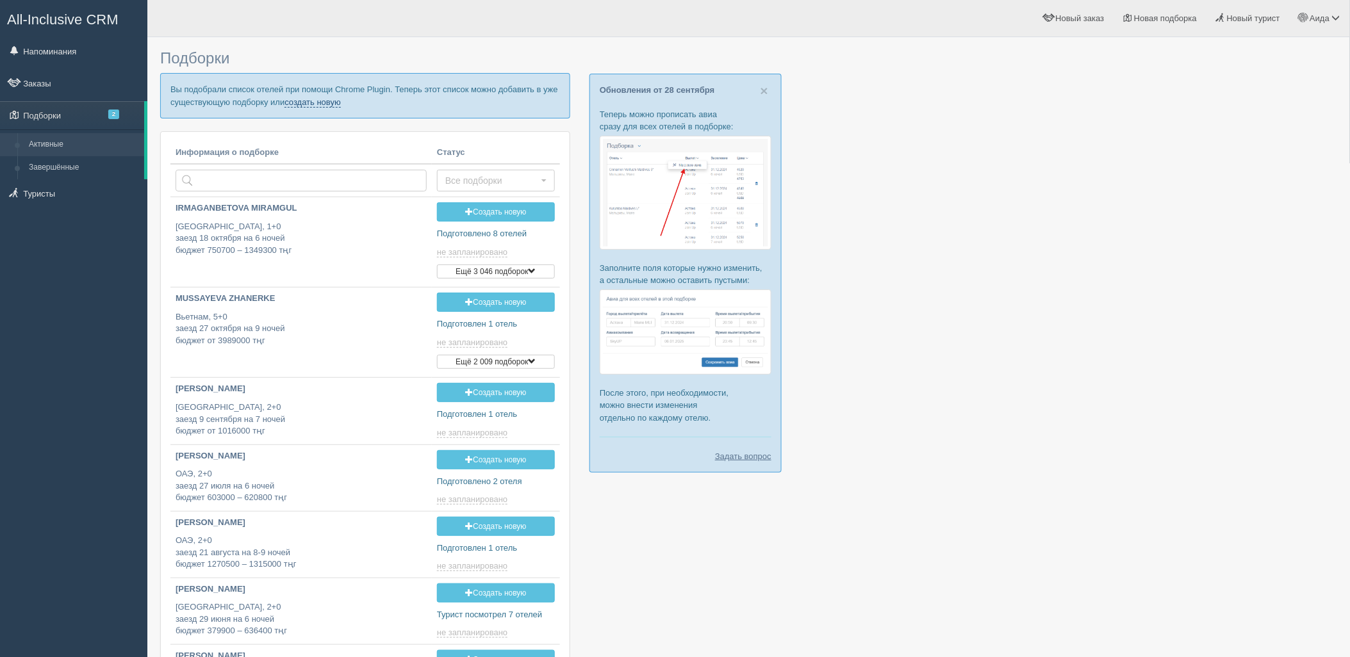
click at [302, 103] on link "создать новую" at bounding box center [313, 102] width 56 height 10
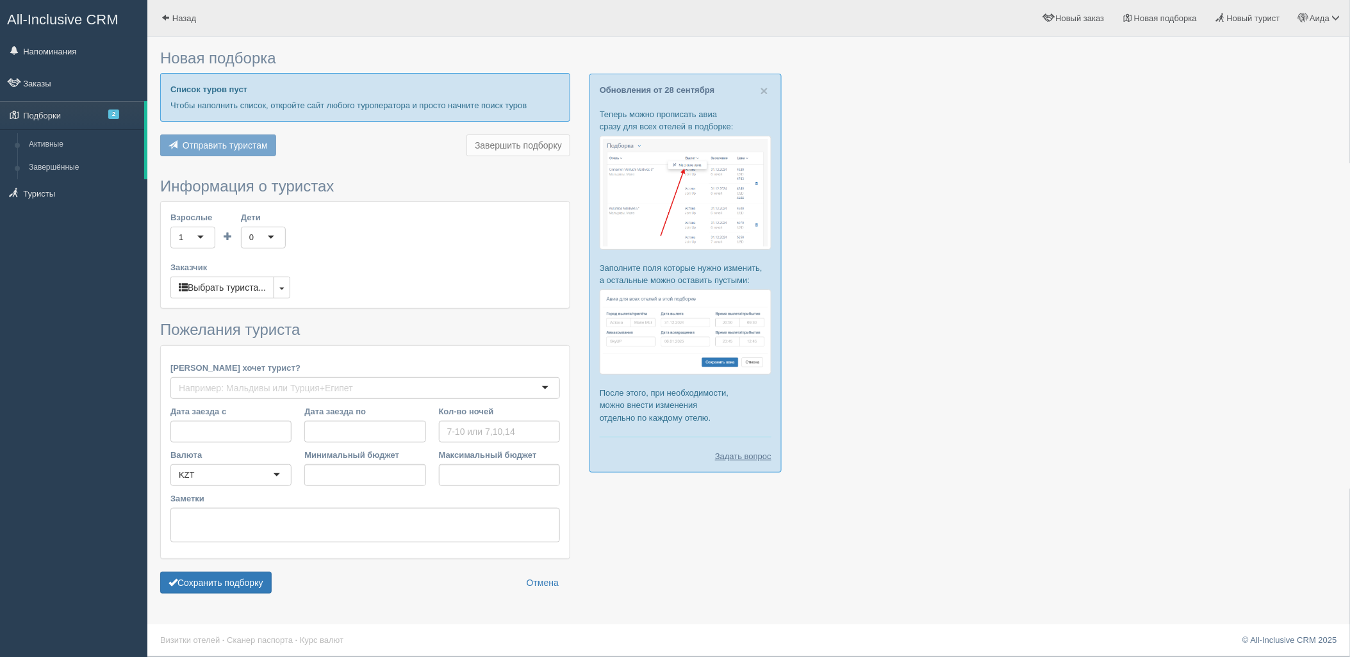
type input "6"
type input "1565600"
type input "1768500"
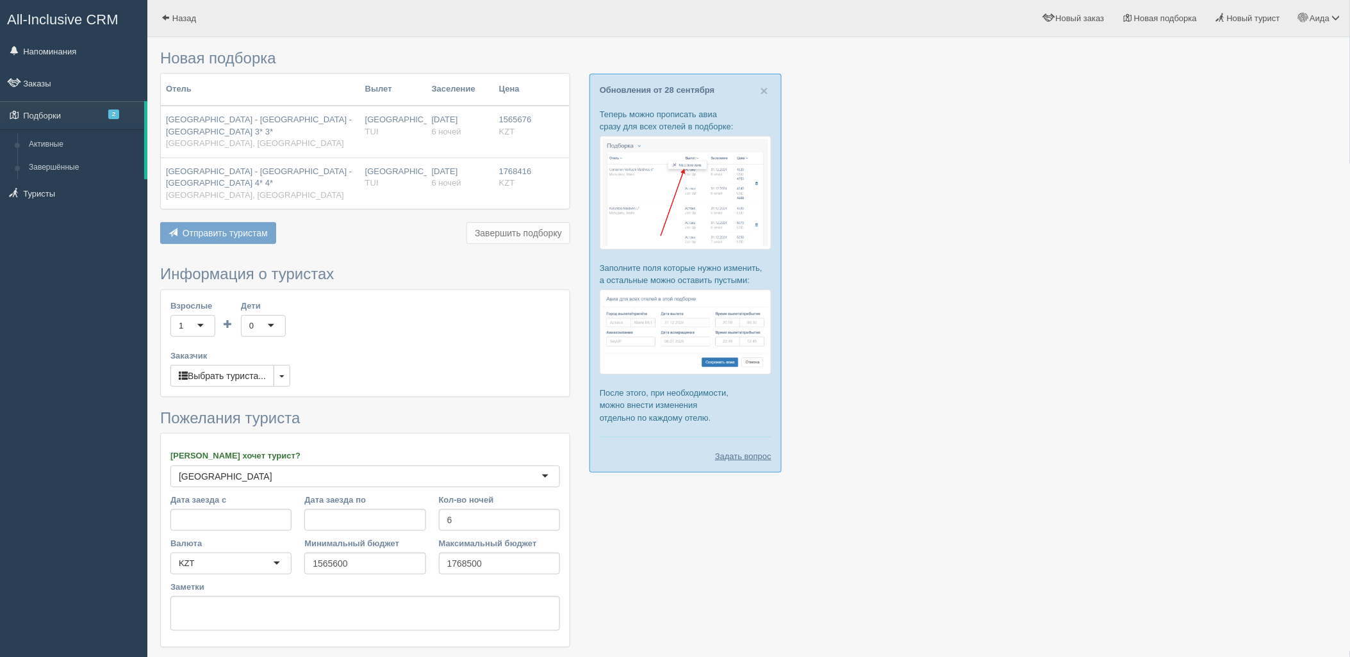
scroll to position [66, 0]
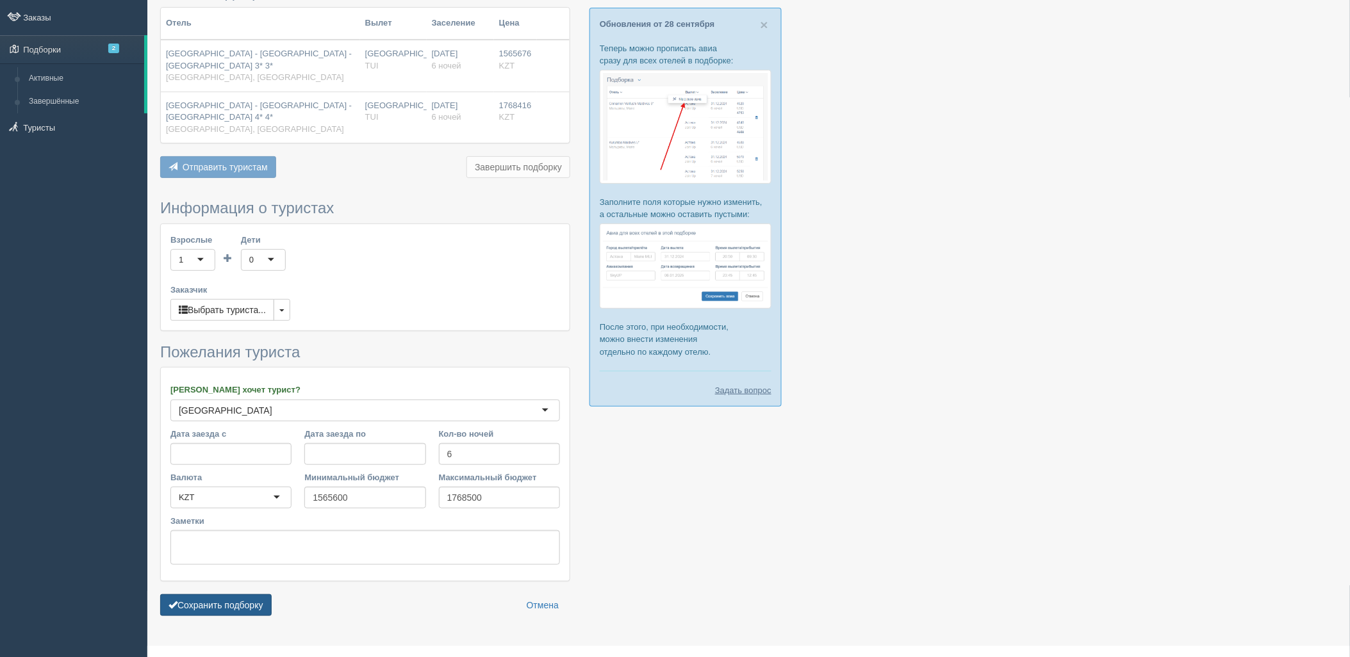
click at [254, 595] on button "Сохранить подборку" at bounding box center [215, 606] width 111 height 22
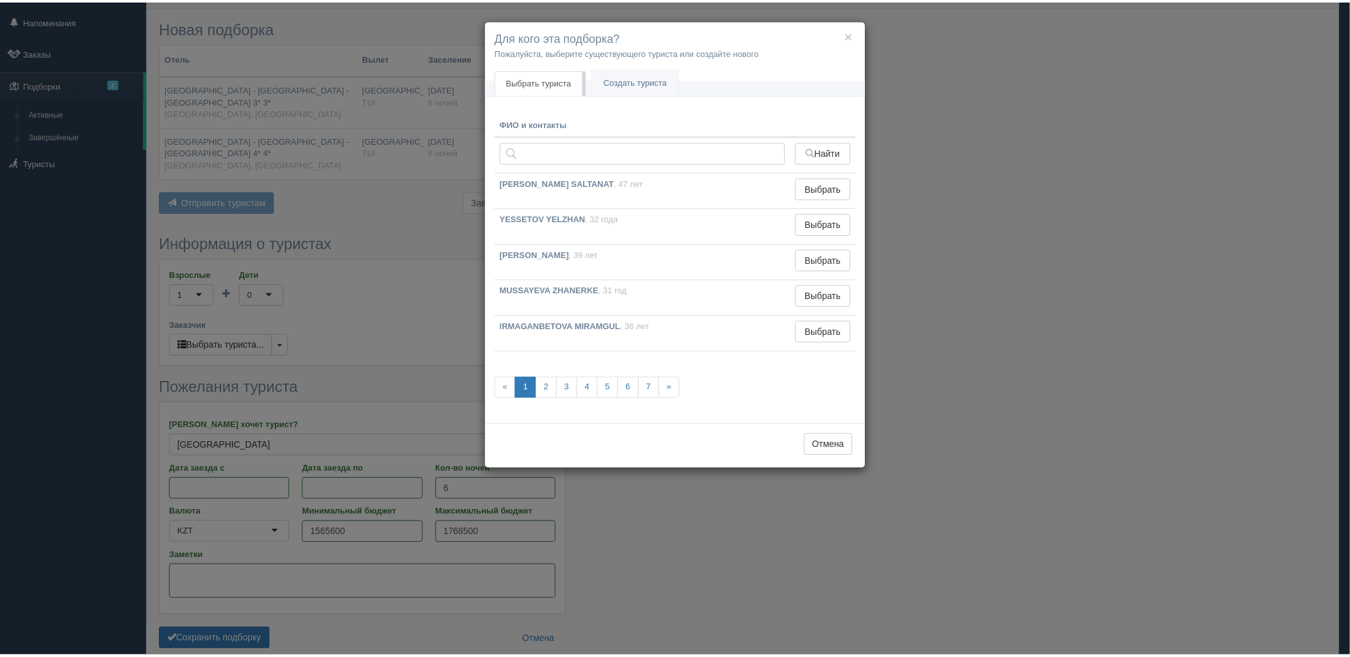
scroll to position [0, 0]
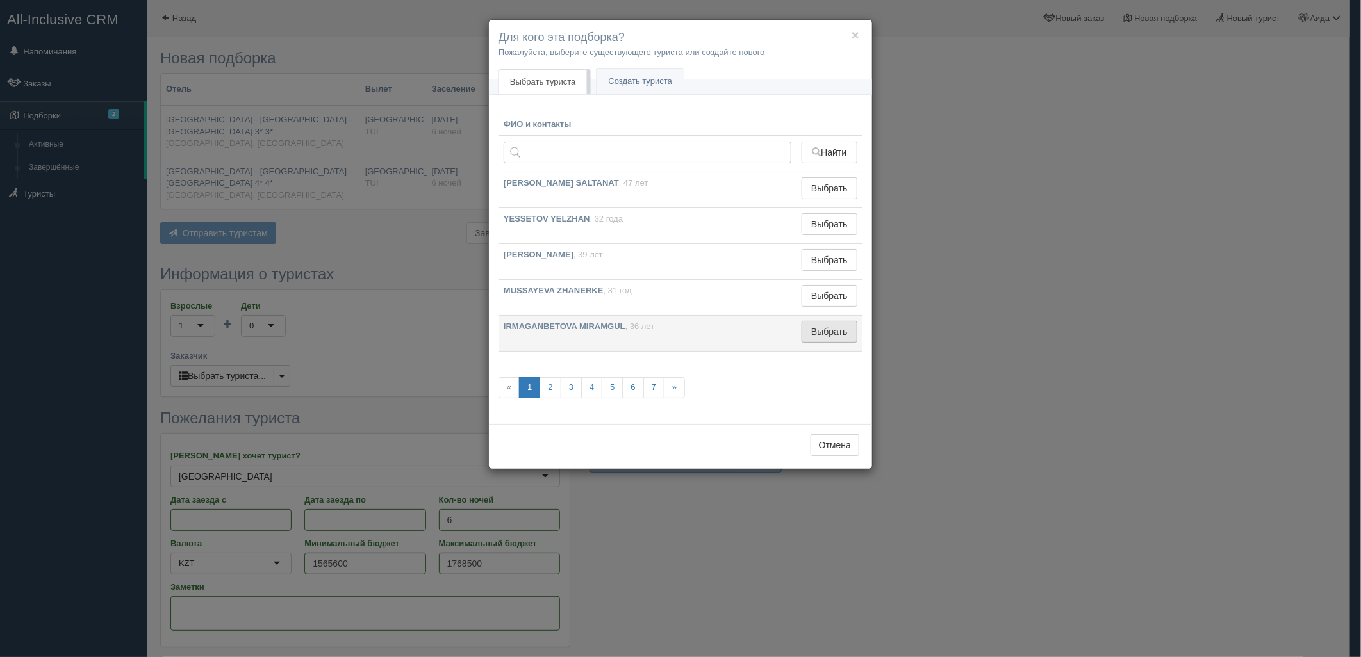
click at [838, 338] on button "Выбрать" at bounding box center [830, 332] width 56 height 22
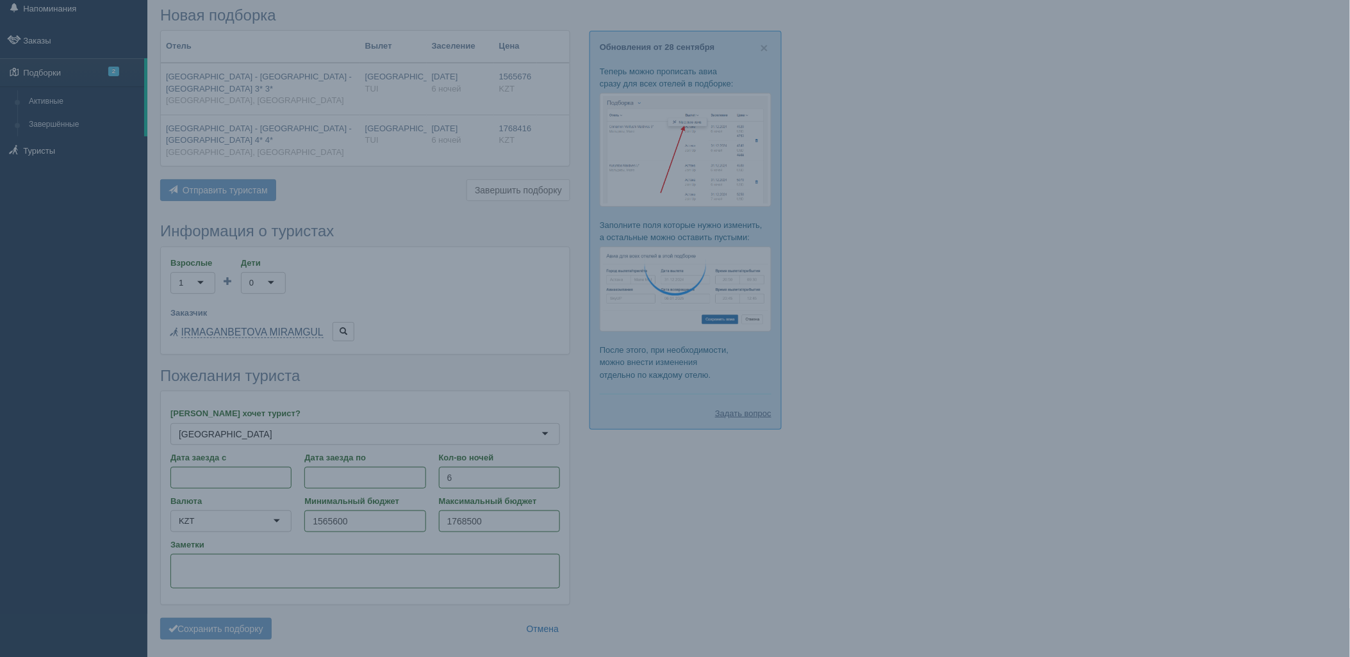
scroll to position [67, 0]
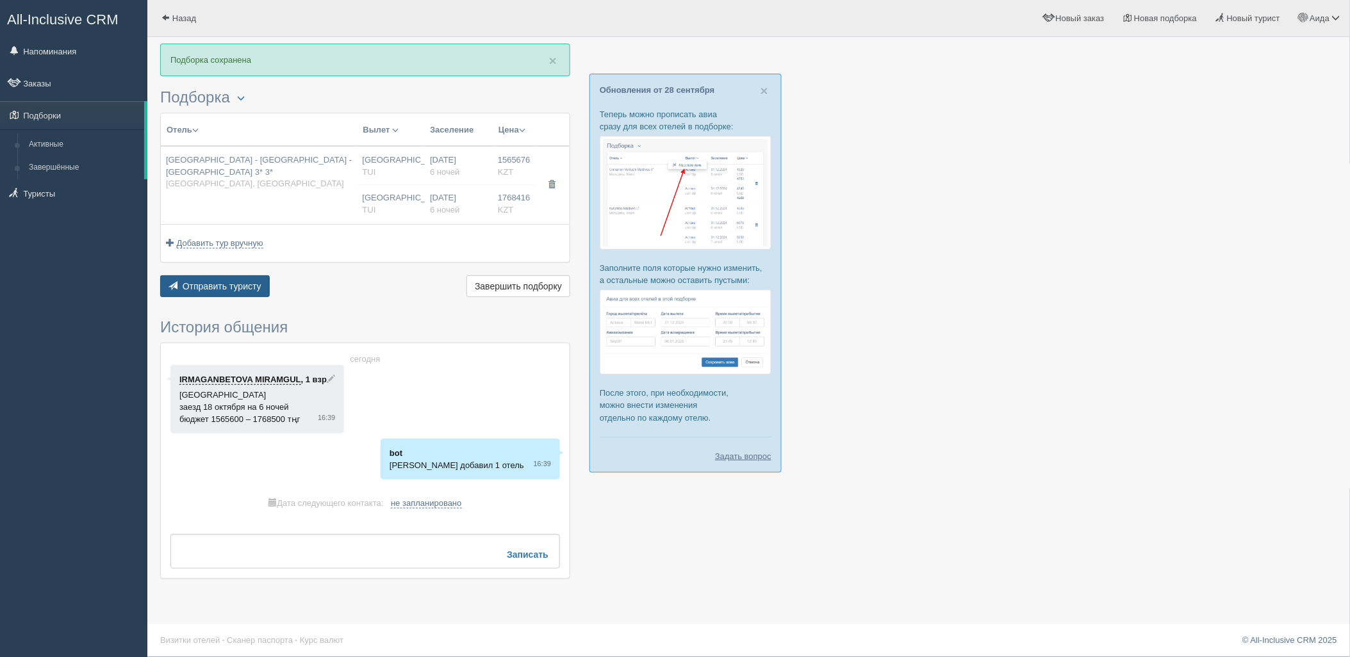
click at [229, 276] on div "Отель Разделить отели... Вылет Выезд Массовое авиа Заселение Цена Дешёвые внача…" at bounding box center [365, 207] width 410 height 188
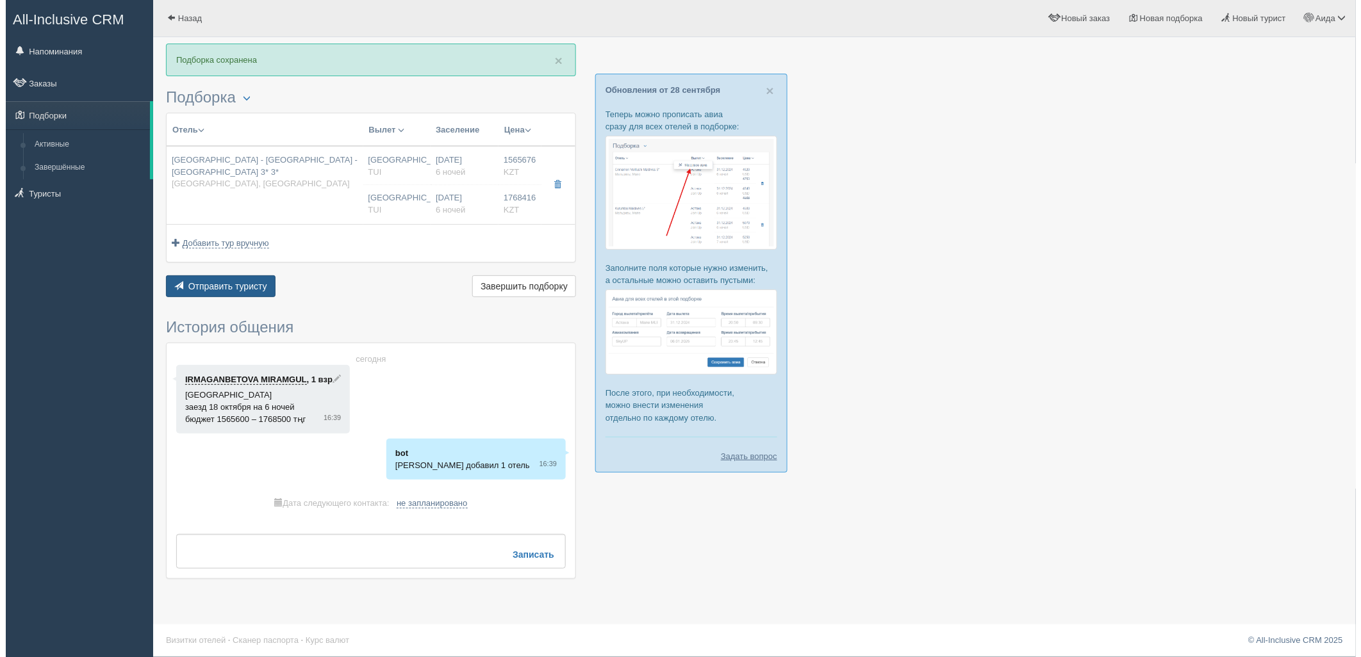
scroll to position [1, 0]
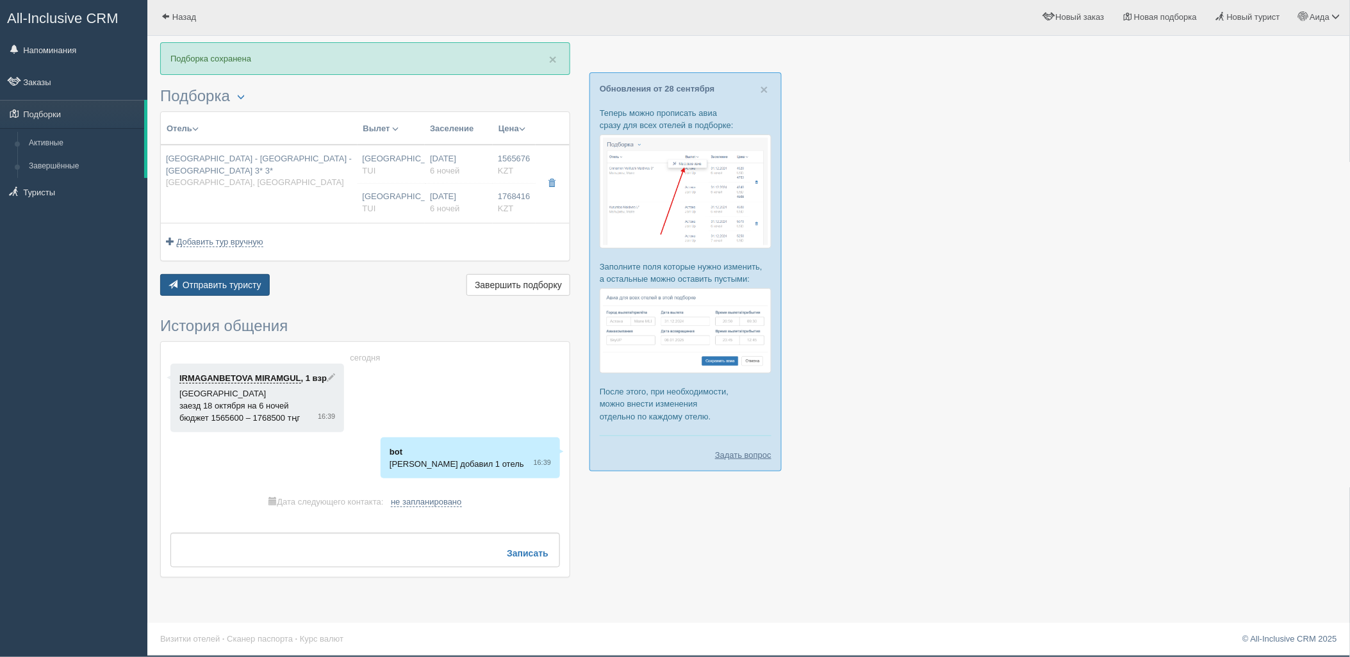
click at [231, 280] on span "Отправить туристу" at bounding box center [222, 285] width 79 height 10
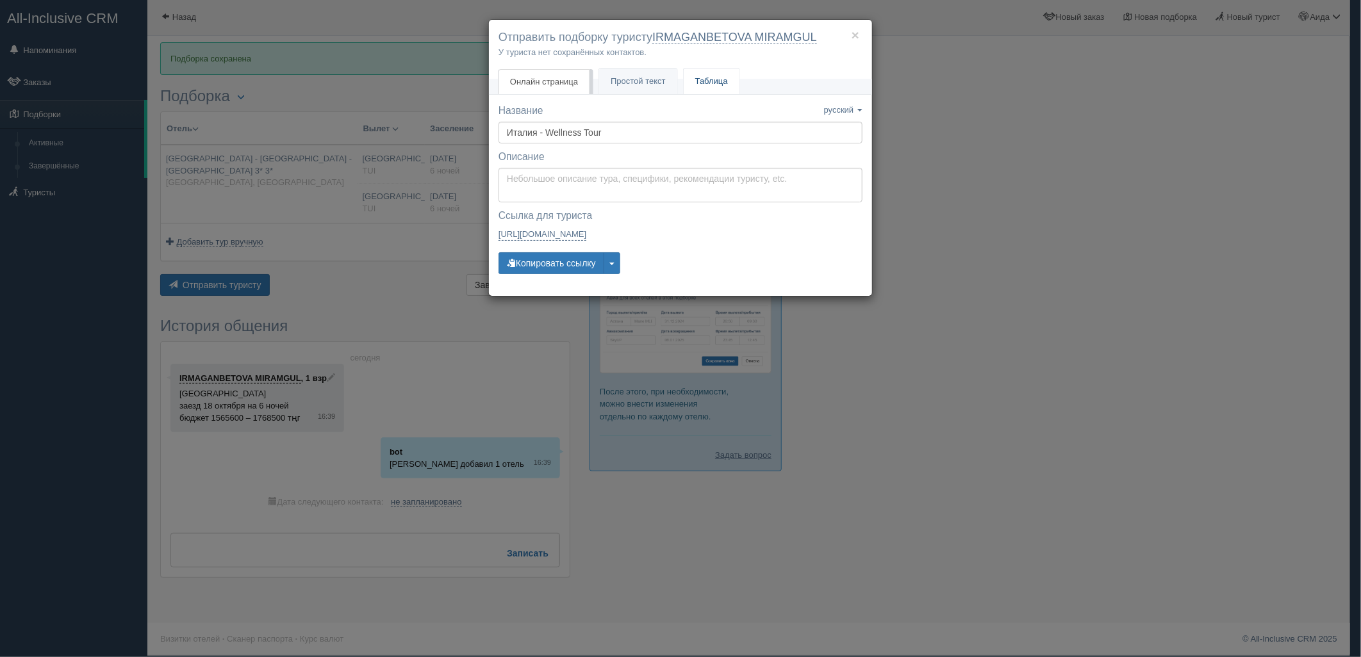
click at [709, 86] on link "Таблица" at bounding box center [712, 82] width 56 height 26
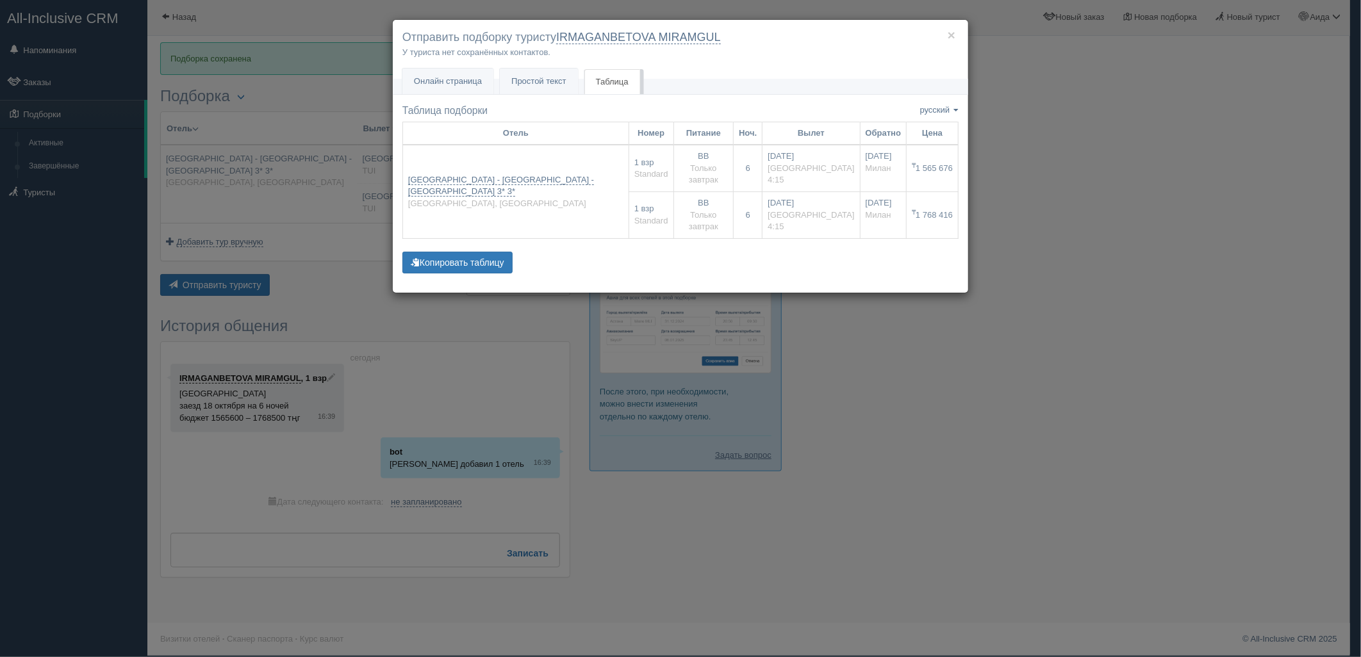
drag, startPoint x: 367, startPoint y: 194, endPoint x: 377, endPoint y: 195, distance: 9.8
click at [367, 194] on div "× Отправить подборку туристу IRMAGANBETOVA MIRAMGUL У туриста нет сохранённых к…" at bounding box center [680, 328] width 1361 height 657
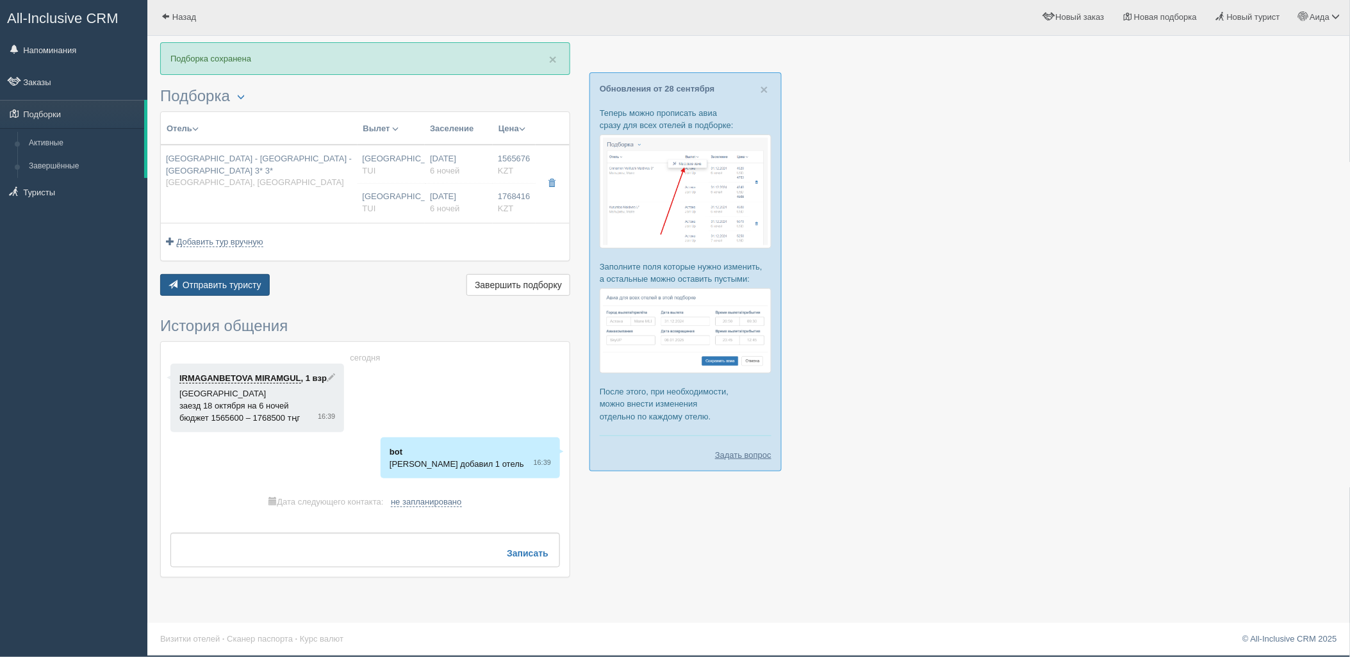
click at [258, 284] on span "Отправить туристу" at bounding box center [222, 285] width 79 height 10
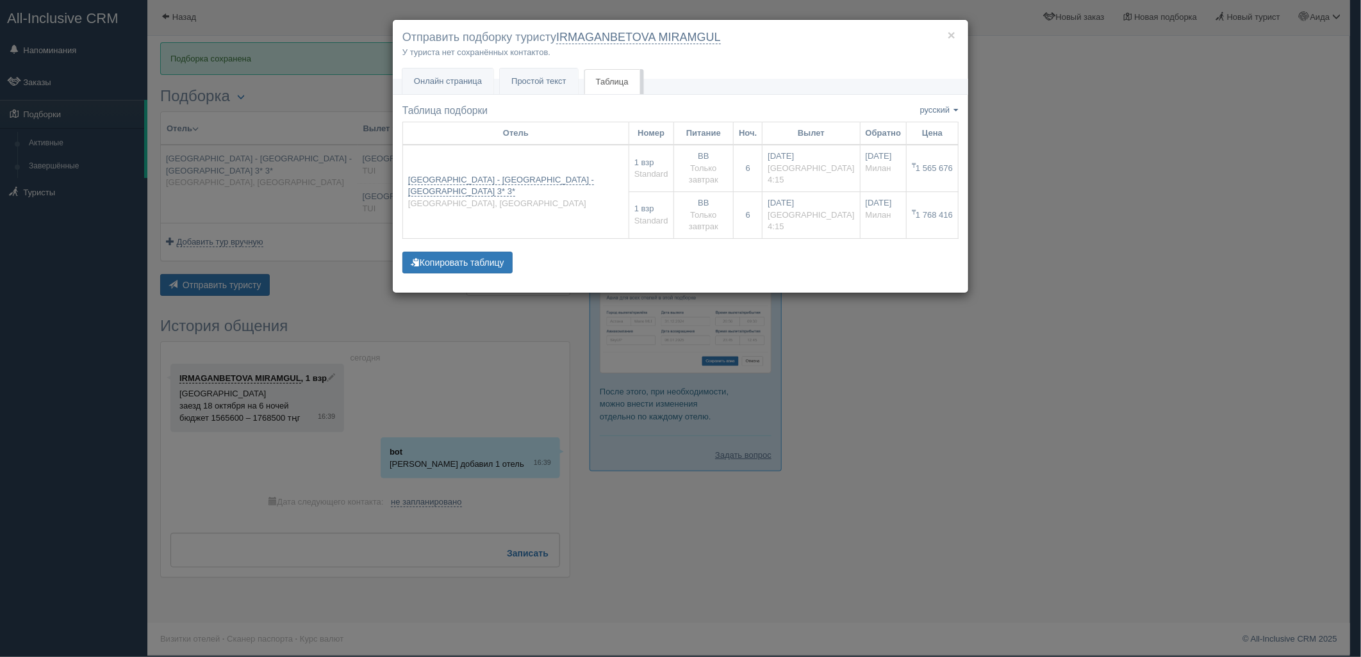
click at [939, 421] on div "× Отправить подборку туристу IRMAGANBETOVA MIRAMGUL У туриста нет сохранённых к…" at bounding box center [680, 328] width 1361 height 657
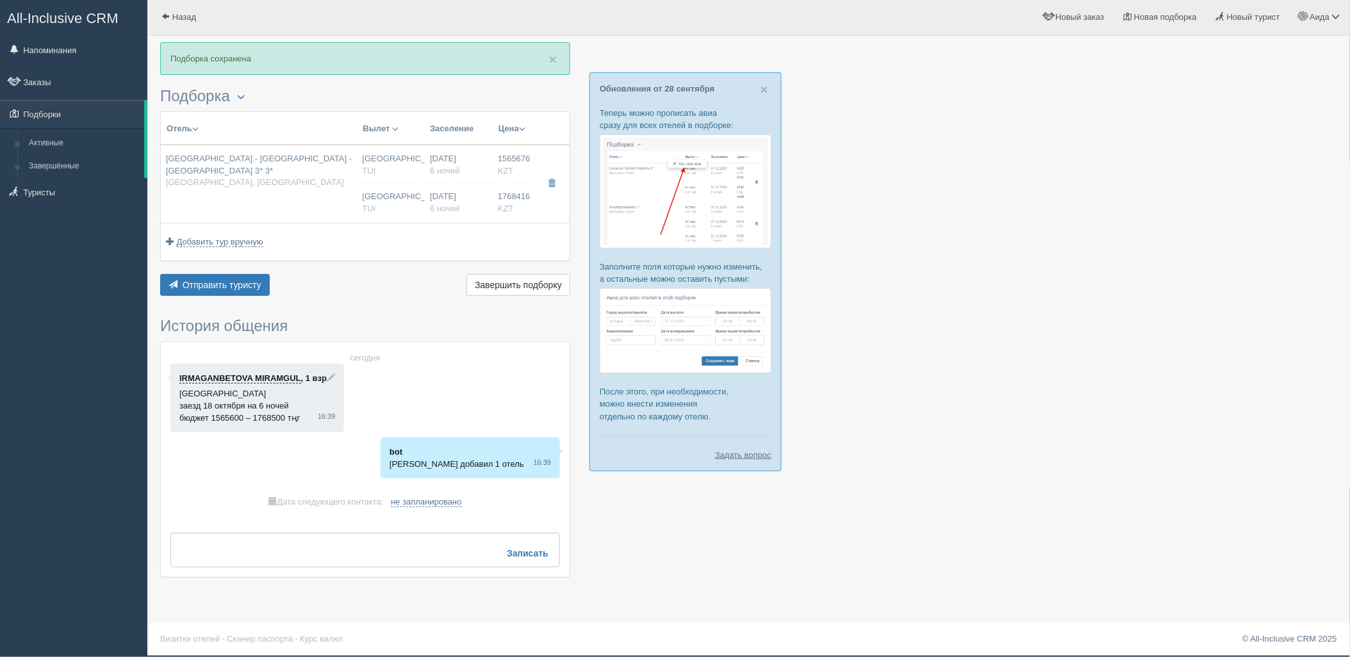
click at [441, 195] on div "[DATE] 6 ночей" at bounding box center [459, 203] width 58 height 24
type input "[GEOGRAPHIC_DATA] - [GEOGRAPHIC_DATA] - [GEOGRAPHIC_DATA] 3* 3*"
type input "[GEOGRAPHIC_DATA]"
type input "Милан"
type input "1565676.00"
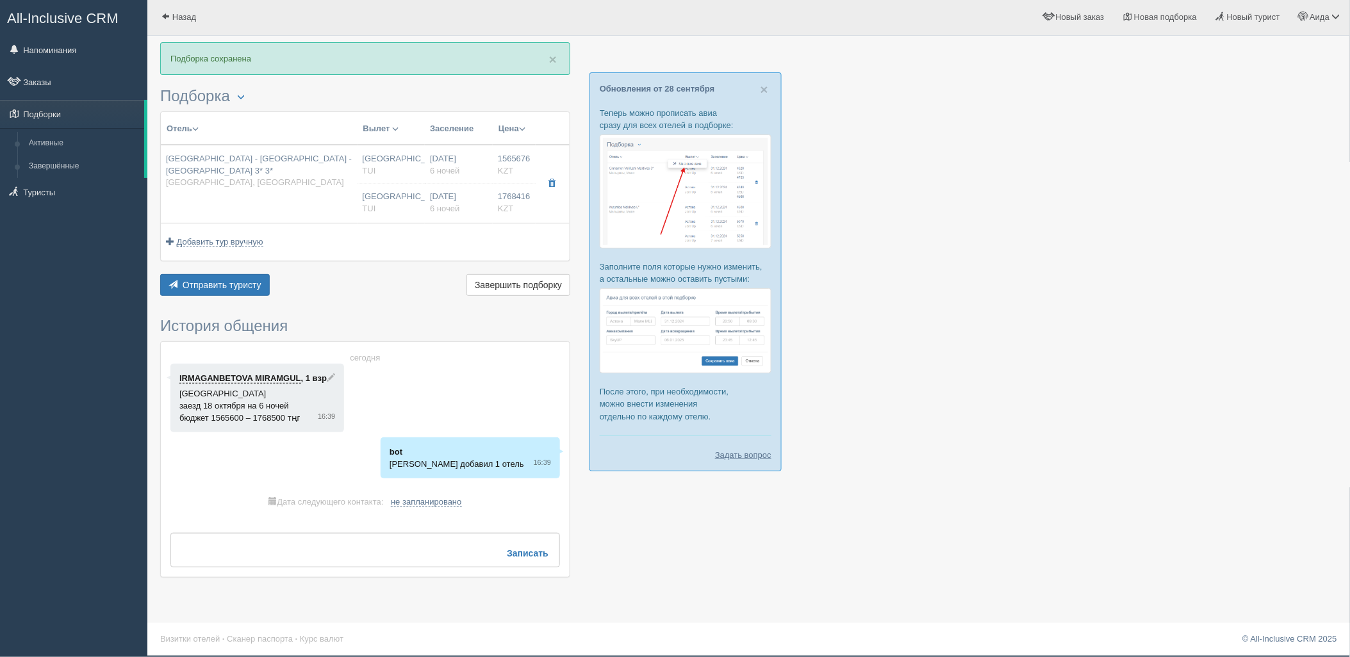
type input "[GEOGRAPHIC_DATA]"
type input "04:15"
type input "6"
type input "Standard"
type input "Bed & Breakfast"
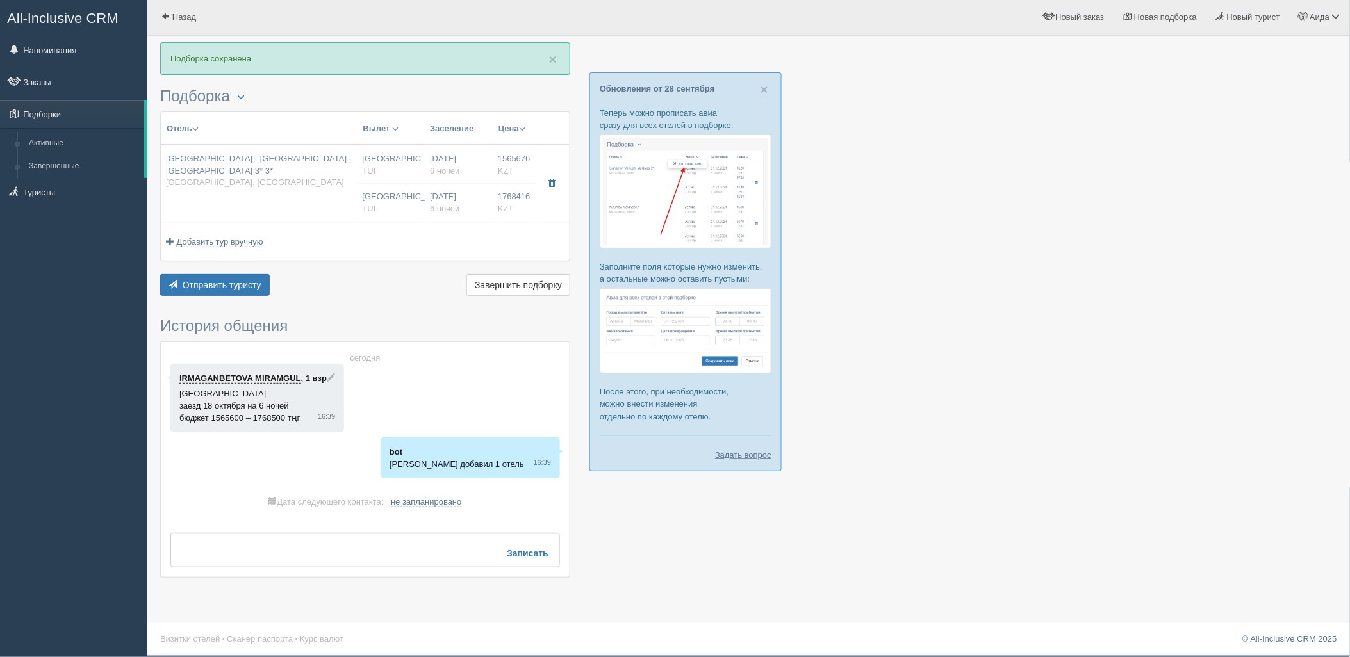
type input "TUI"
type input "[URL][DOMAIN_NAME]"
type input "1768416.00"
type input "[GEOGRAPHIC_DATA]"
type input "04:15"
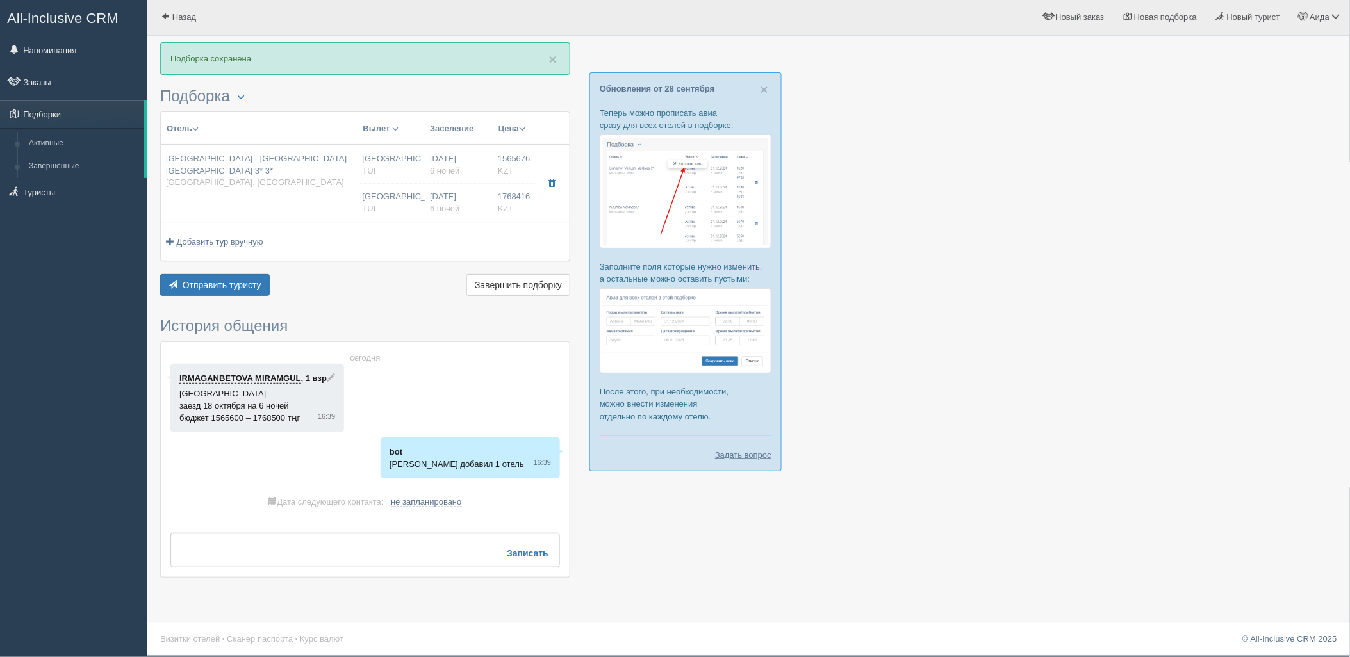
type input "6"
type input "Standard"
type input "Bed & Breakfast"
type input "TUI"
type input "[URL][DOMAIN_NAME]"
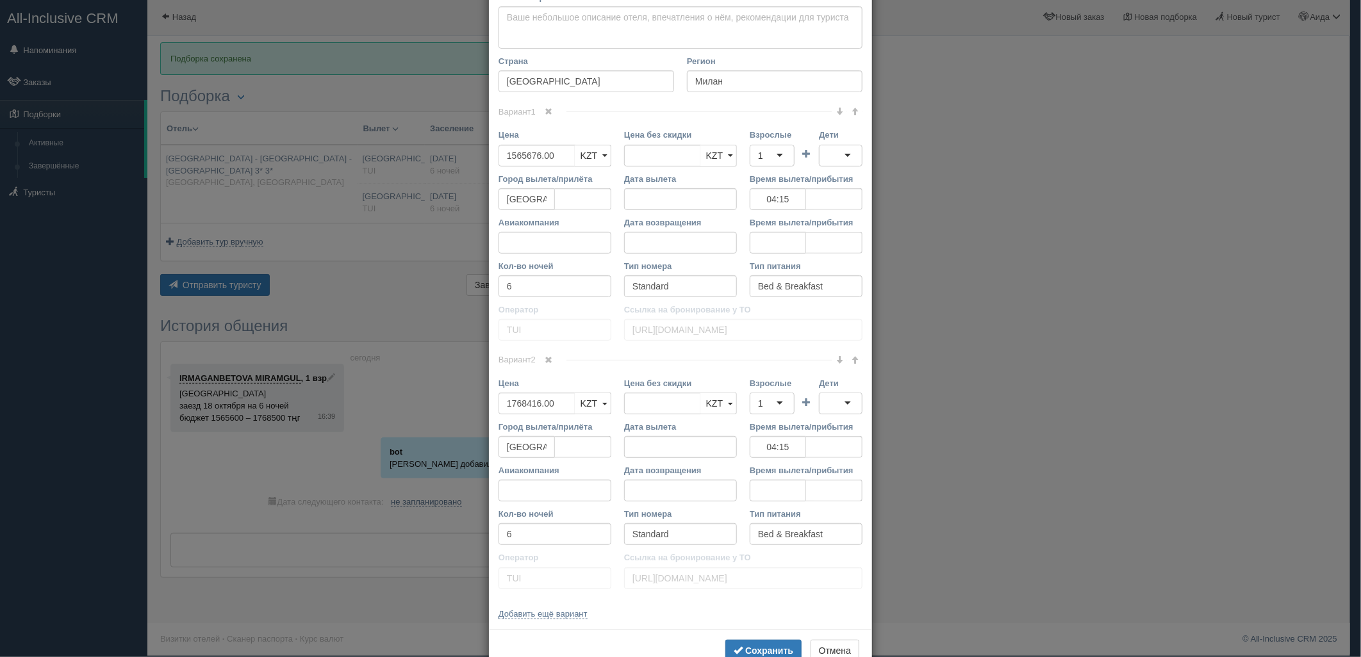
scroll to position [243, 0]
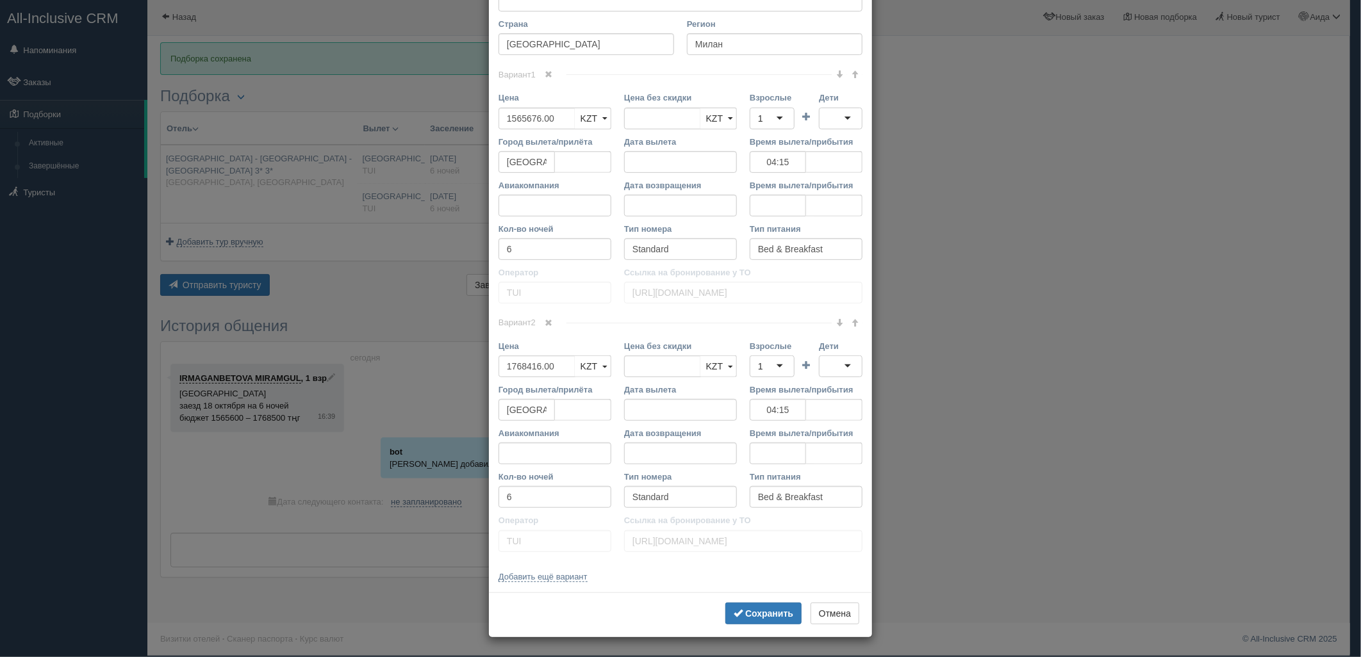
click at [545, 320] on span at bounding box center [549, 323] width 8 height 8
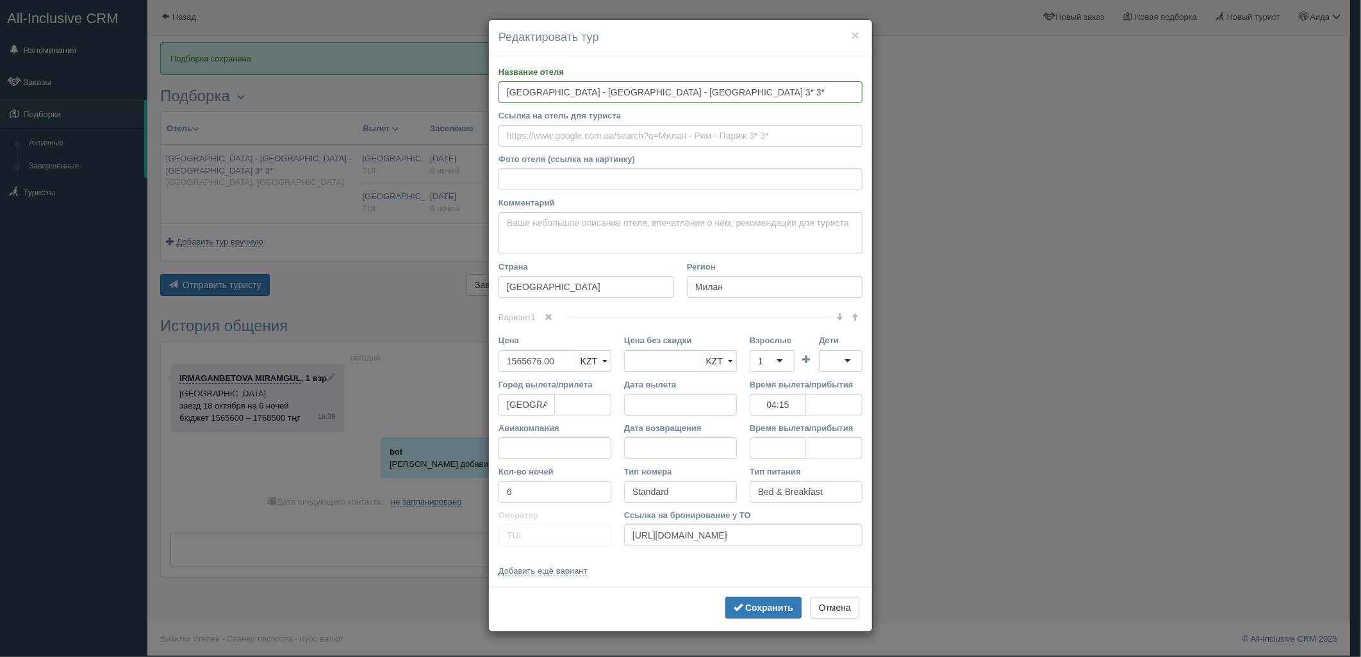
scroll to position [0, 0]
click at [776, 604] on b "Сохранить" at bounding box center [769, 608] width 48 height 10
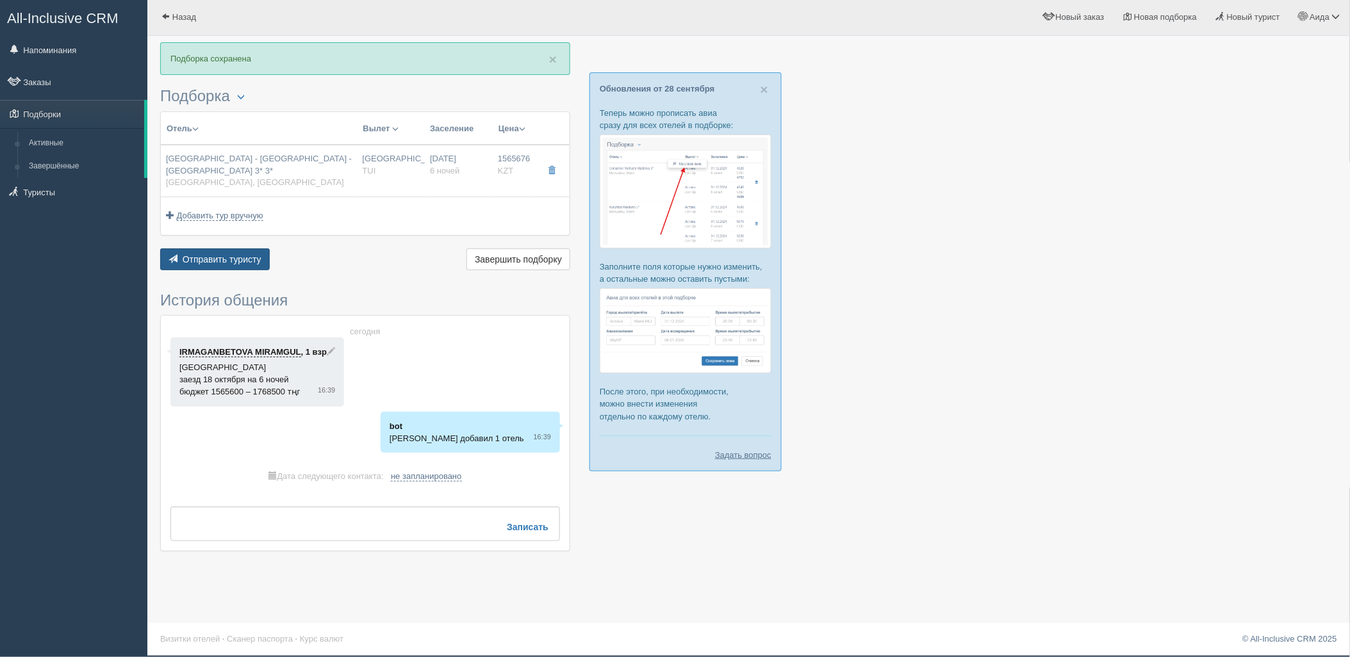
click at [235, 258] on button "Отправить туристу Отправить" at bounding box center [215, 260] width 110 height 22
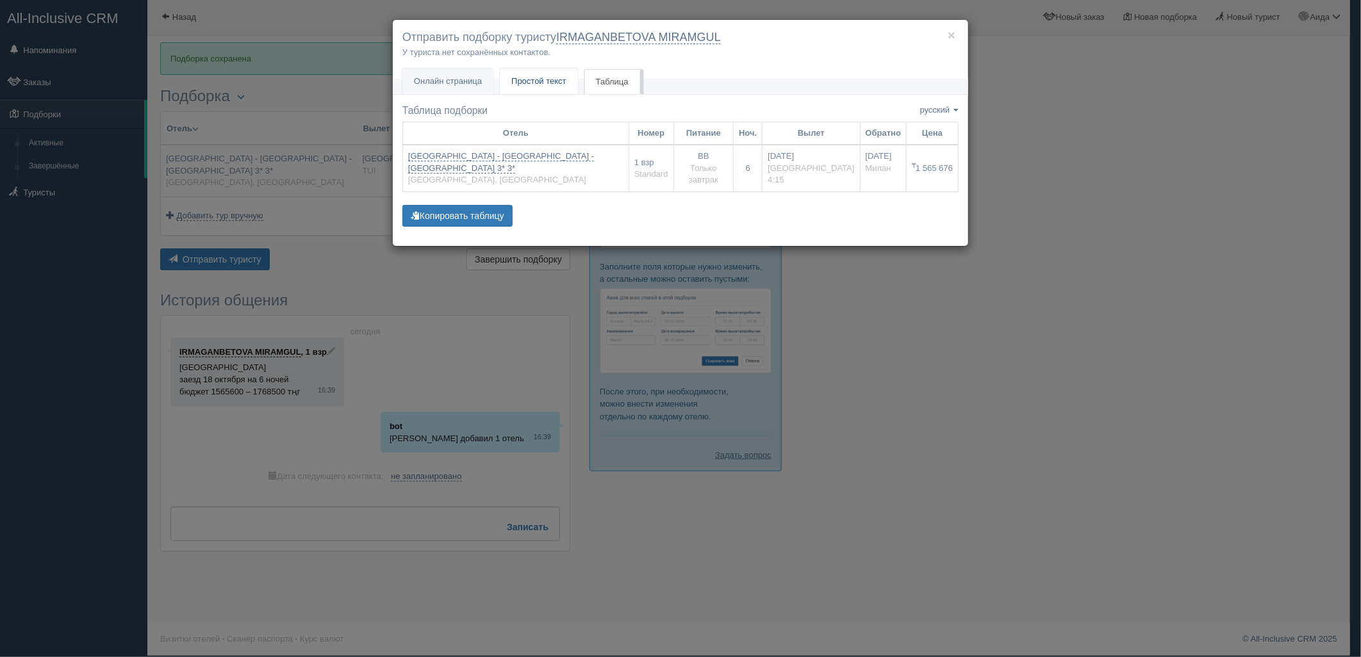
click at [540, 88] on link "Простой текст Текст" at bounding box center [539, 82] width 78 height 26
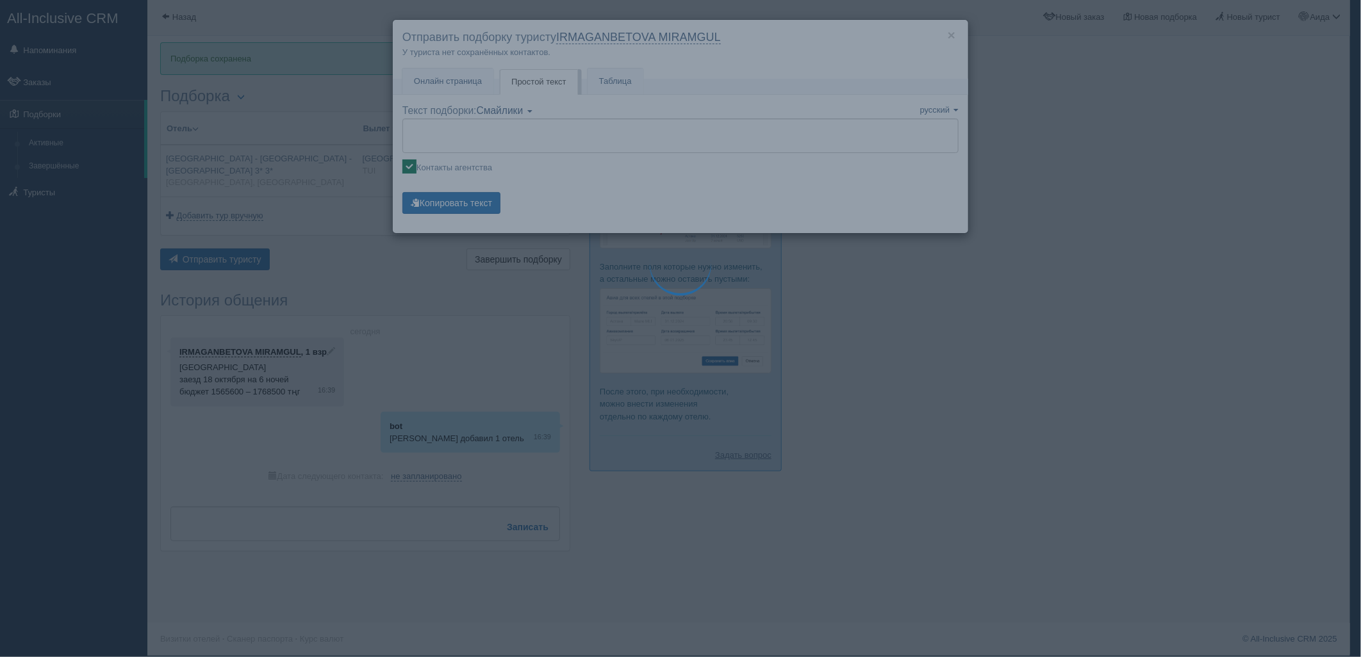
type textarea "🌞 Добрый день! Предлагаем Вам рассмотреть следующие варианты: 🌎 [GEOGRAPHIC_DAT…"
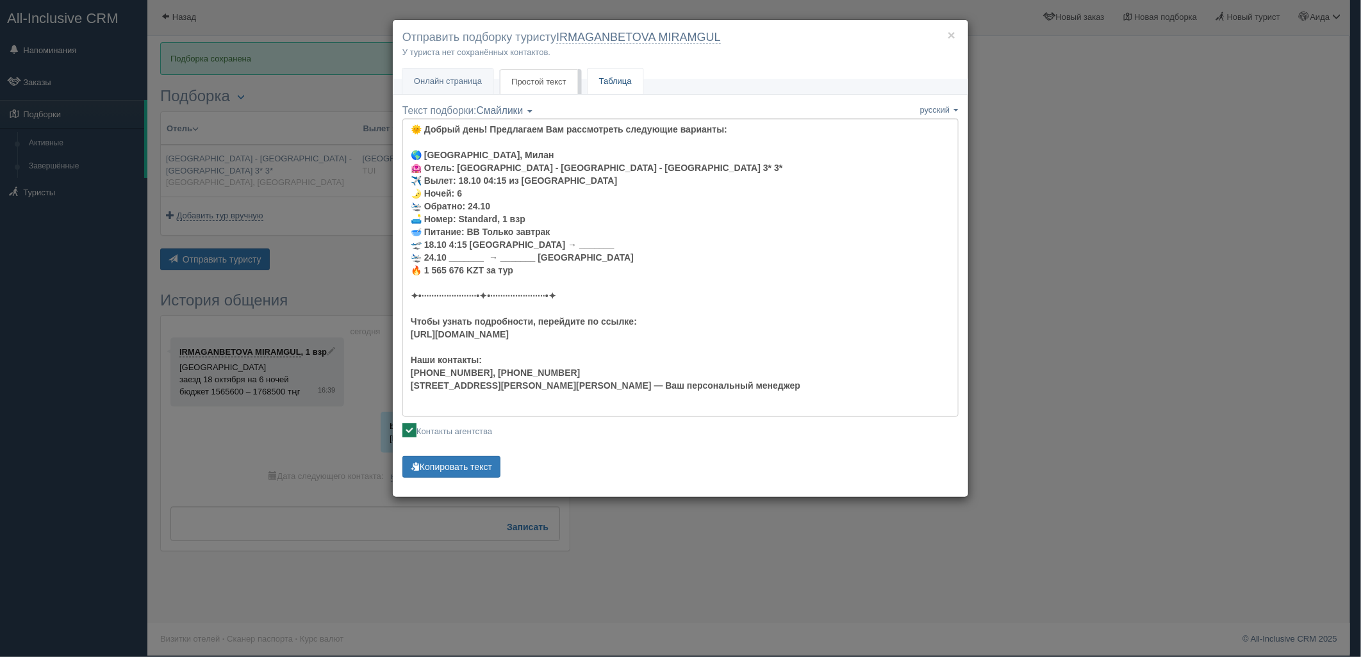
click at [613, 78] on link "Таблица" at bounding box center [616, 82] width 56 height 26
